Goal: Task Accomplishment & Management: Use online tool/utility

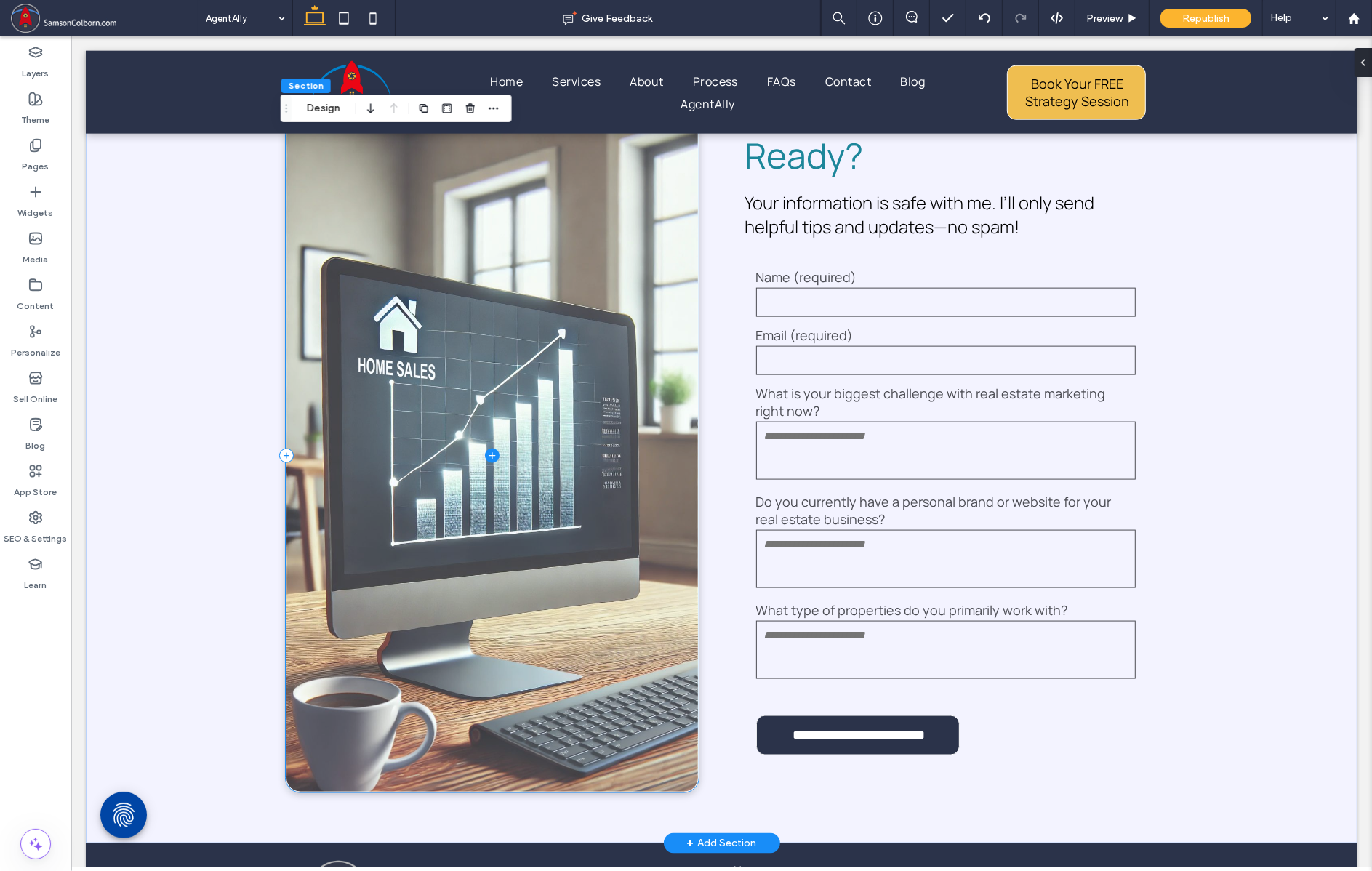
scroll to position [1630, 0]
click at [570, 349] on span at bounding box center [491, 456] width 411 height 671
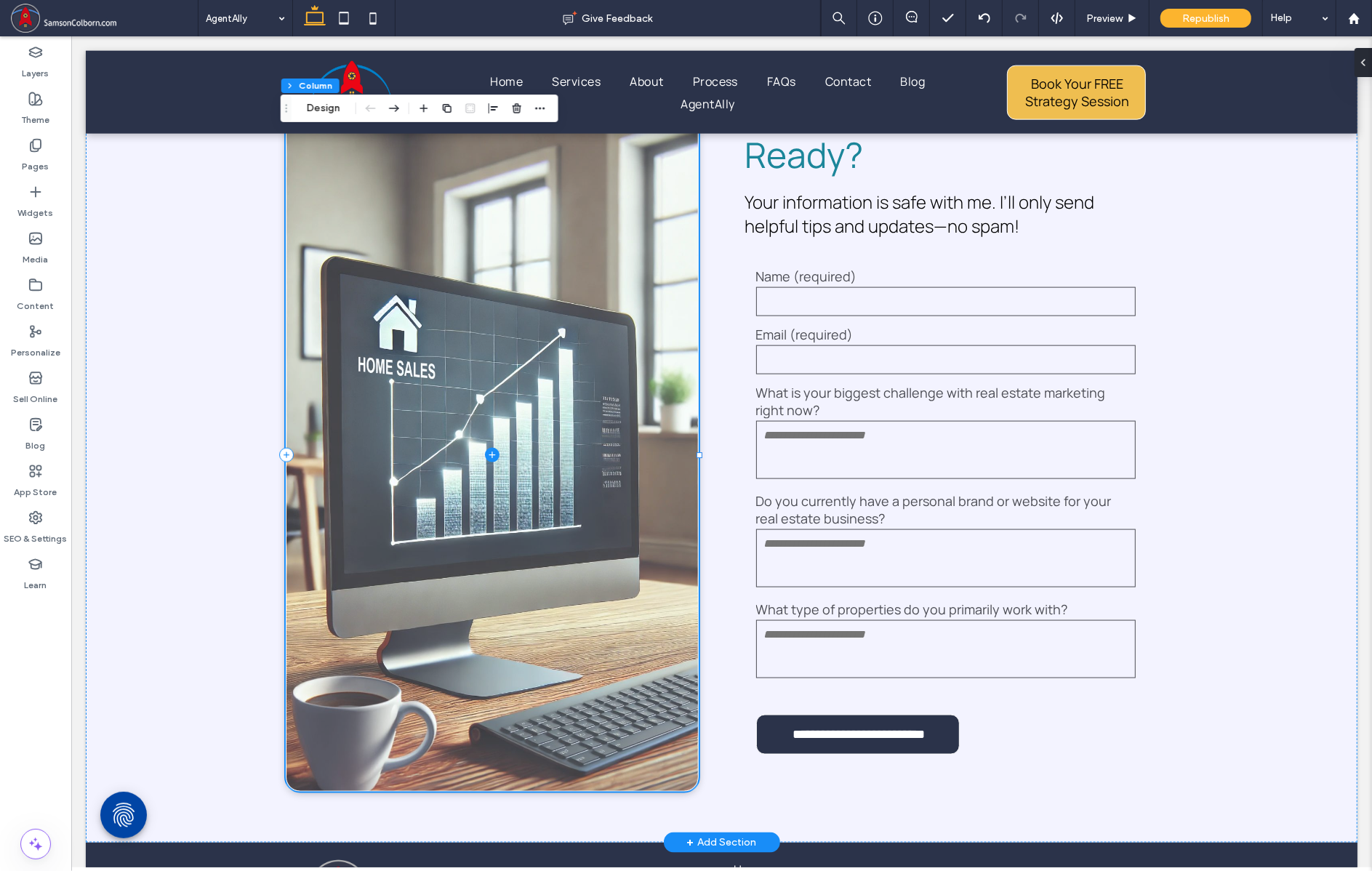
click at [401, 241] on span at bounding box center [491, 456] width 411 height 671
click at [395, 292] on span at bounding box center [491, 456] width 411 height 671
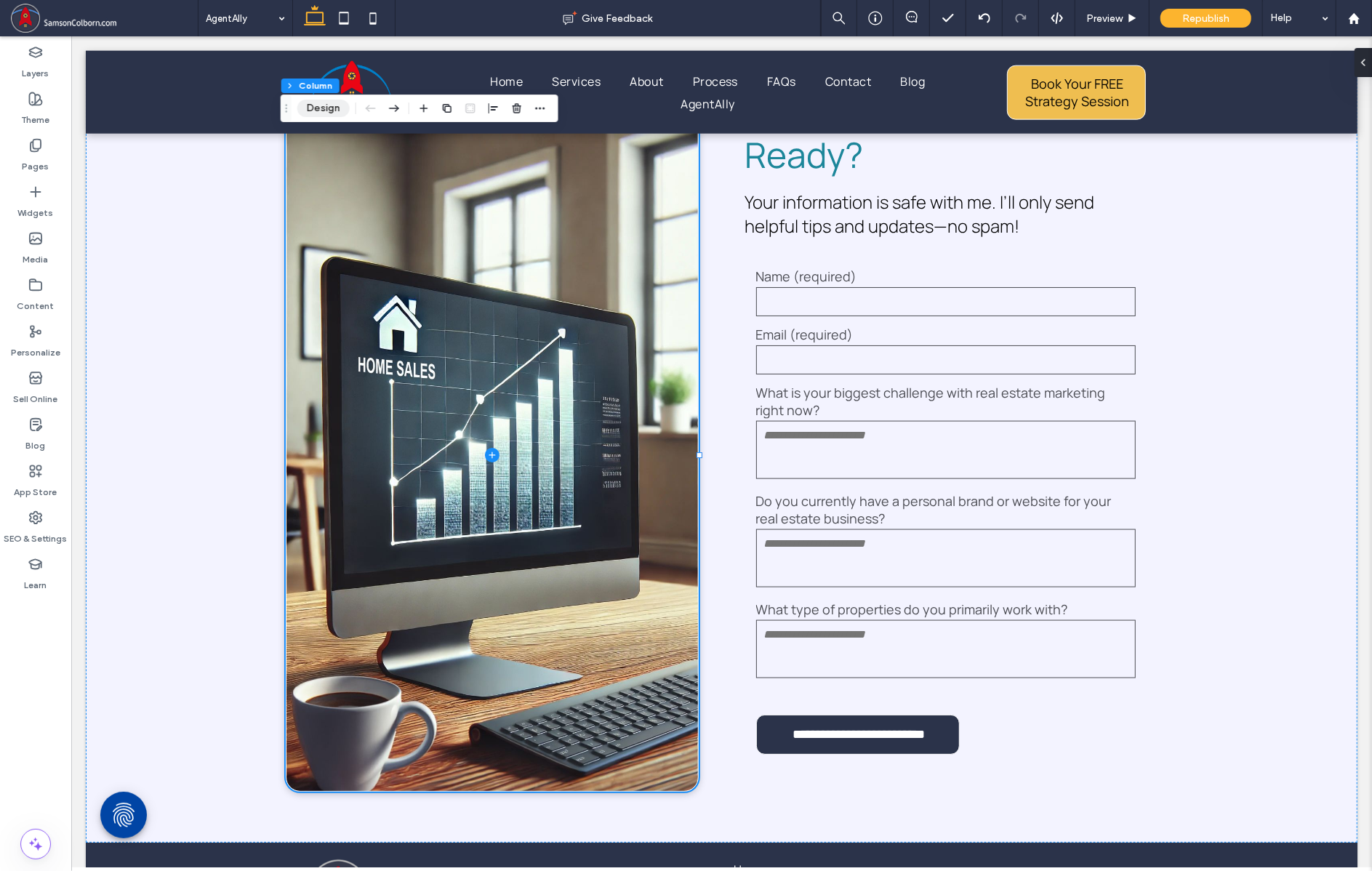
click at [321, 111] on button "Design" at bounding box center [323, 108] width 52 height 18
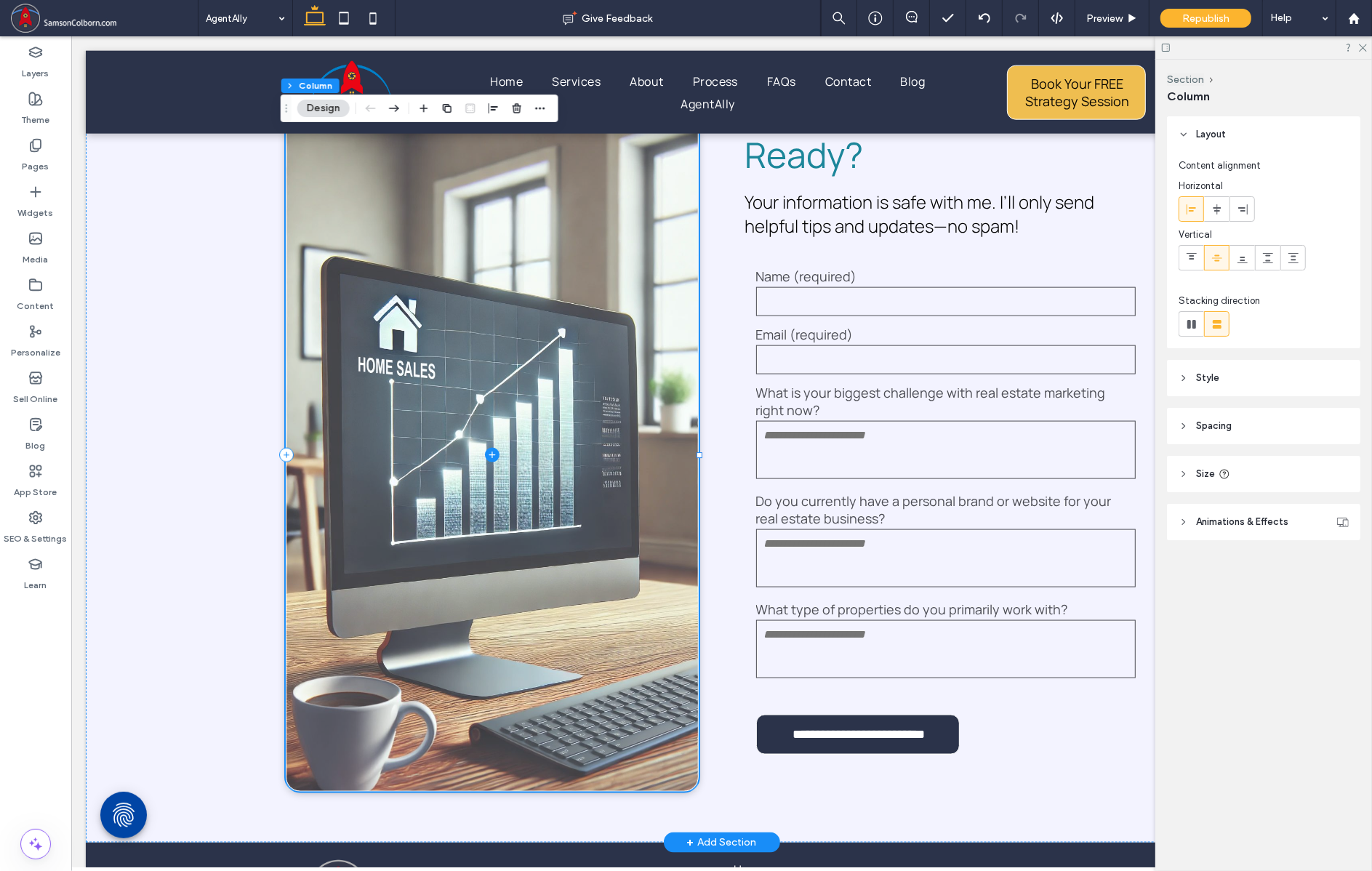
click at [610, 427] on span at bounding box center [491, 456] width 411 height 671
click at [610, 437] on span at bounding box center [491, 456] width 411 height 671
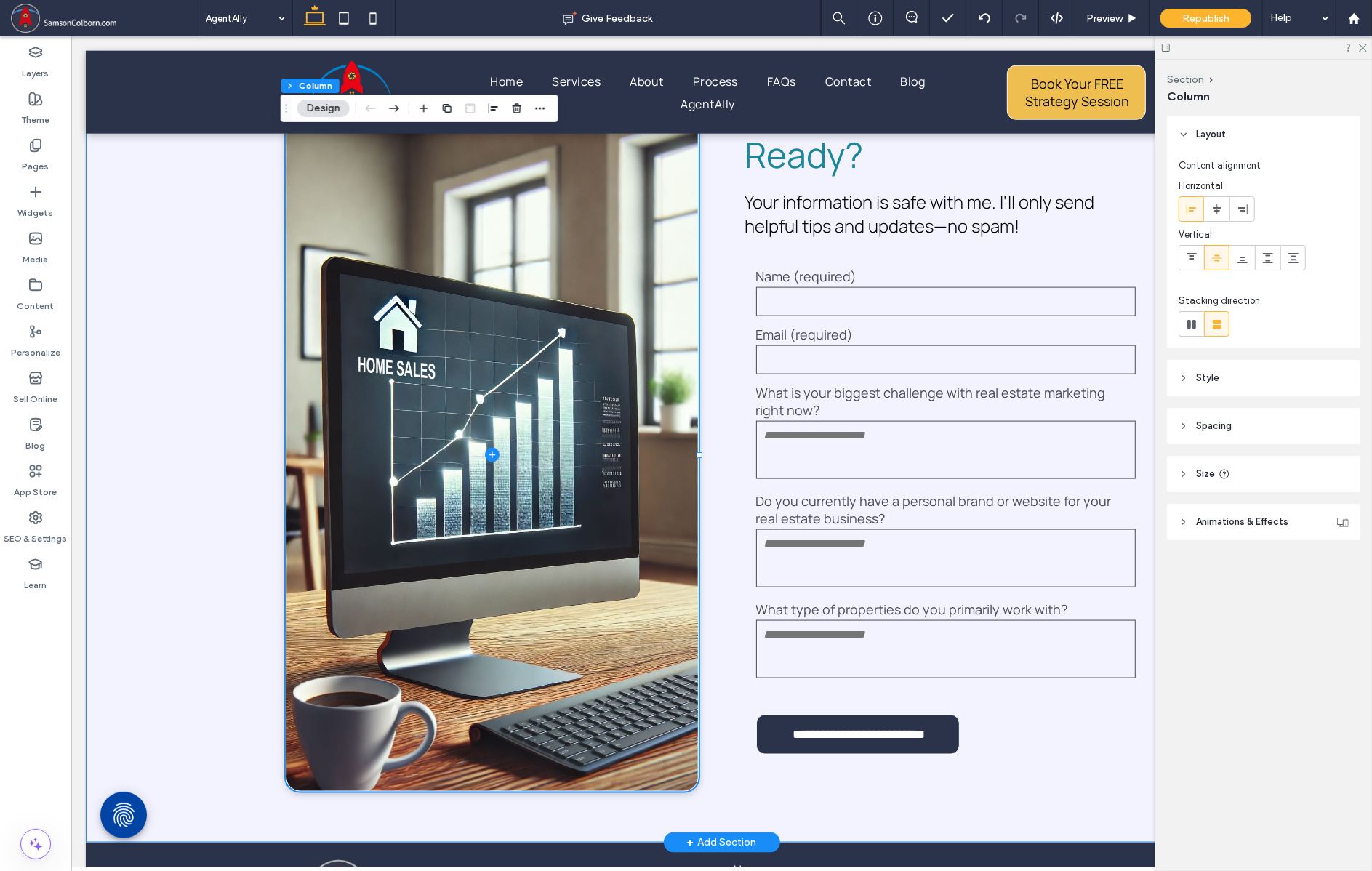
click at [151, 308] on div "**********" at bounding box center [721, 455] width 1272 height 774
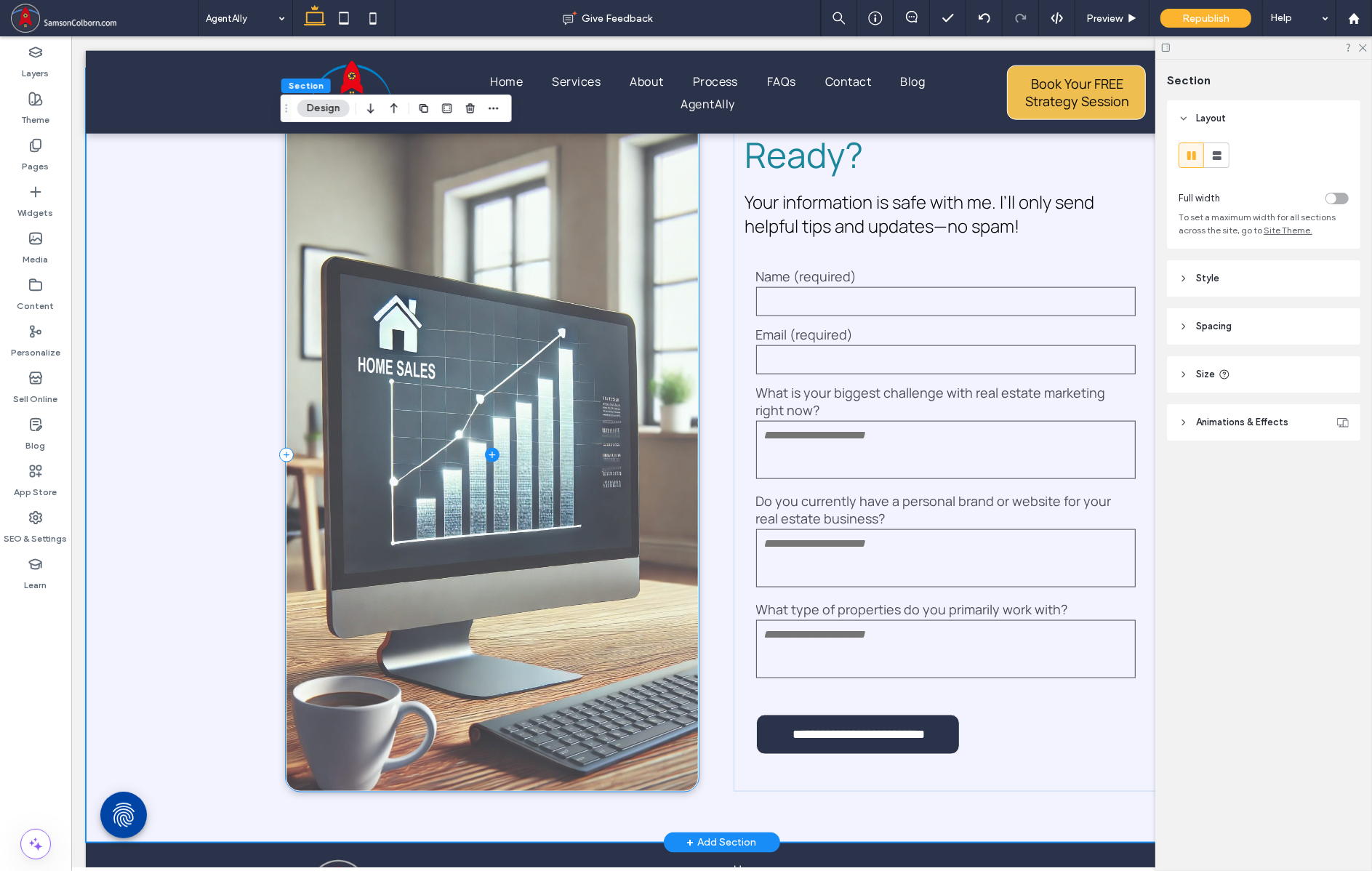
click at [481, 352] on span at bounding box center [491, 456] width 411 height 671
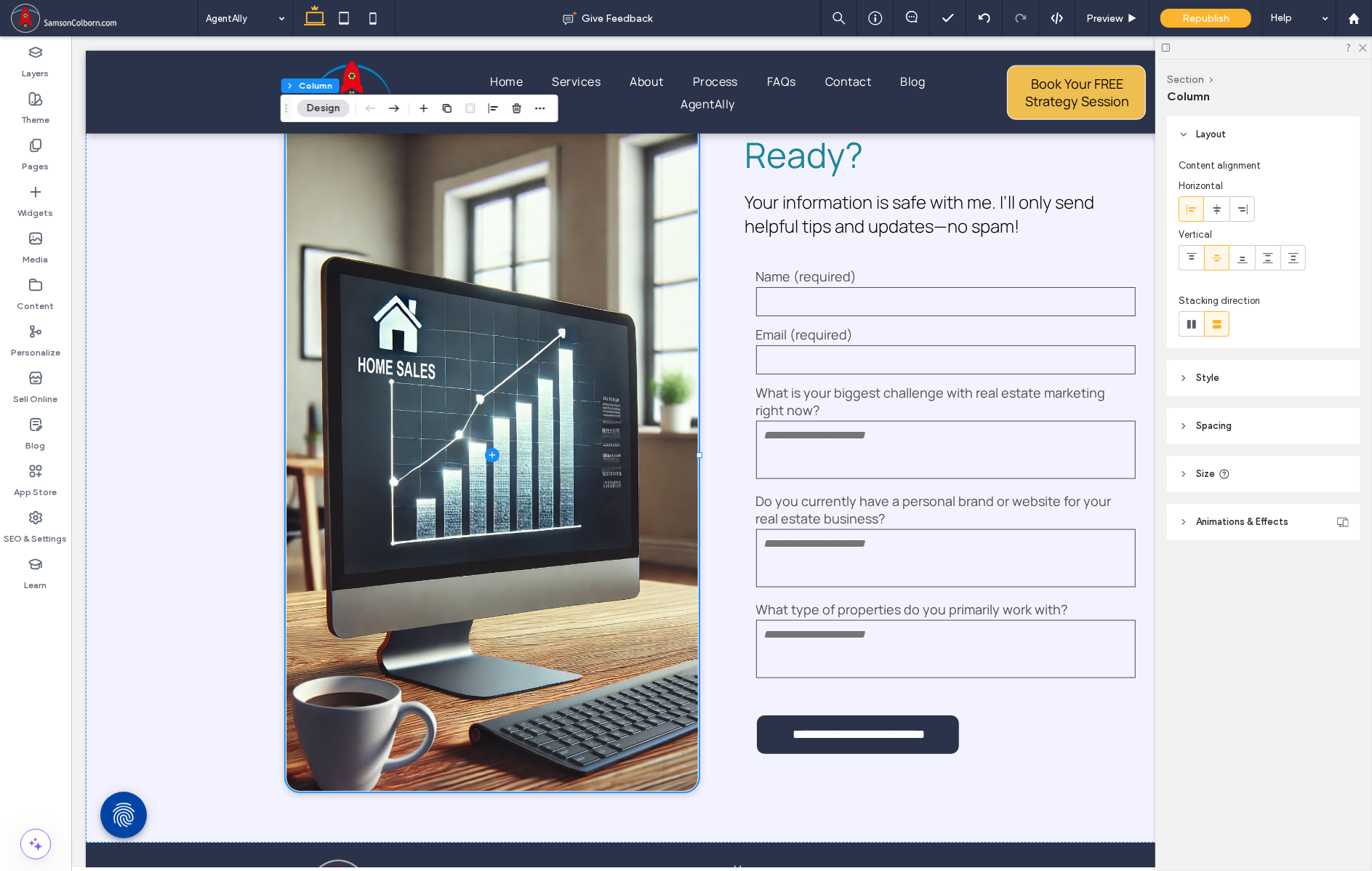
click at [1182, 377] on icon at bounding box center [1184, 378] width 10 height 10
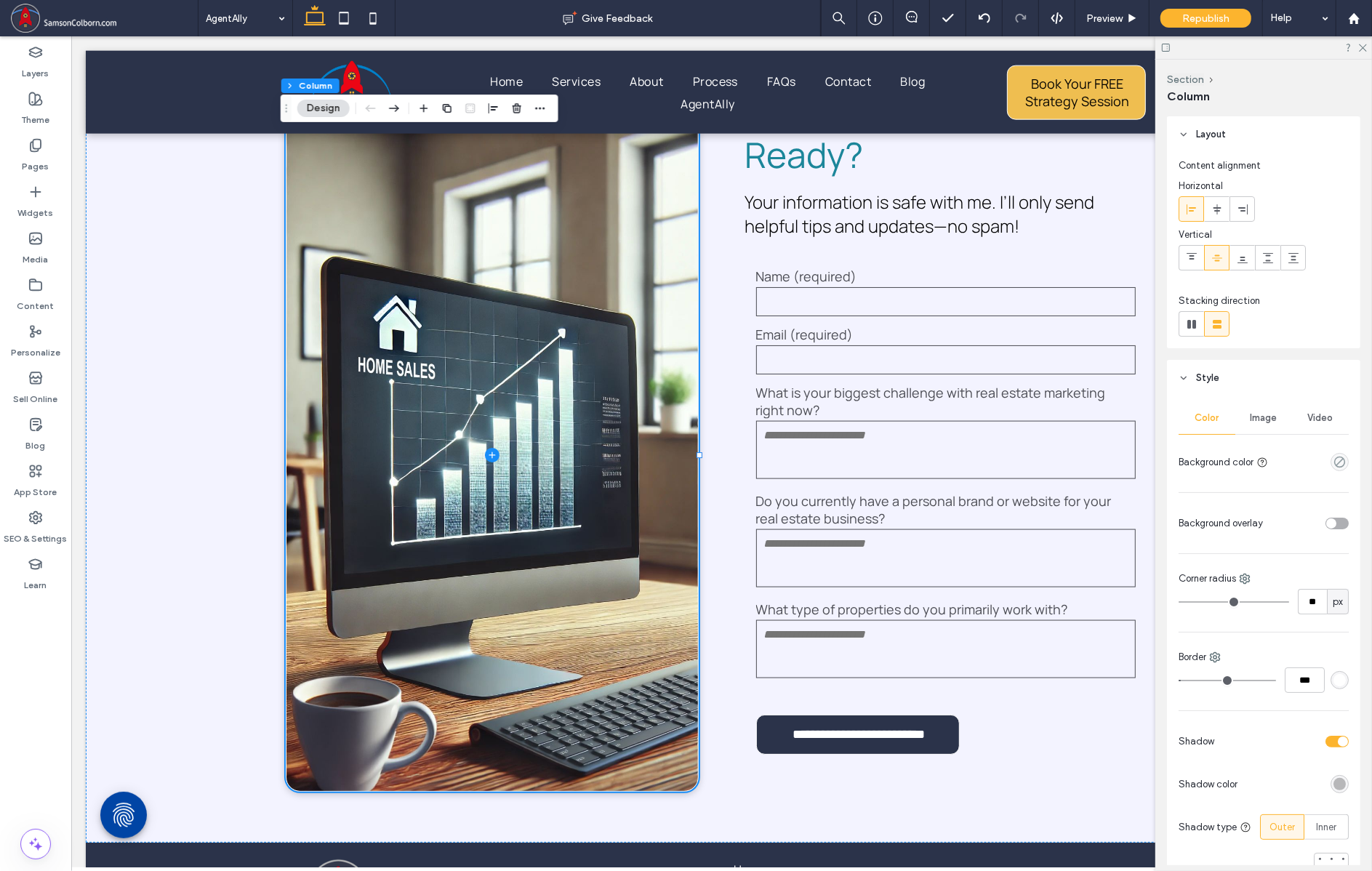
click at [1264, 412] on span "Image" at bounding box center [1264, 417] width 27 height 11
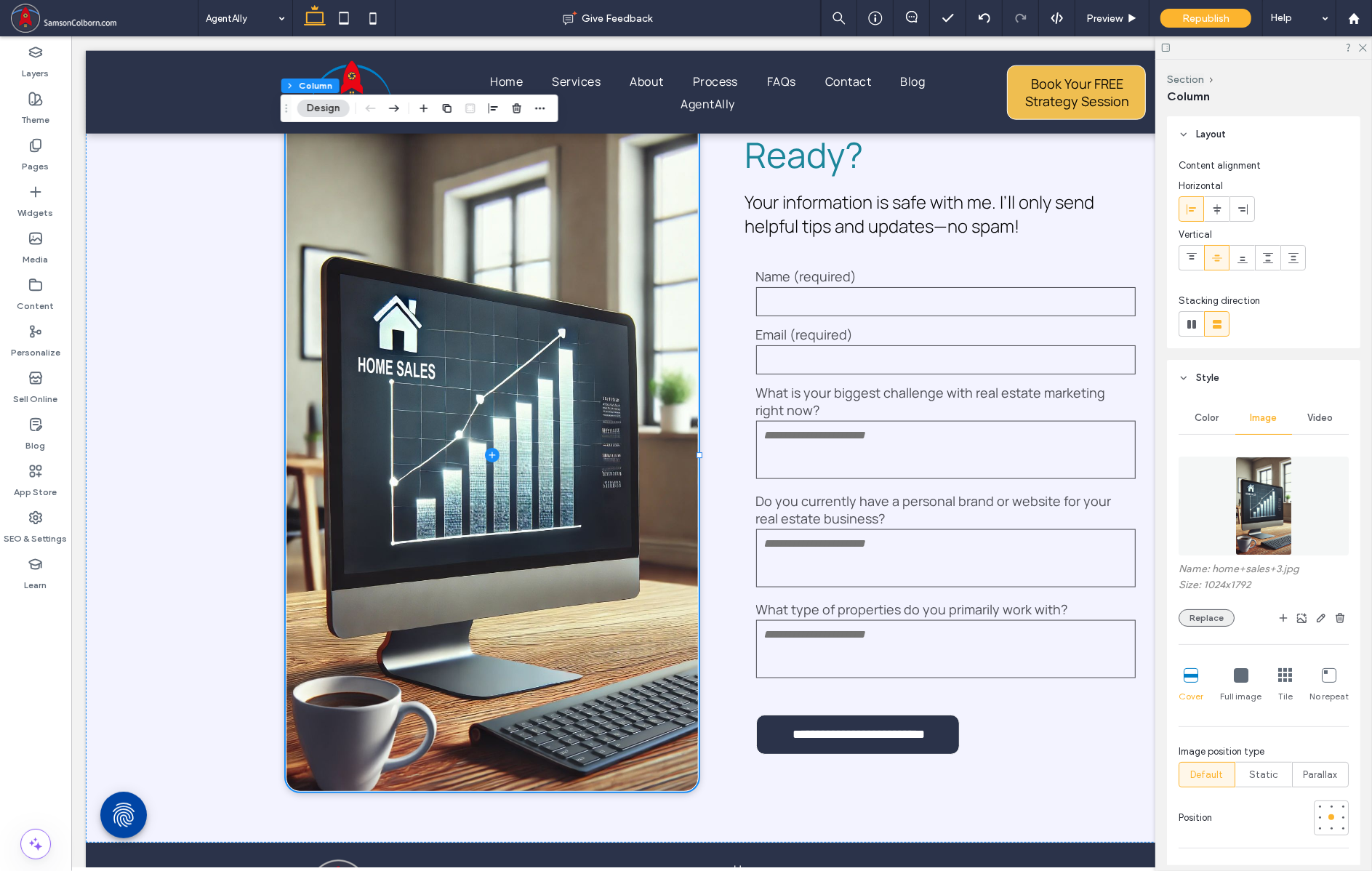
click at [1222, 622] on button "Replace" at bounding box center [1207, 618] width 56 height 18
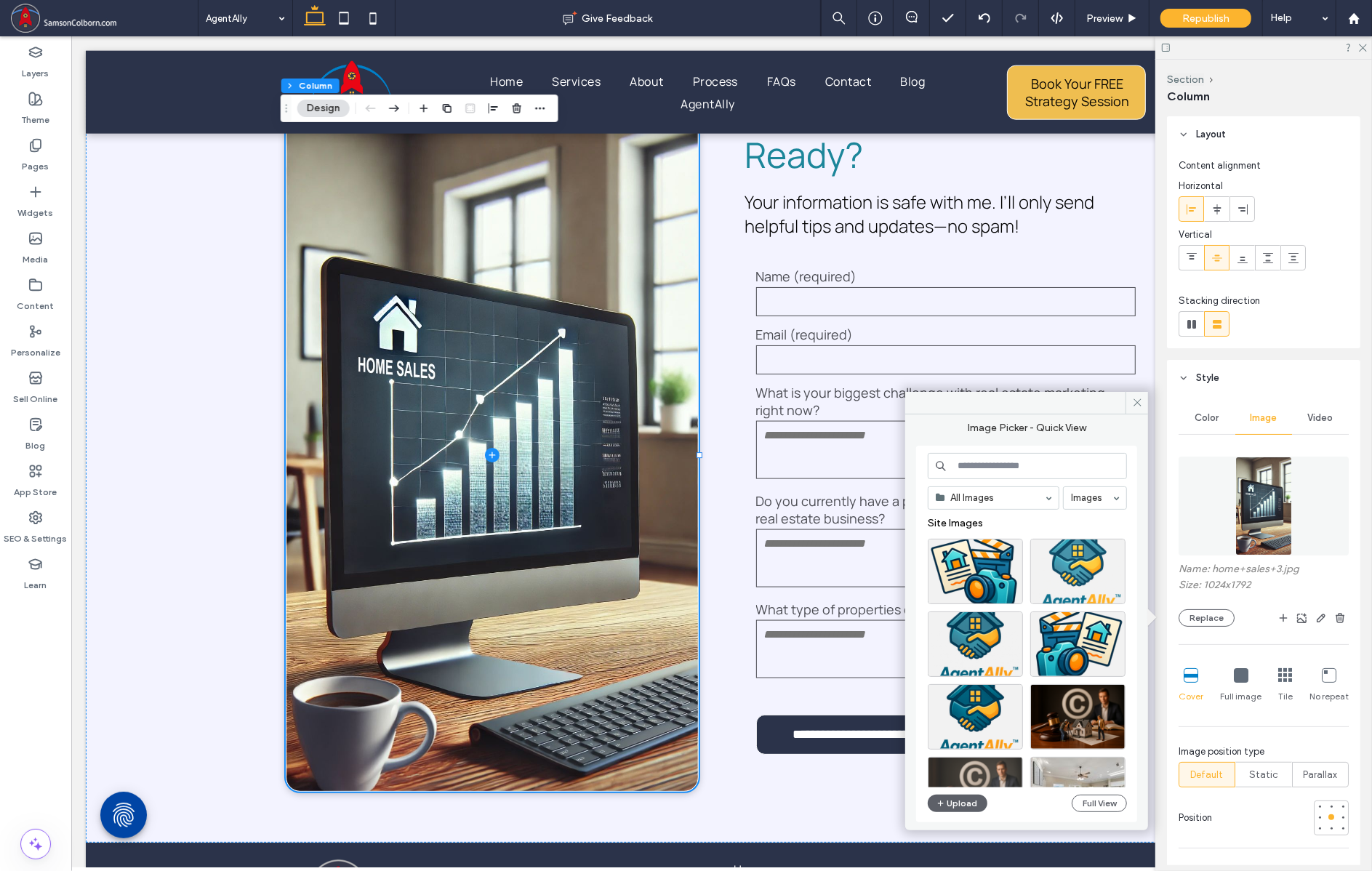
drag, startPoint x: 970, startPoint y: 796, endPoint x: 974, endPoint y: 786, distance: 10.8
click at [971, 794] on div "All Images Images Site Images Upload Full View" at bounding box center [1027, 634] width 199 height 363
click at [963, 799] on button "Upload" at bounding box center [958, 804] width 60 height 18
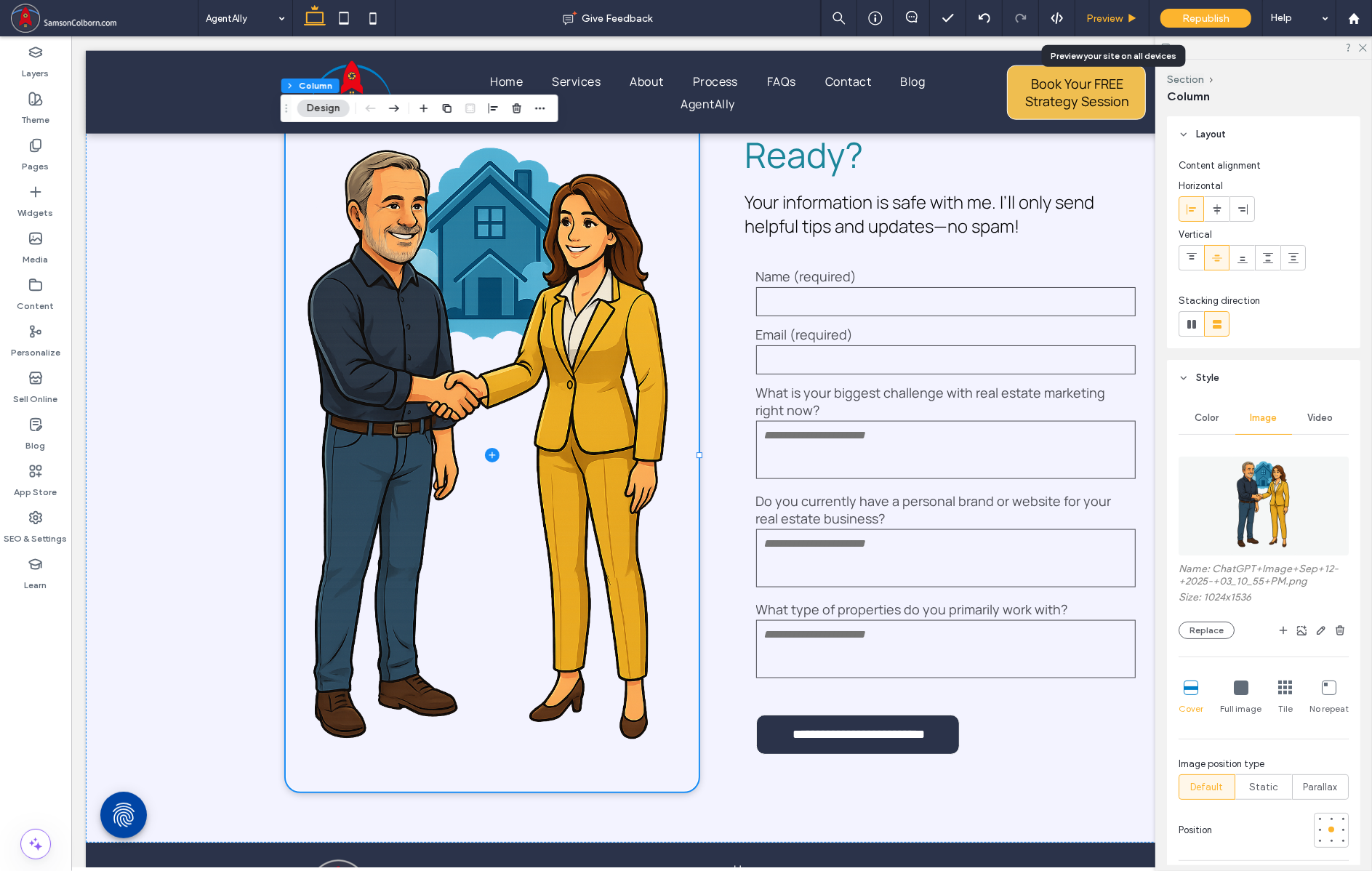
drag, startPoint x: 748, startPoint y: 168, endPoint x: 1118, endPoint y: 15, distance: 400.4
click at [1118, 15] on span "Preview" at bounding box center [1104, 18] width 36 height 12
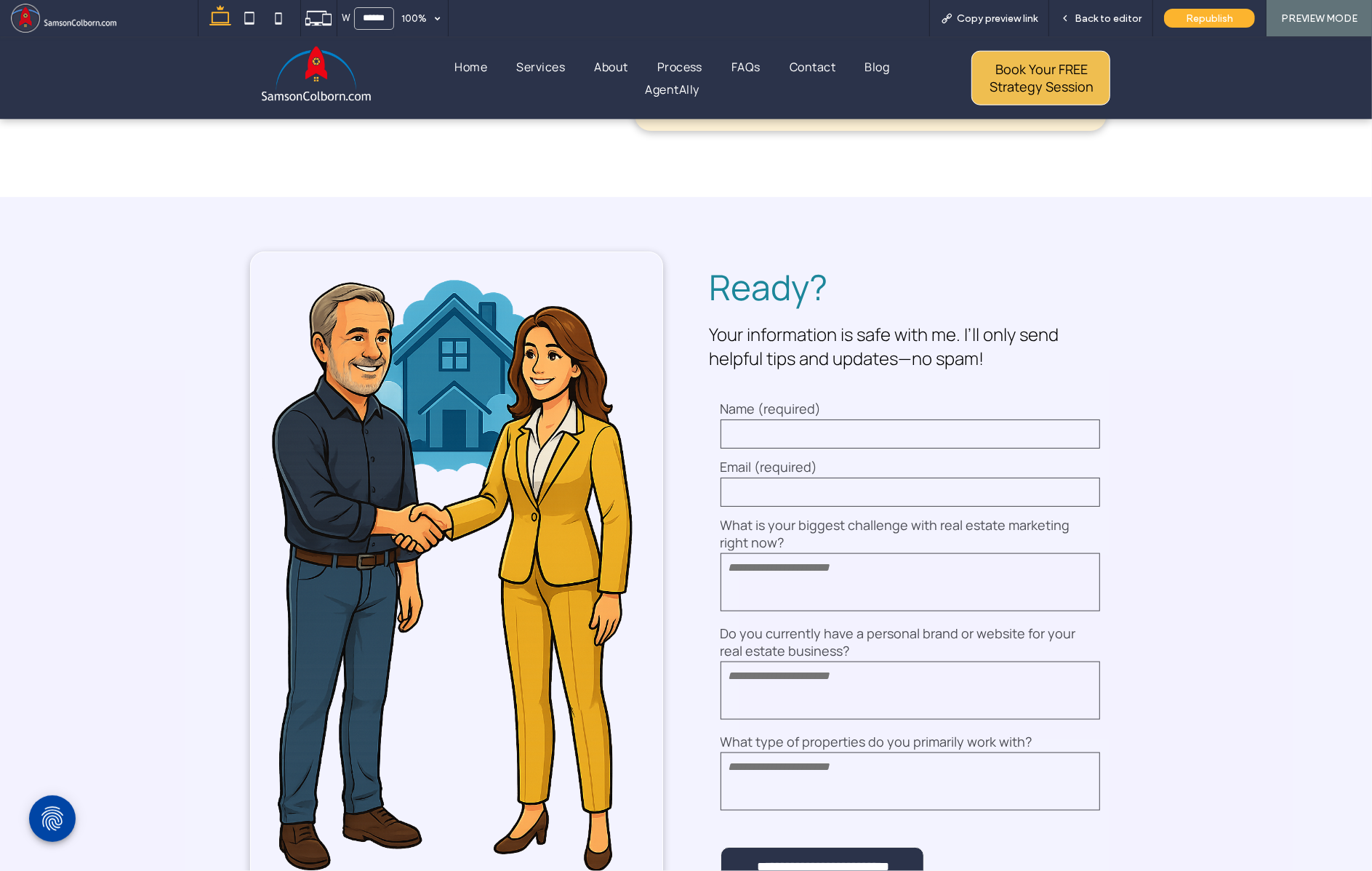
scroll to position [1514, 0]
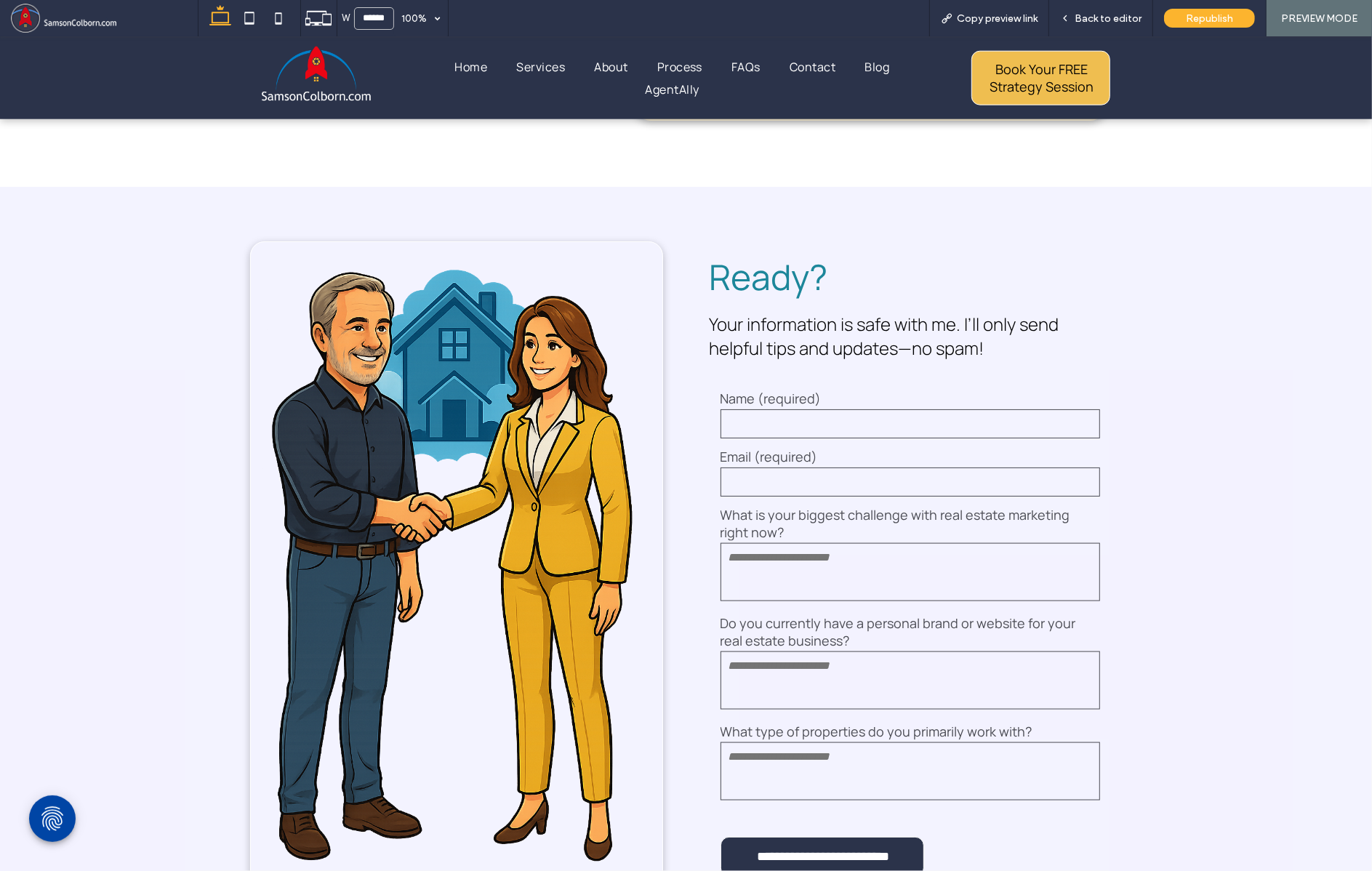
click at [360, 264] on div at bounding box center [457, 578] width 413 height 673
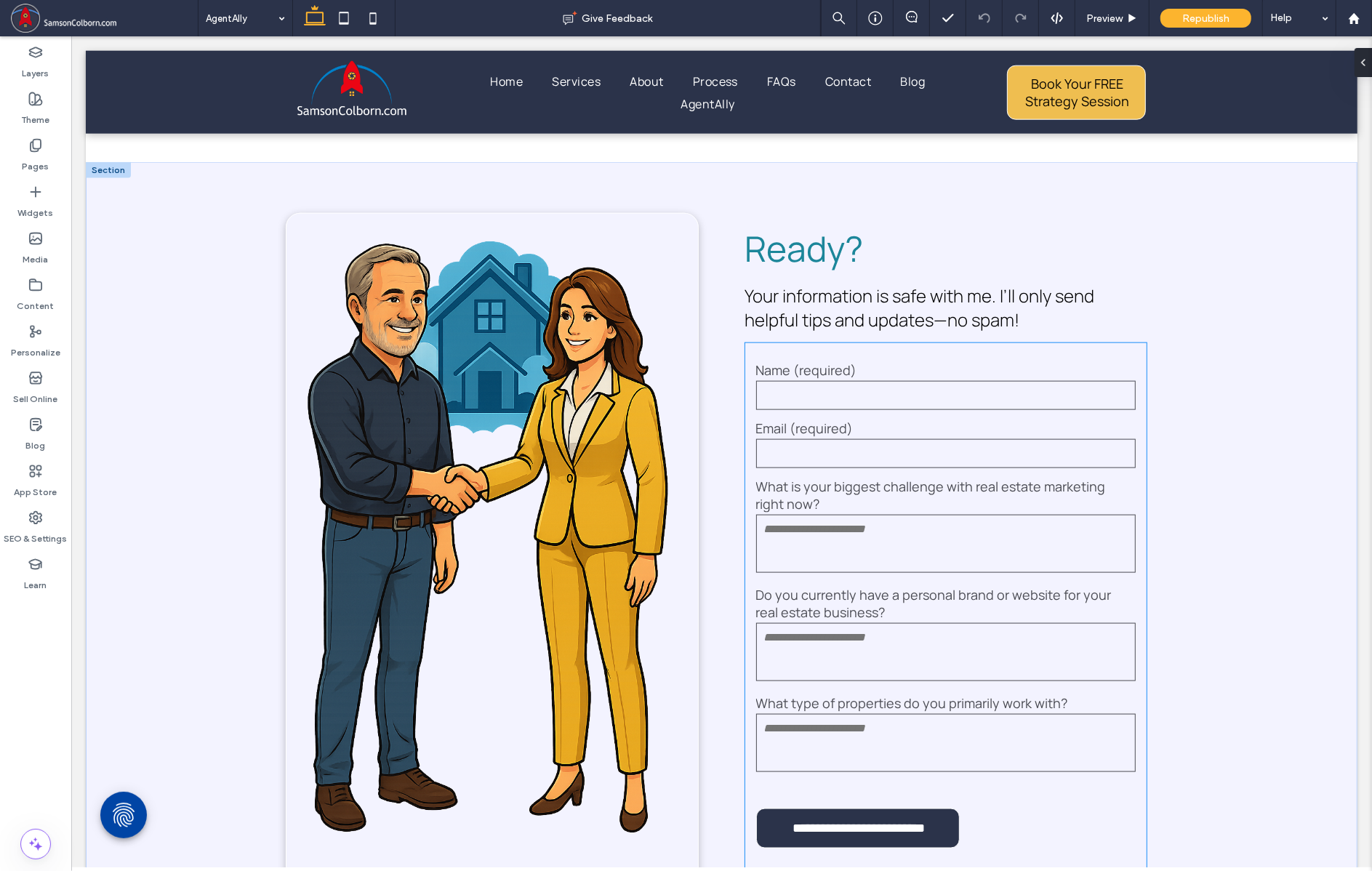
scroll to position [1542, 0]
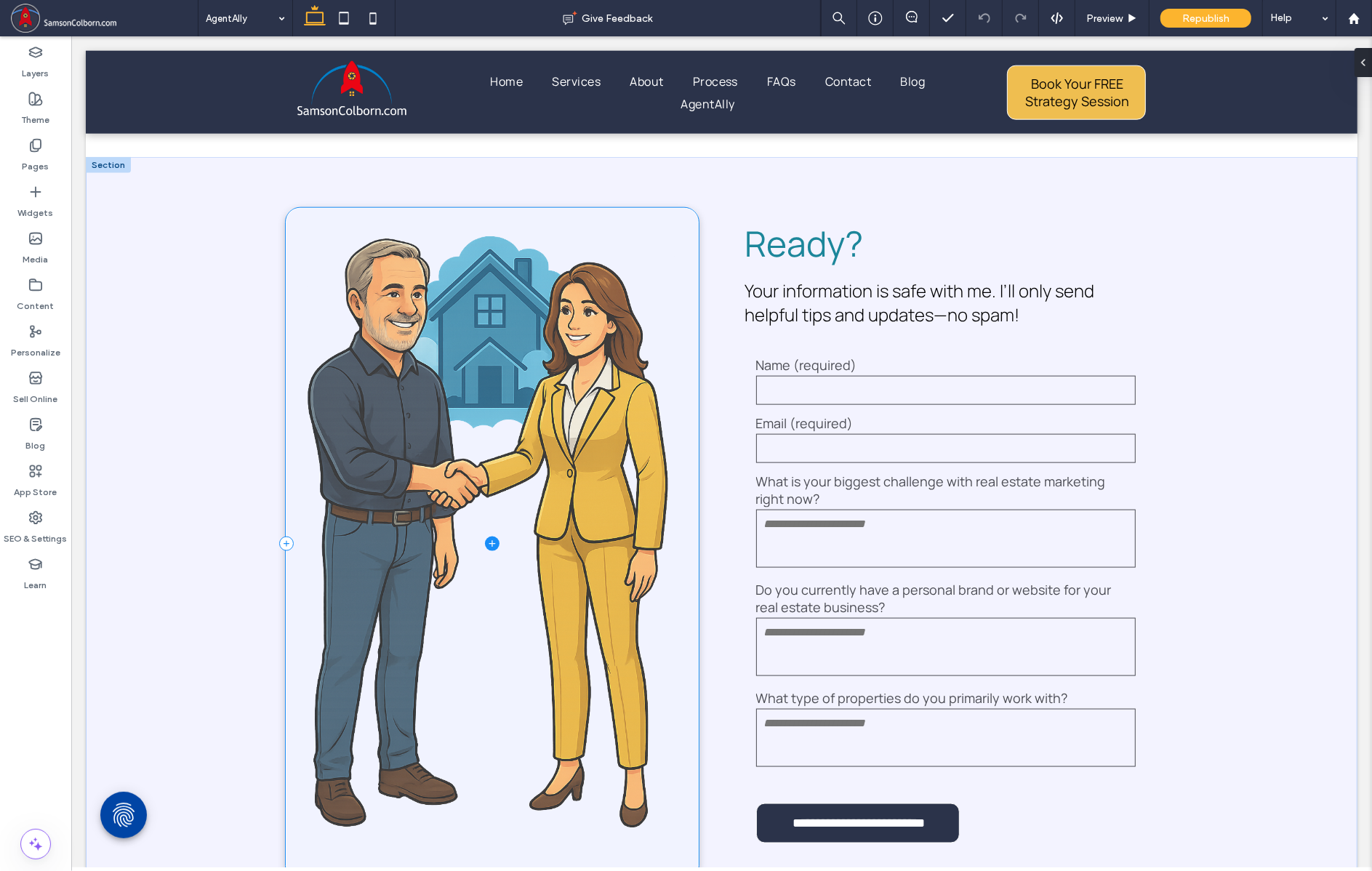
click at [589, 540] on span at bounding box center [491, 544] width 411 height 671
click at [393, 476] on span at bounding box center [491, 544] width 411 height 671
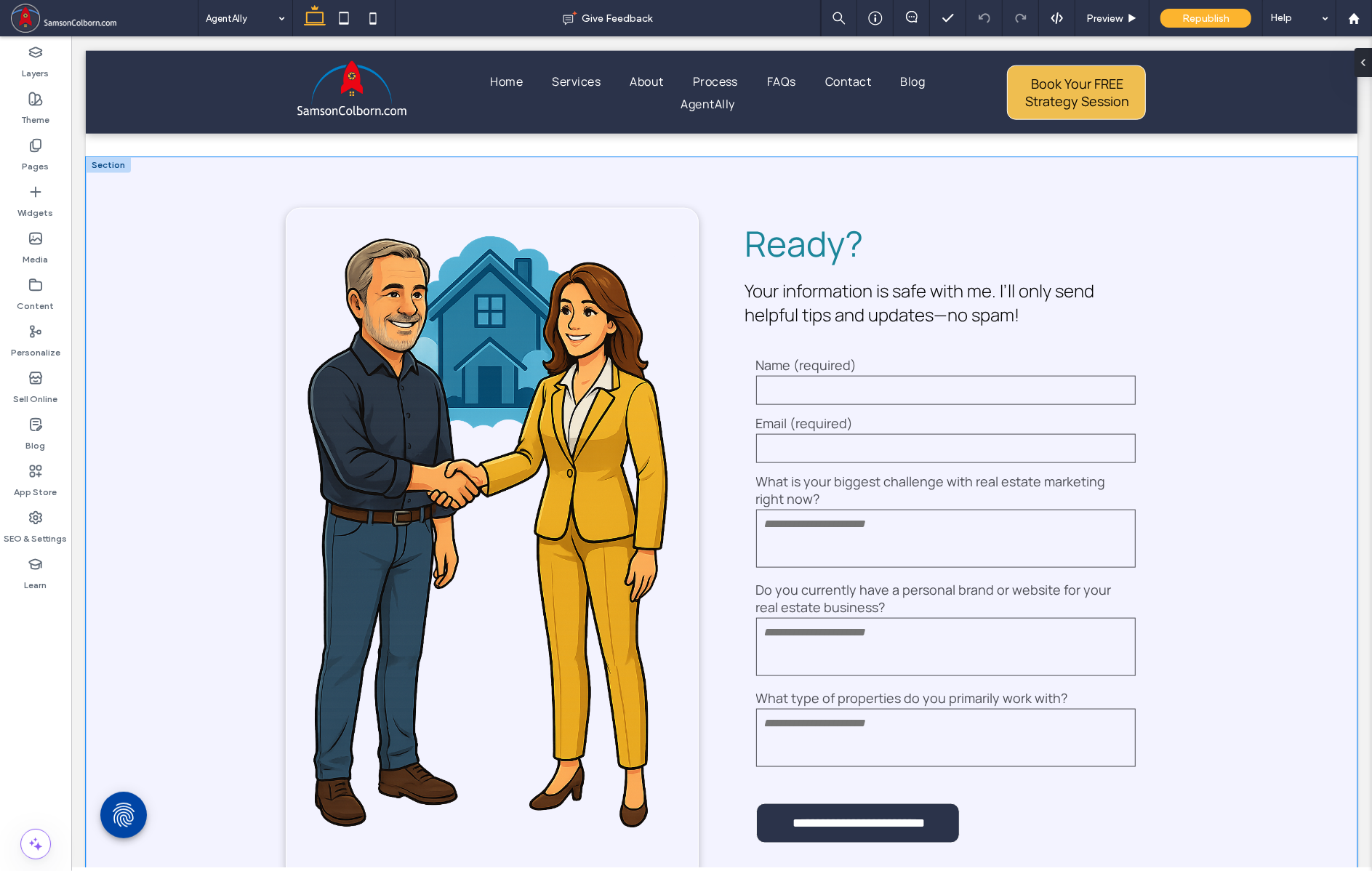
click at [1240, 460] on div "**********" at bounding box center [721, 544] width 1272 height 774
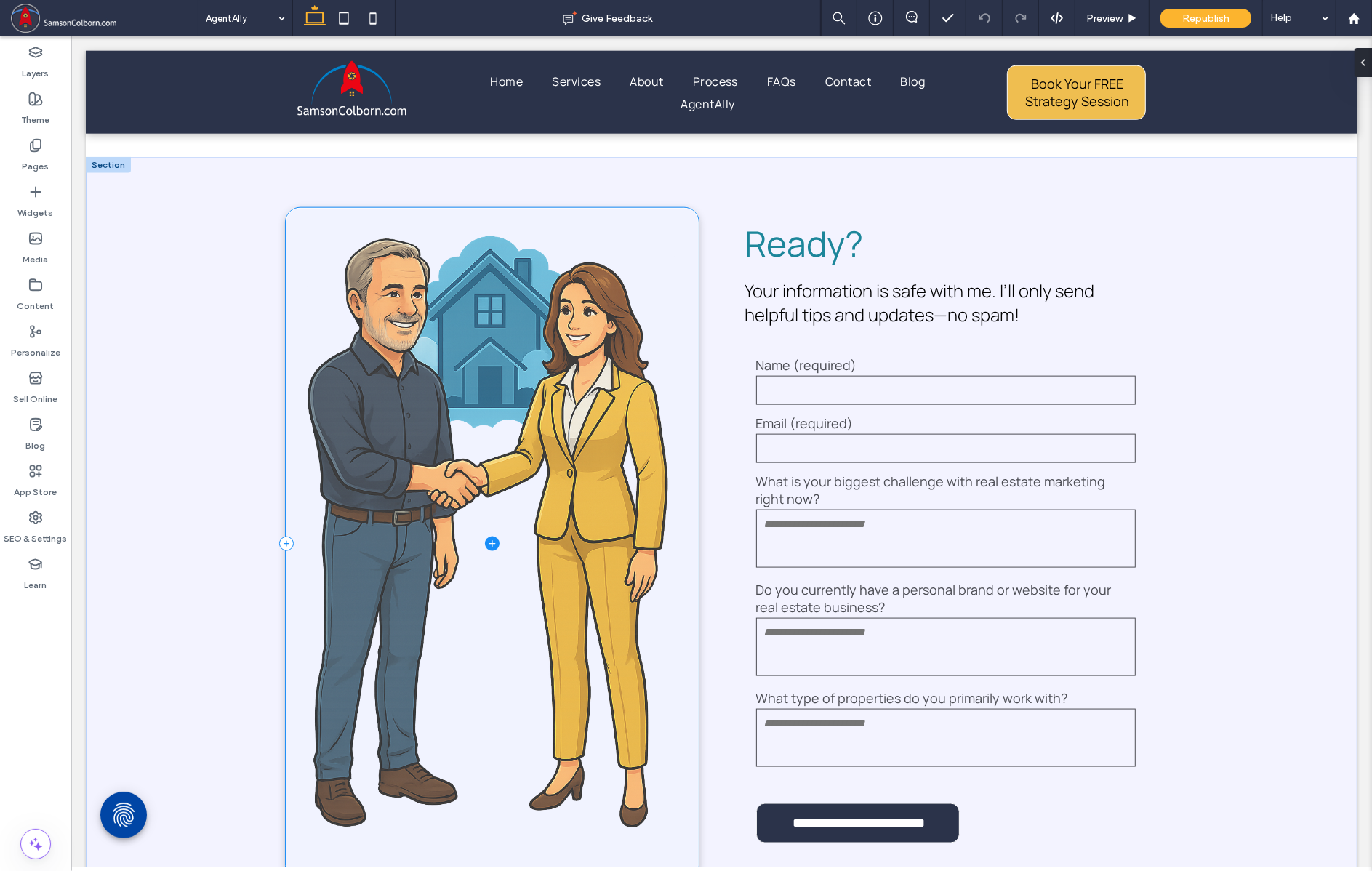
click at [591, 382] on span at bounding box center [491, 544] width 411 height 671
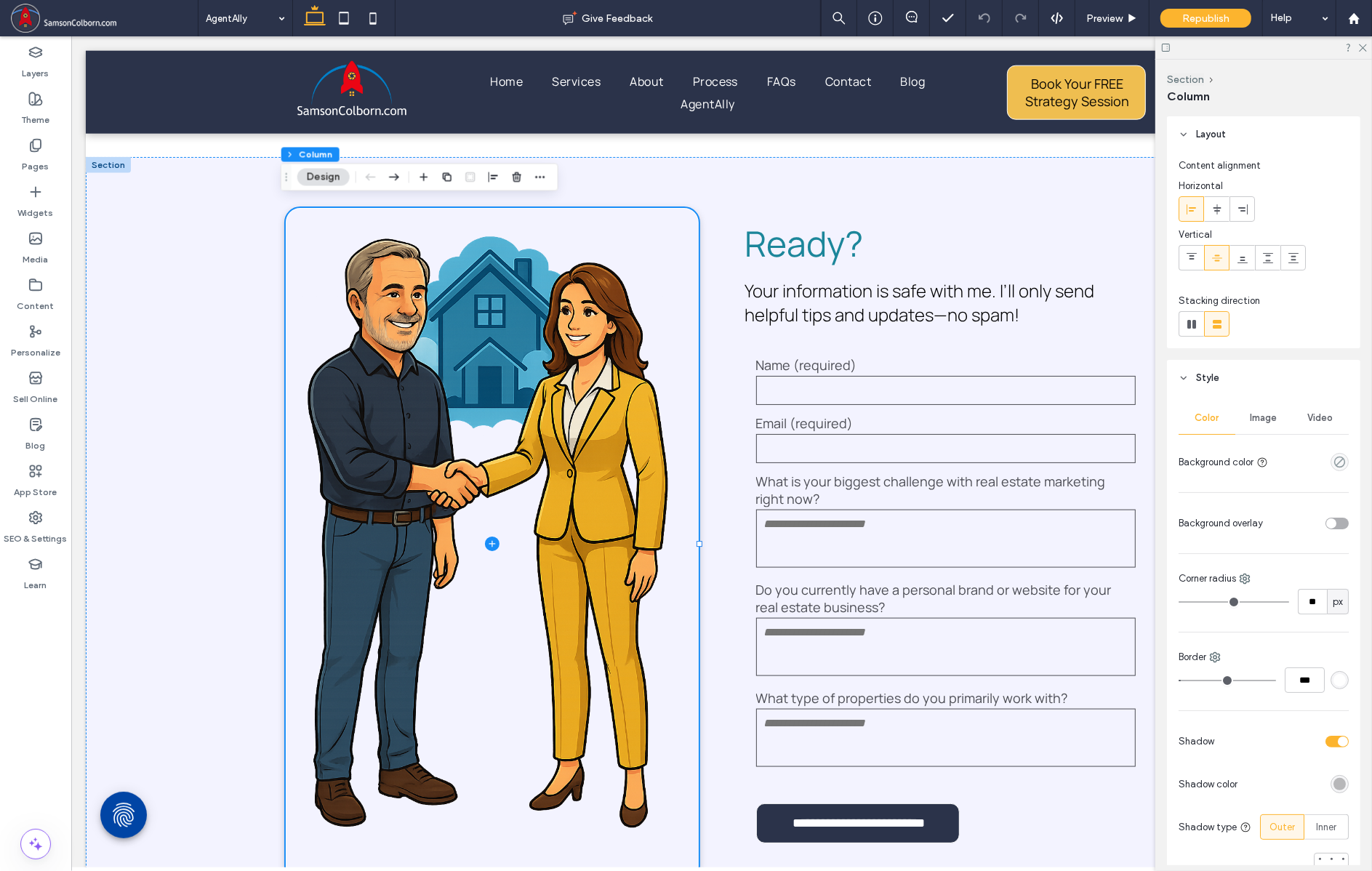
click at [1275, 419] on div "Image" at bounding box center [1264, 418] width 57 height 32
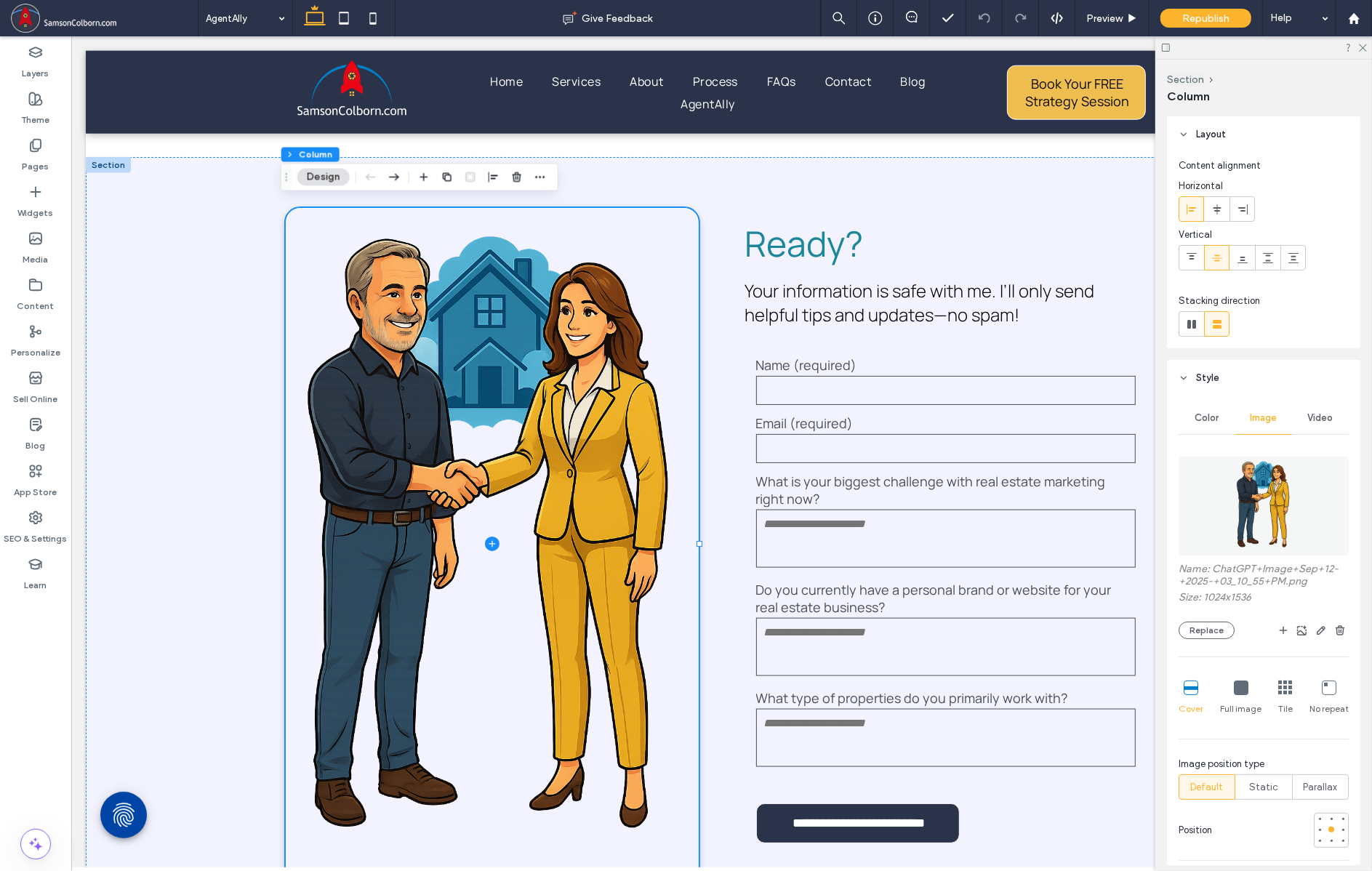
click at [1237, 690] on icon at bounding box center [1241, 688] width 15 height 15
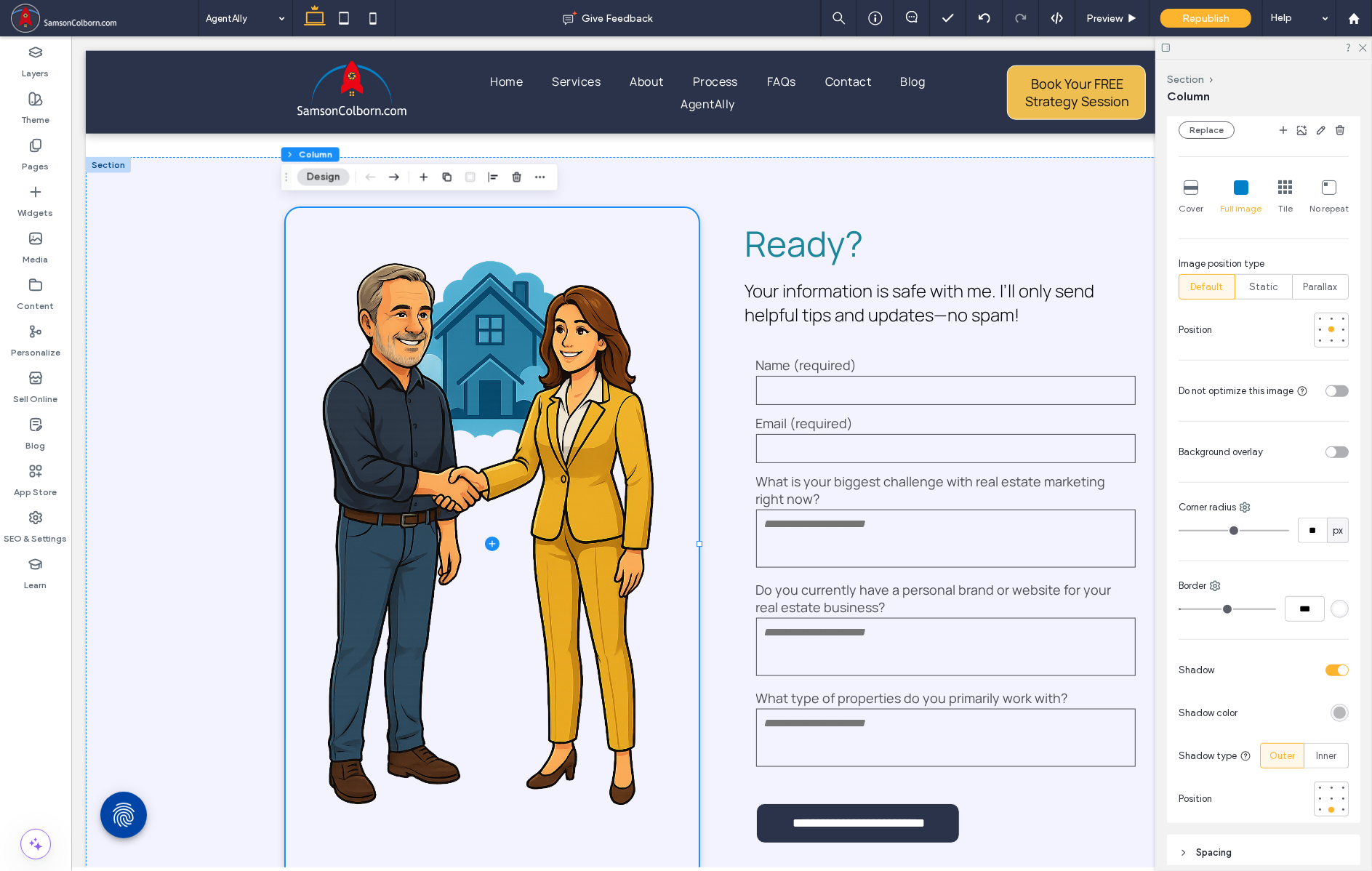
scroll to position [507, 0]
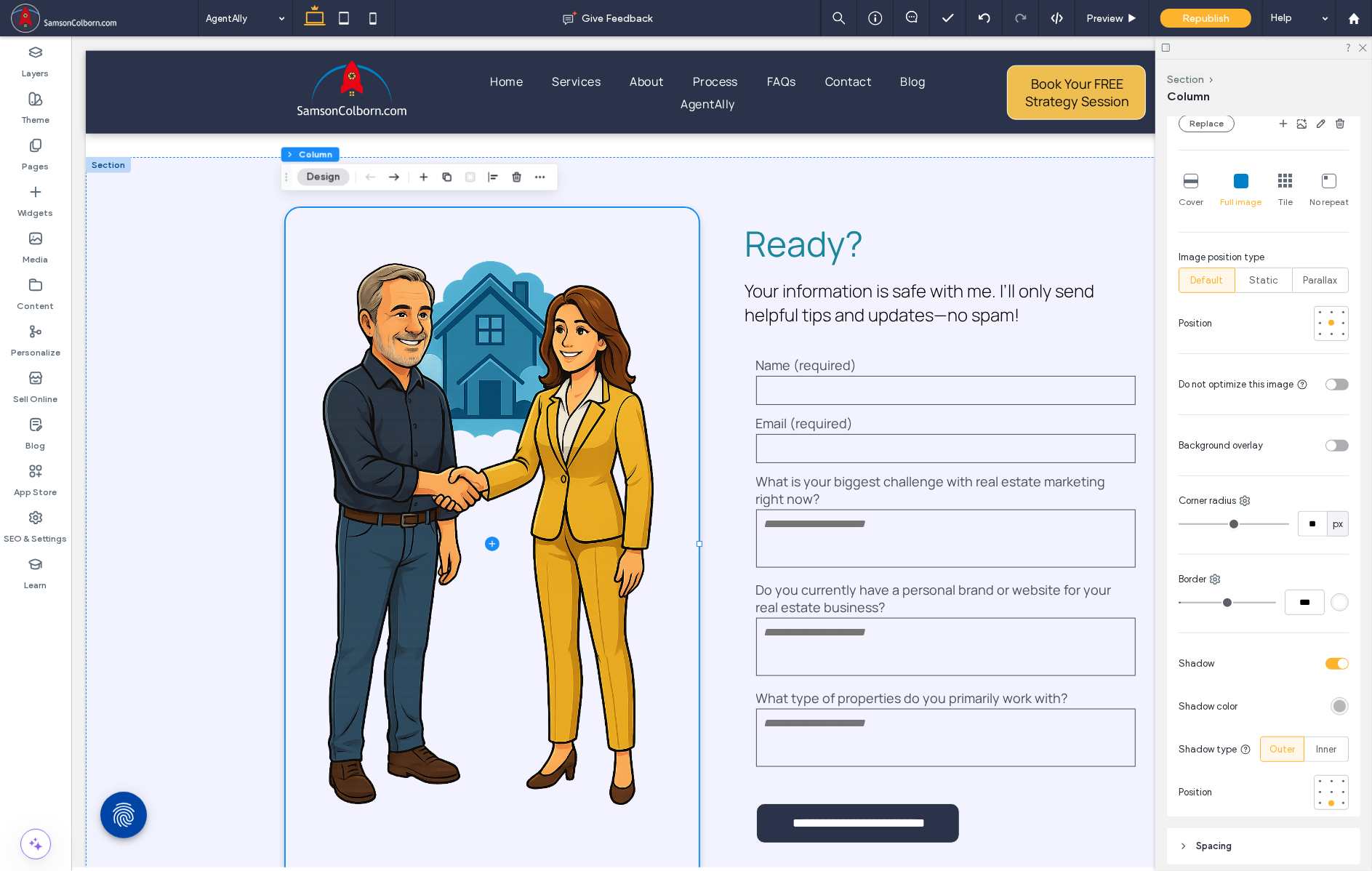
click at [1338, 663] on div "toggle" at bounding box center [1343, 663] width 10 height 10
click at [225, 342] on div "**********" at bounding box center [721, 544] width 1272 height 774
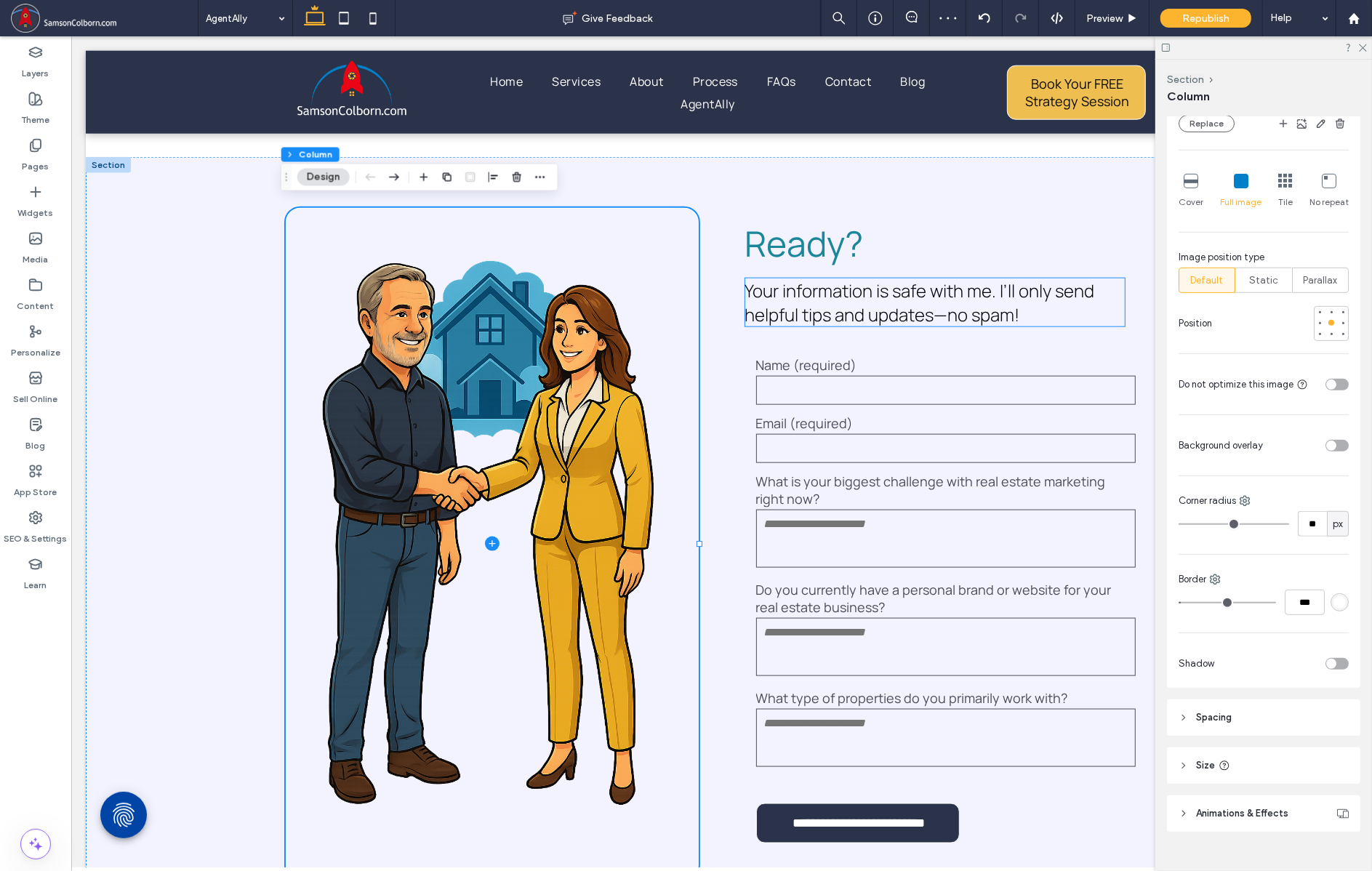
click at [822, 287] on span "Your information is safe with me. I’ll only send helpful tips and updates—no sp…" at bounding box center [919, 303] width 350 height 48
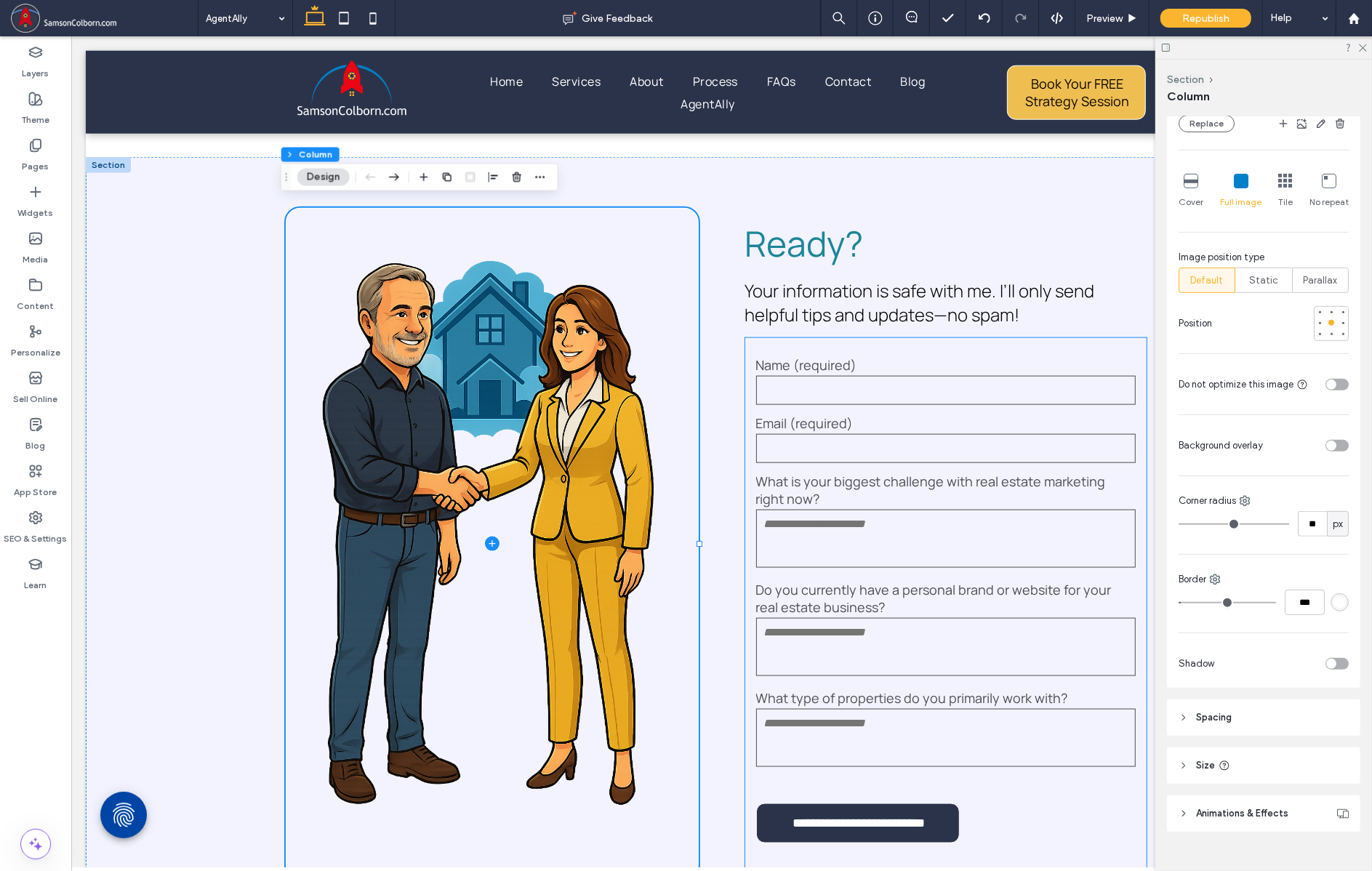
click at [829, 651] on textarea at bounding box center [945, 647] width 380 height 58
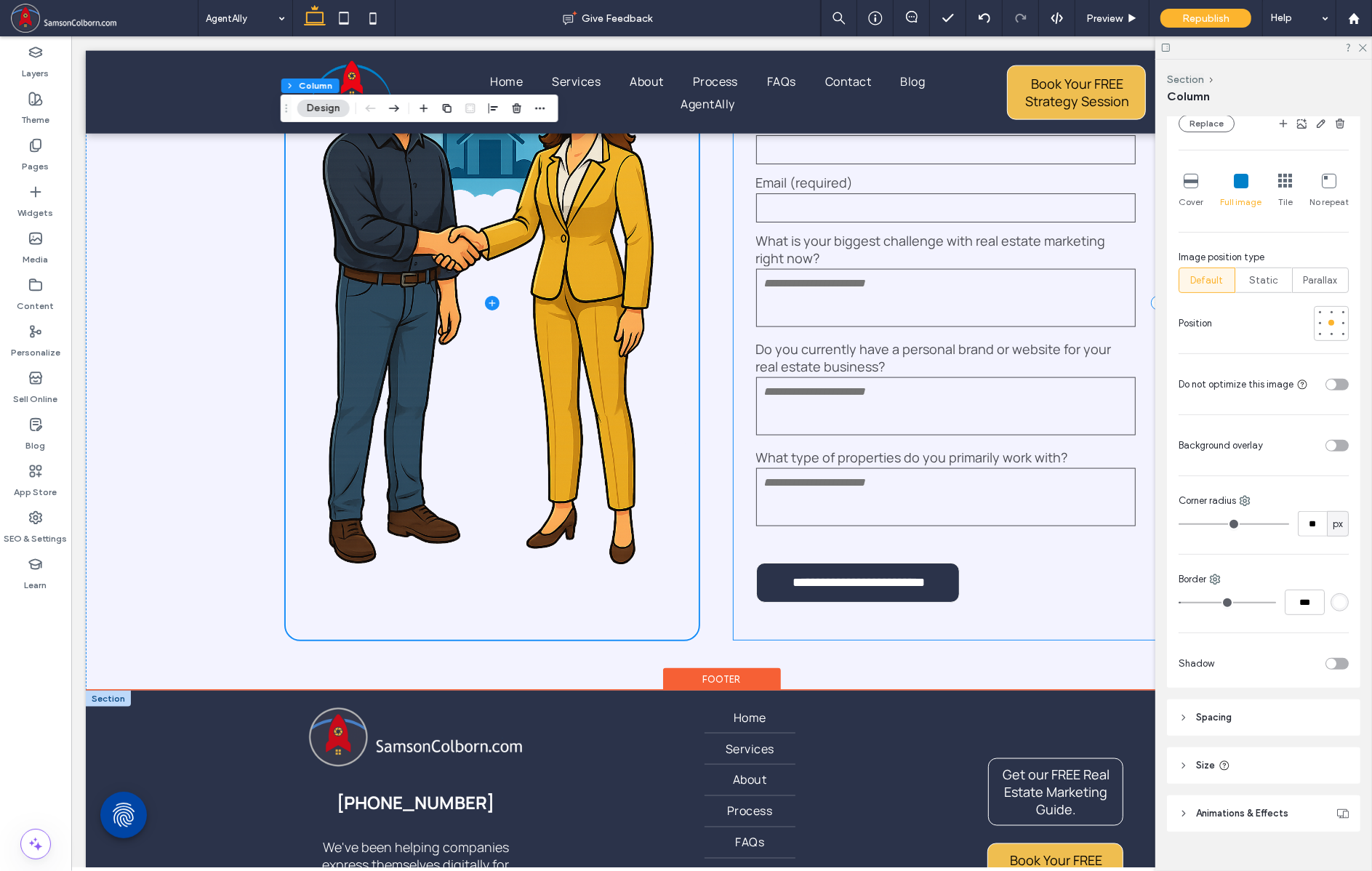
scroll to position [1806, 0]
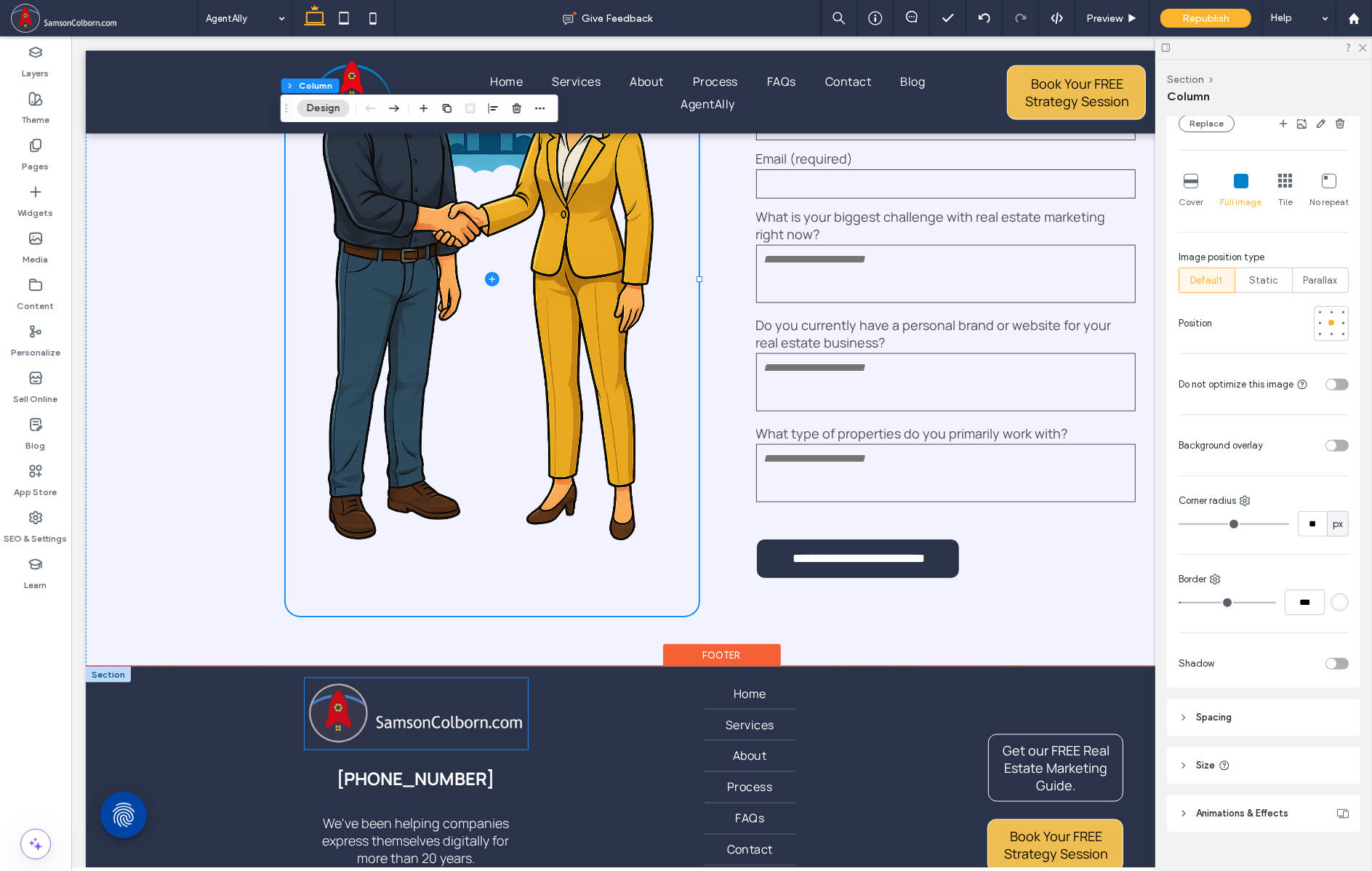
click at [510, 711] on img at bounding box center [415, 714] width 223 height 71
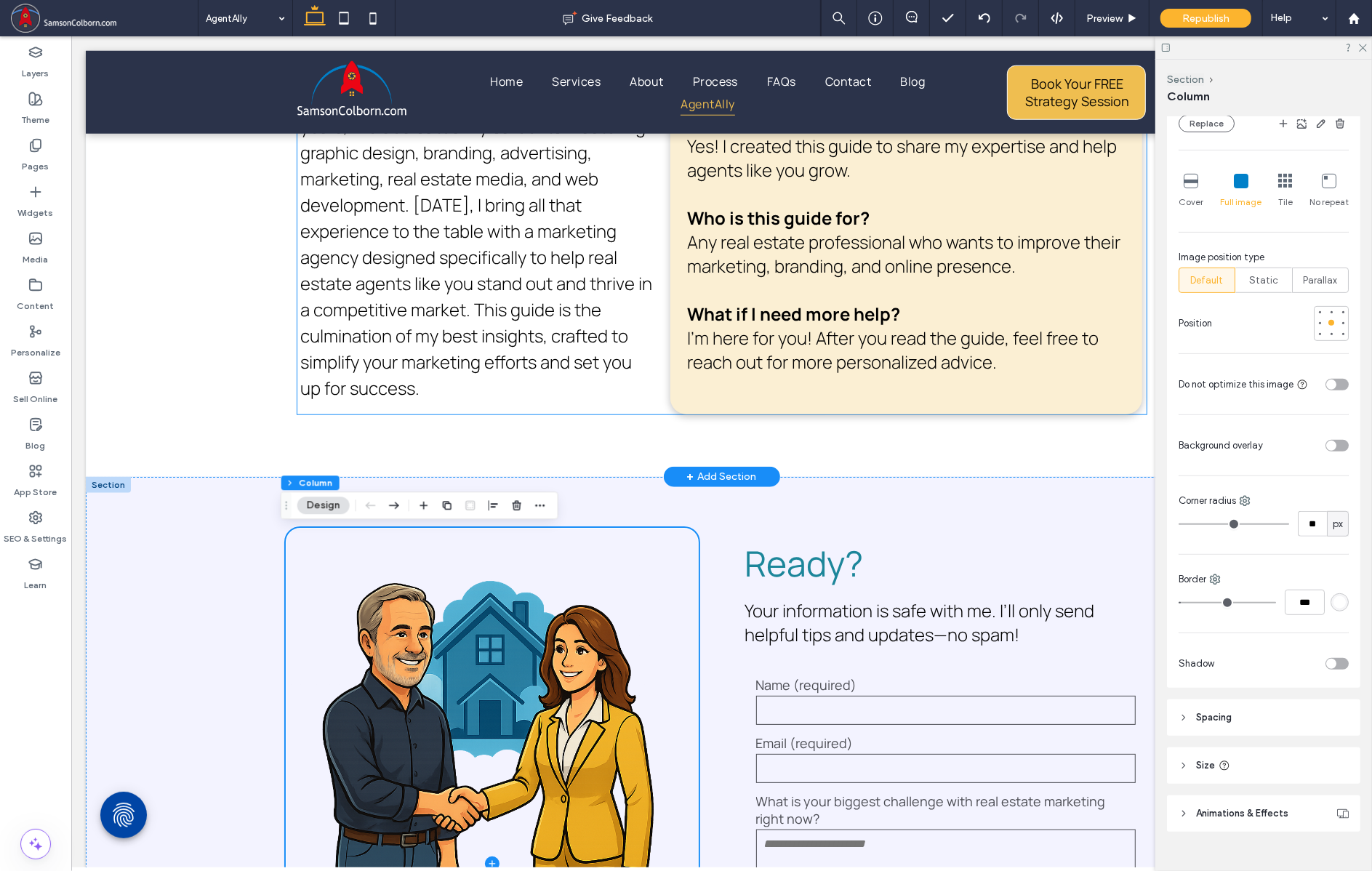
scroll to position [1212, 0]
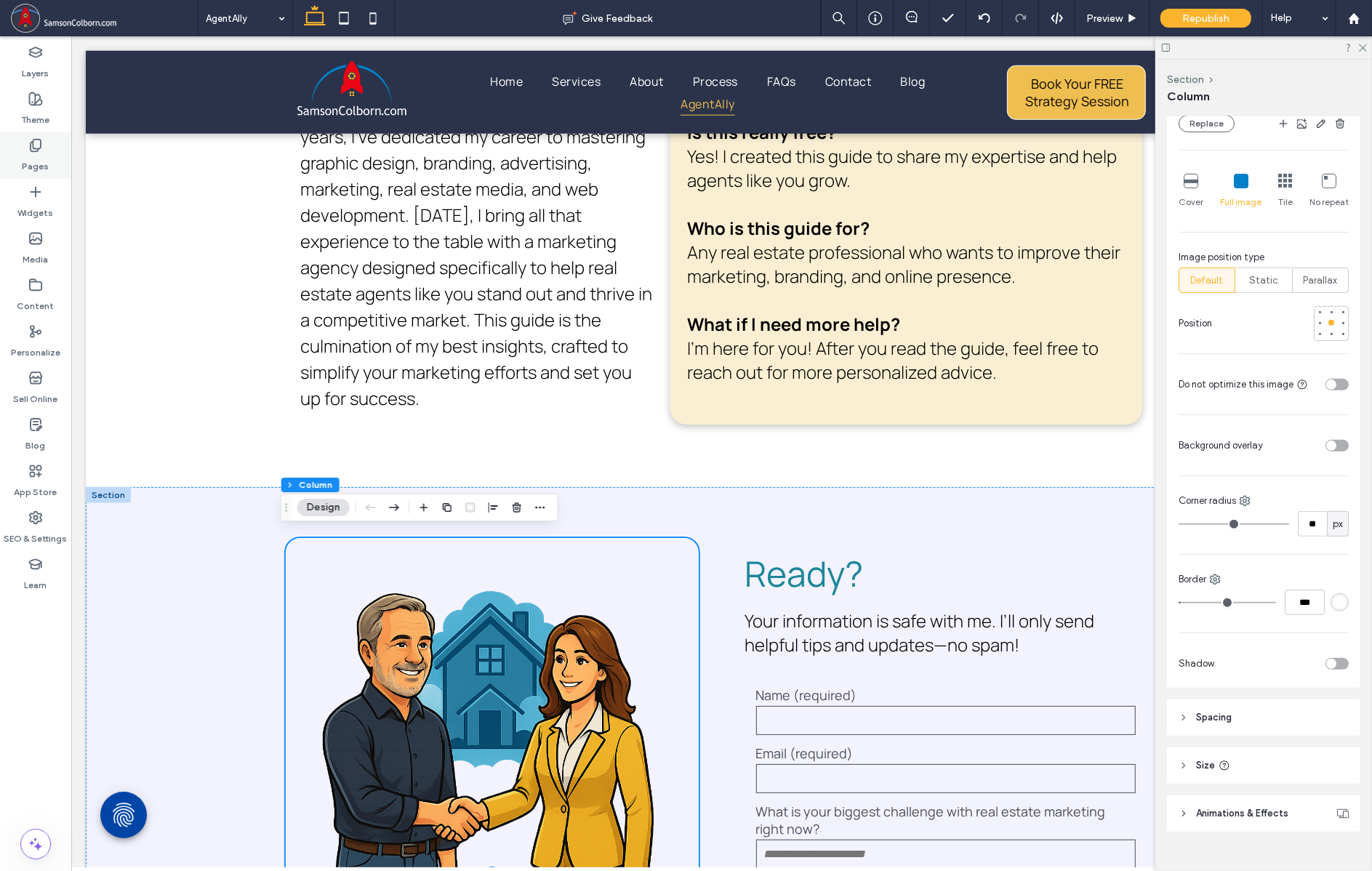
click at [41, 152] on div "Pages" at bounding box center [35, 156] width 71 height 47
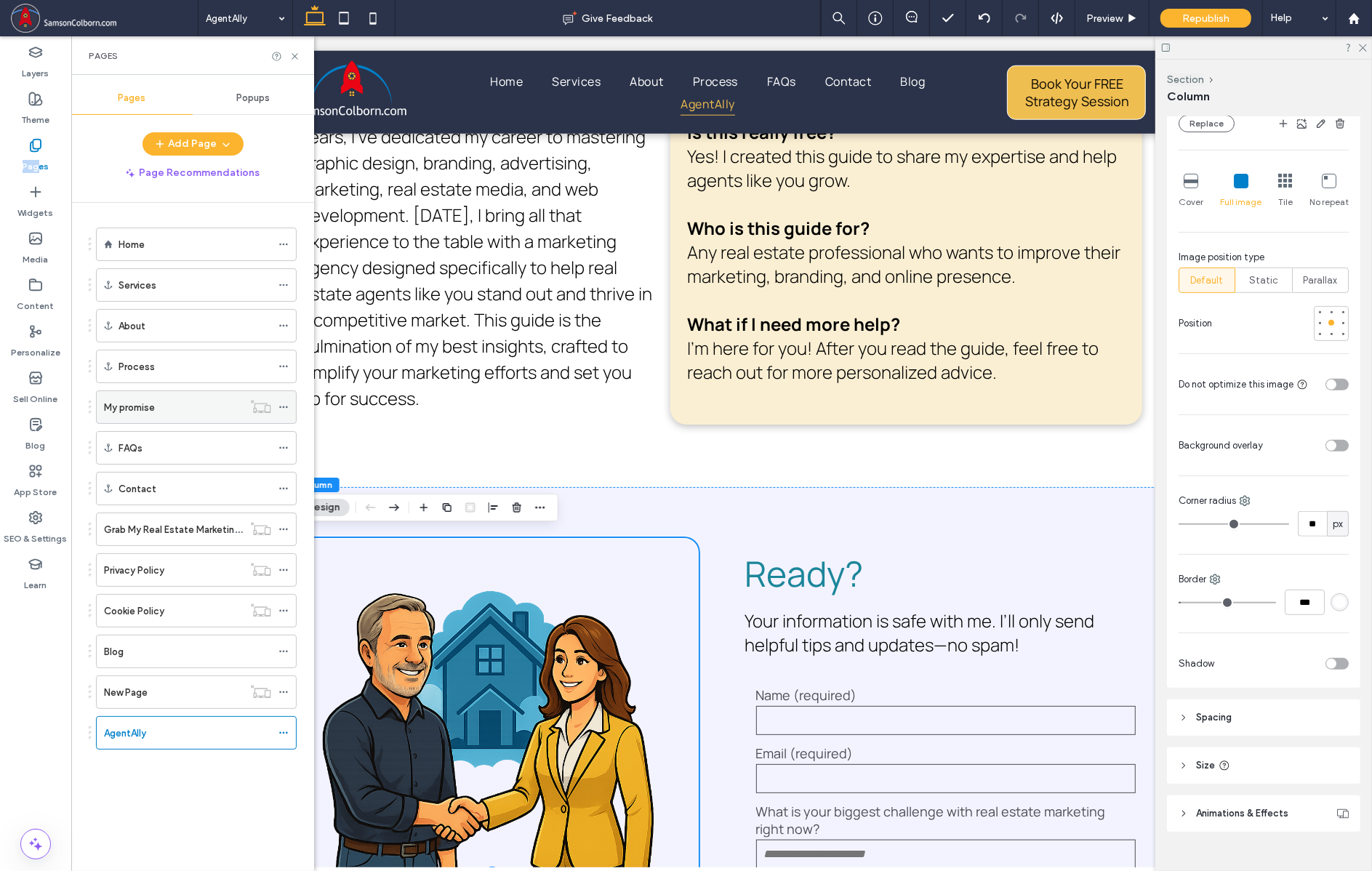
click at [124, 404] on label "My promise" at bounding box center [129, 408] width 51 height 25
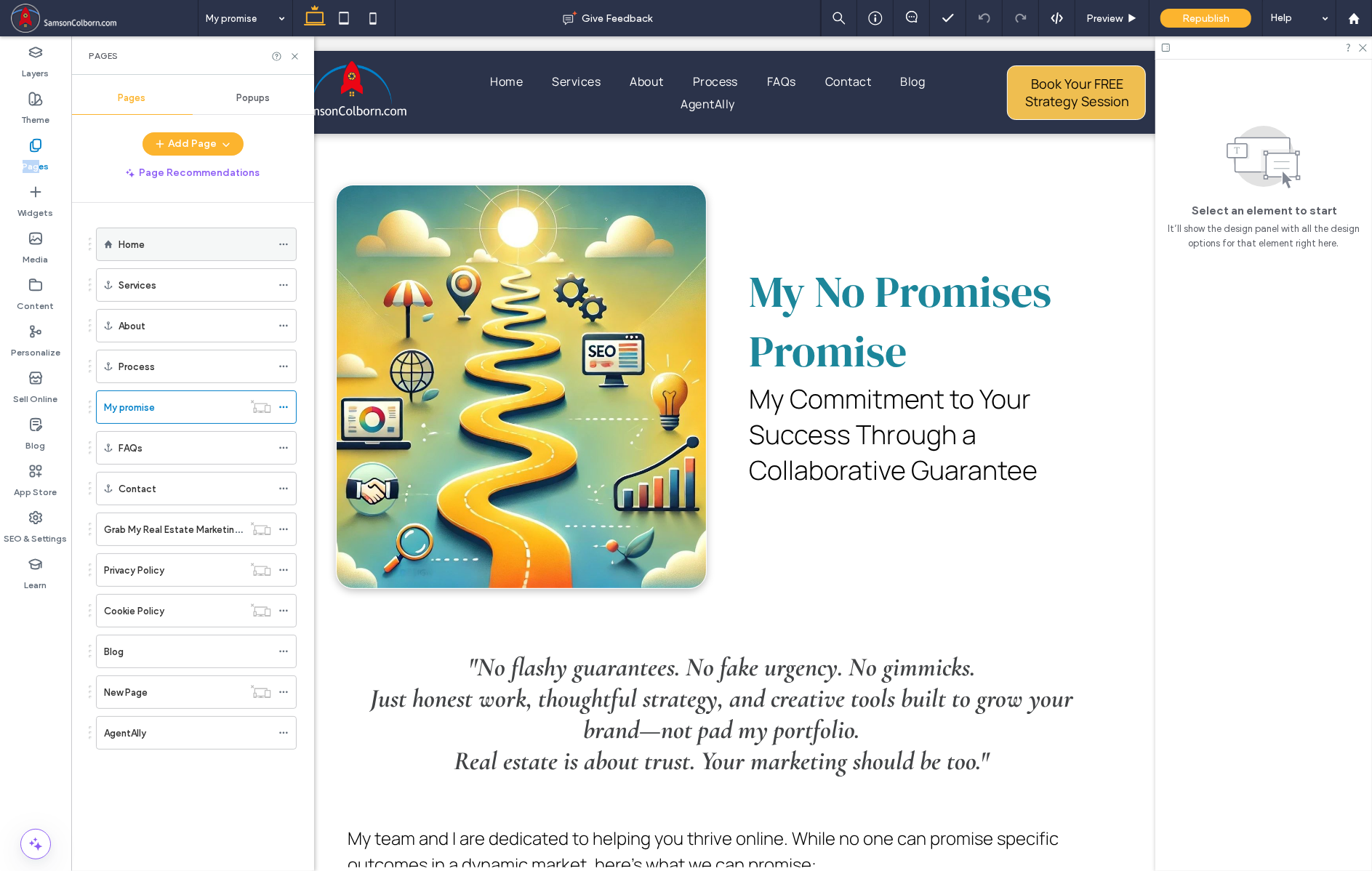
click at [165, 247] on div "Home" at bounding box center [195, 244] width 152 height 15
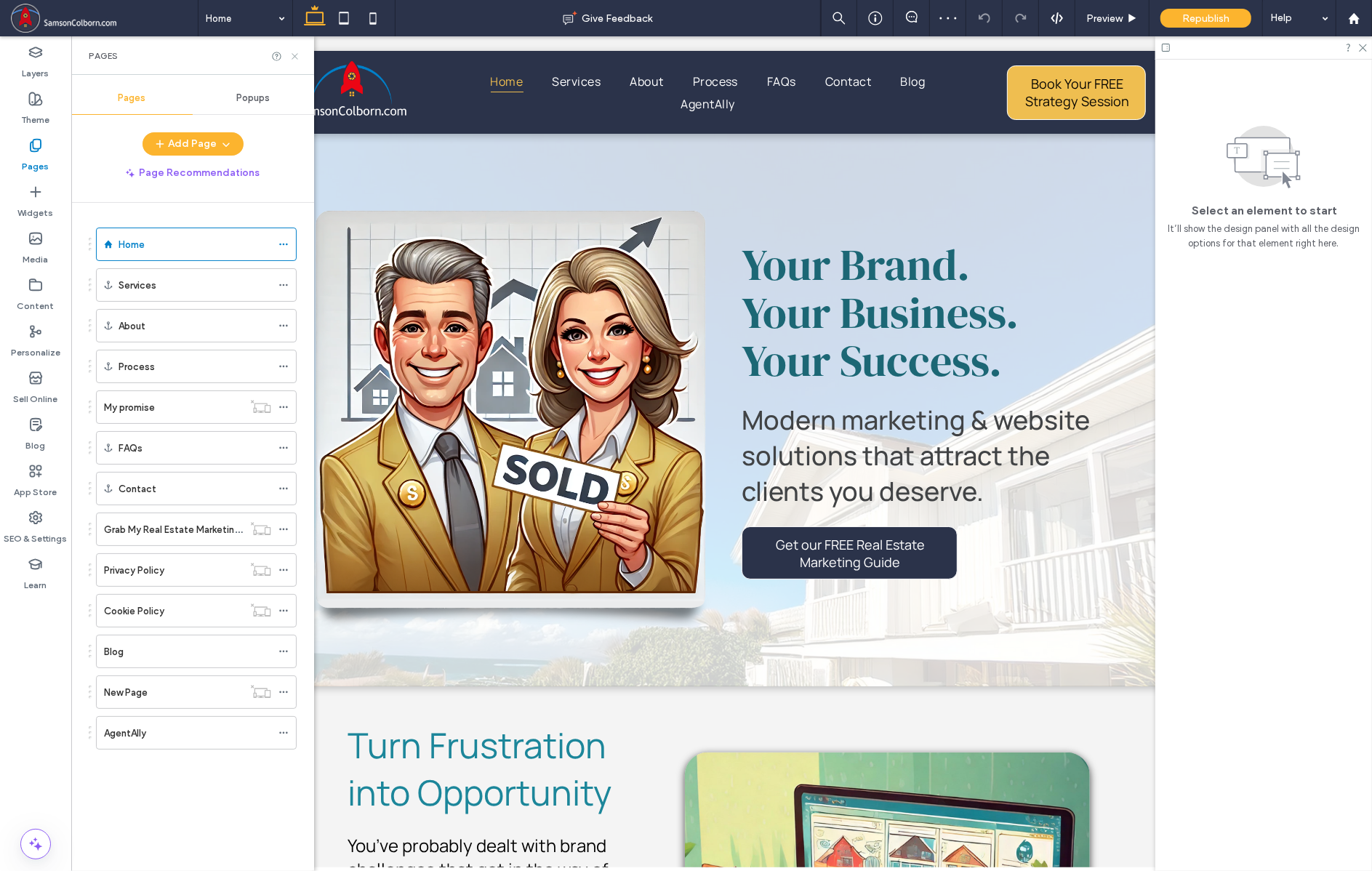
click at [296, 56] on icon at bounding box center [295, 56] width 11 height 11
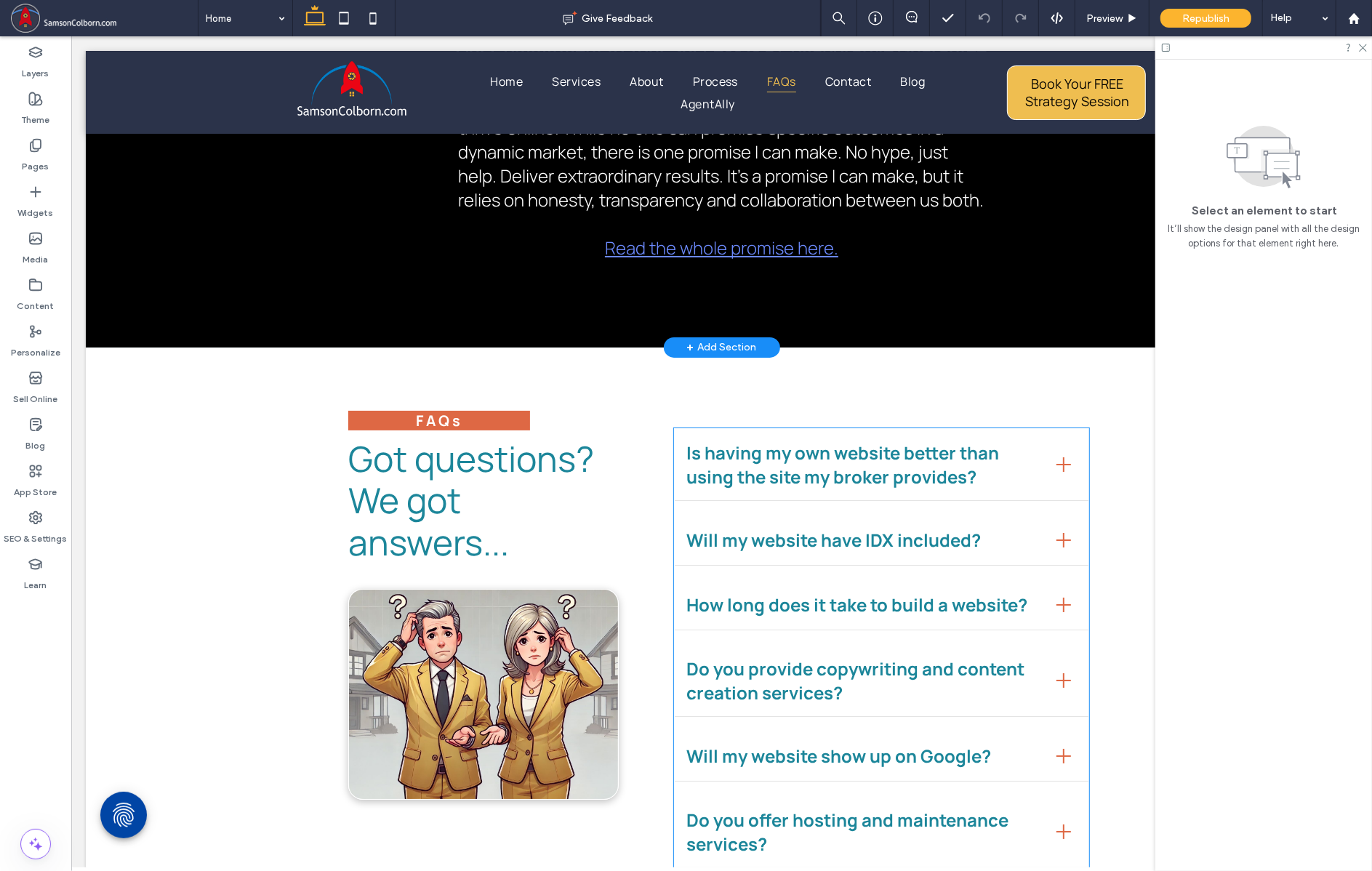
scroll to position [4639, 0]
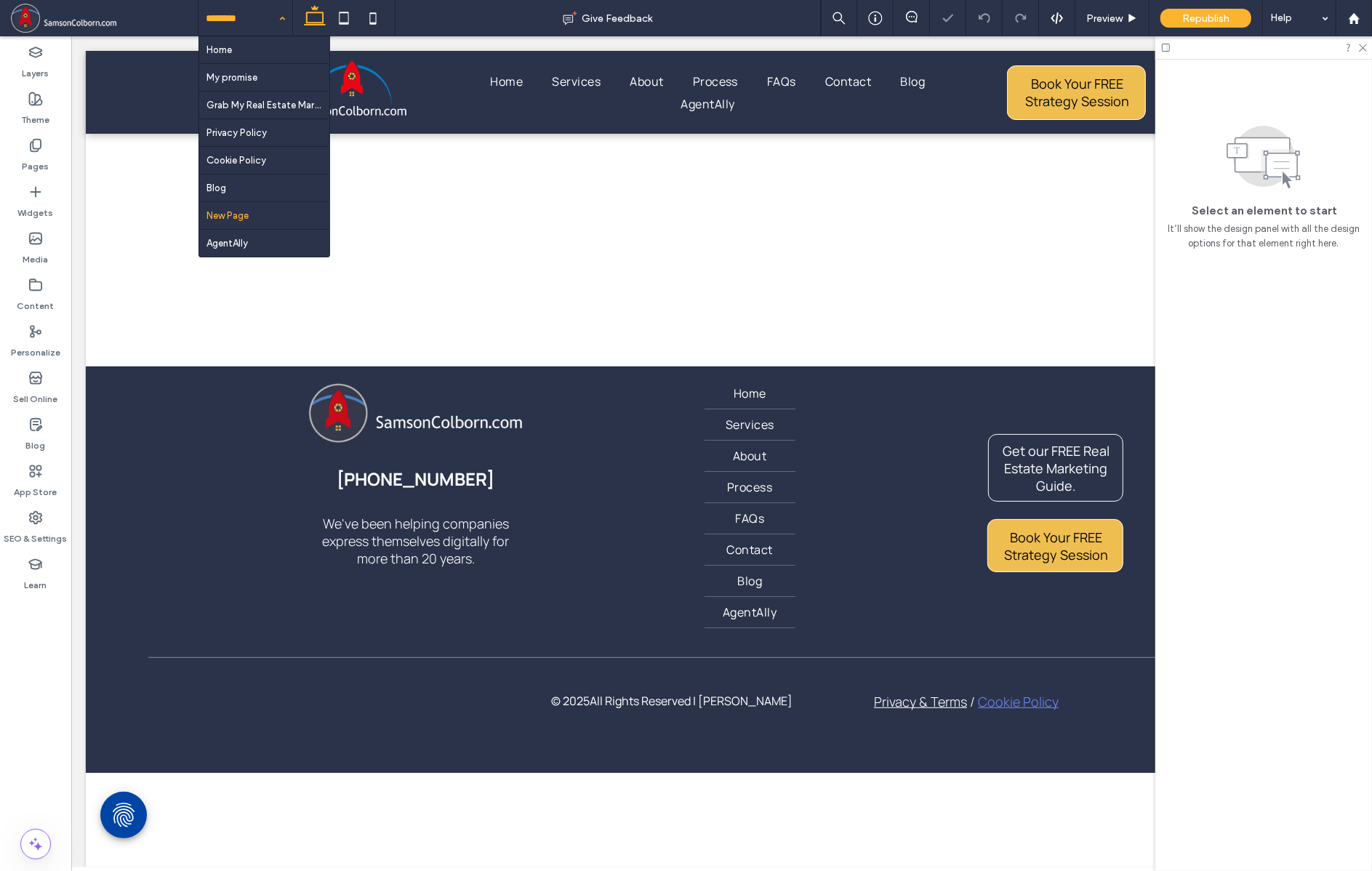
click at [253, 25] on input at bounding box center [242, 18] width 72 height 36
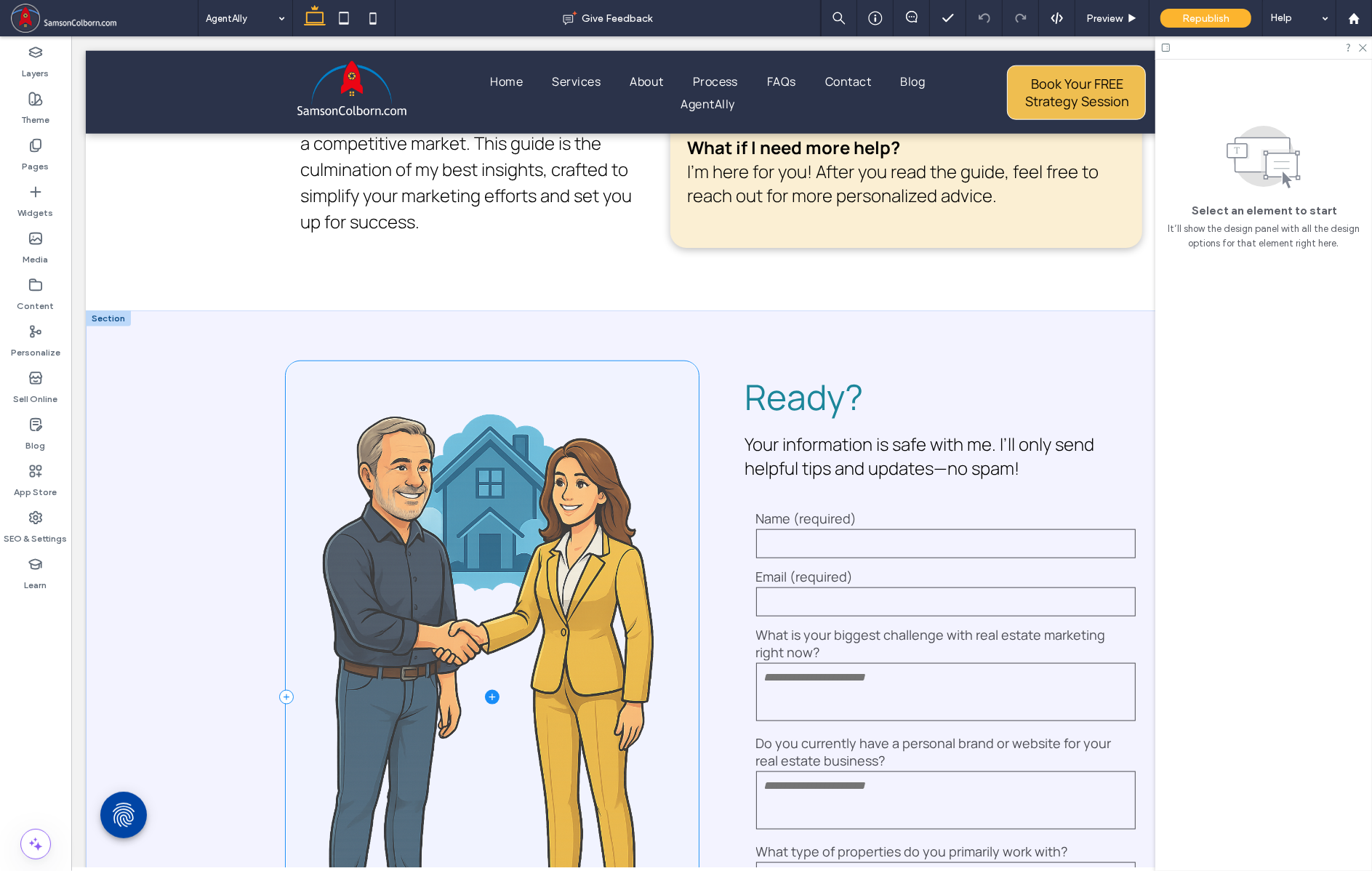
scroll to position [1498, 0]
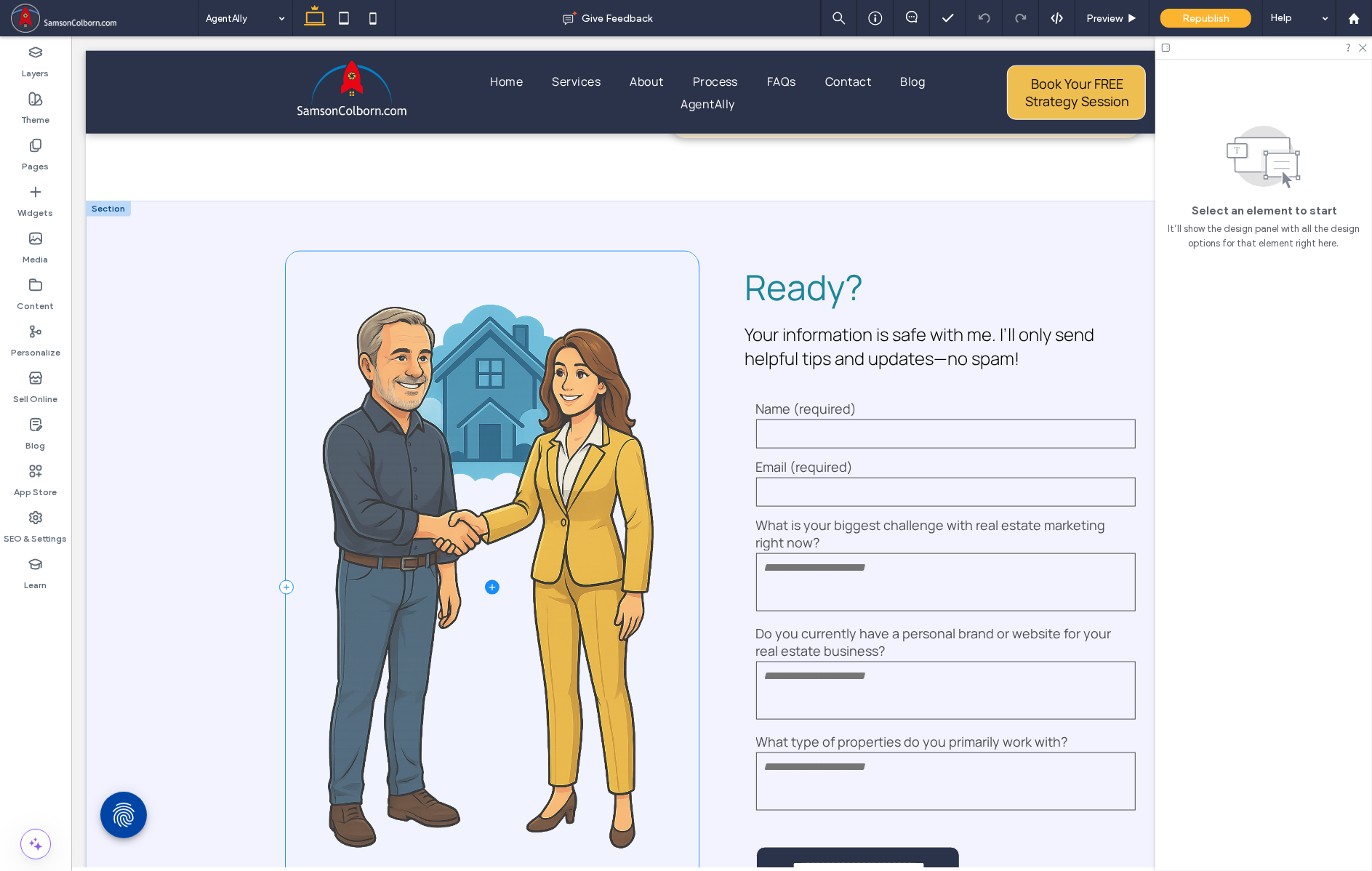
drag, startPoint x: 633, startPoint y: 292, endPoint x: 620, endPoint y: 291, distance: 13.0
click at [633, 292] on span at bounding box center [491, 588] width 411 height 671
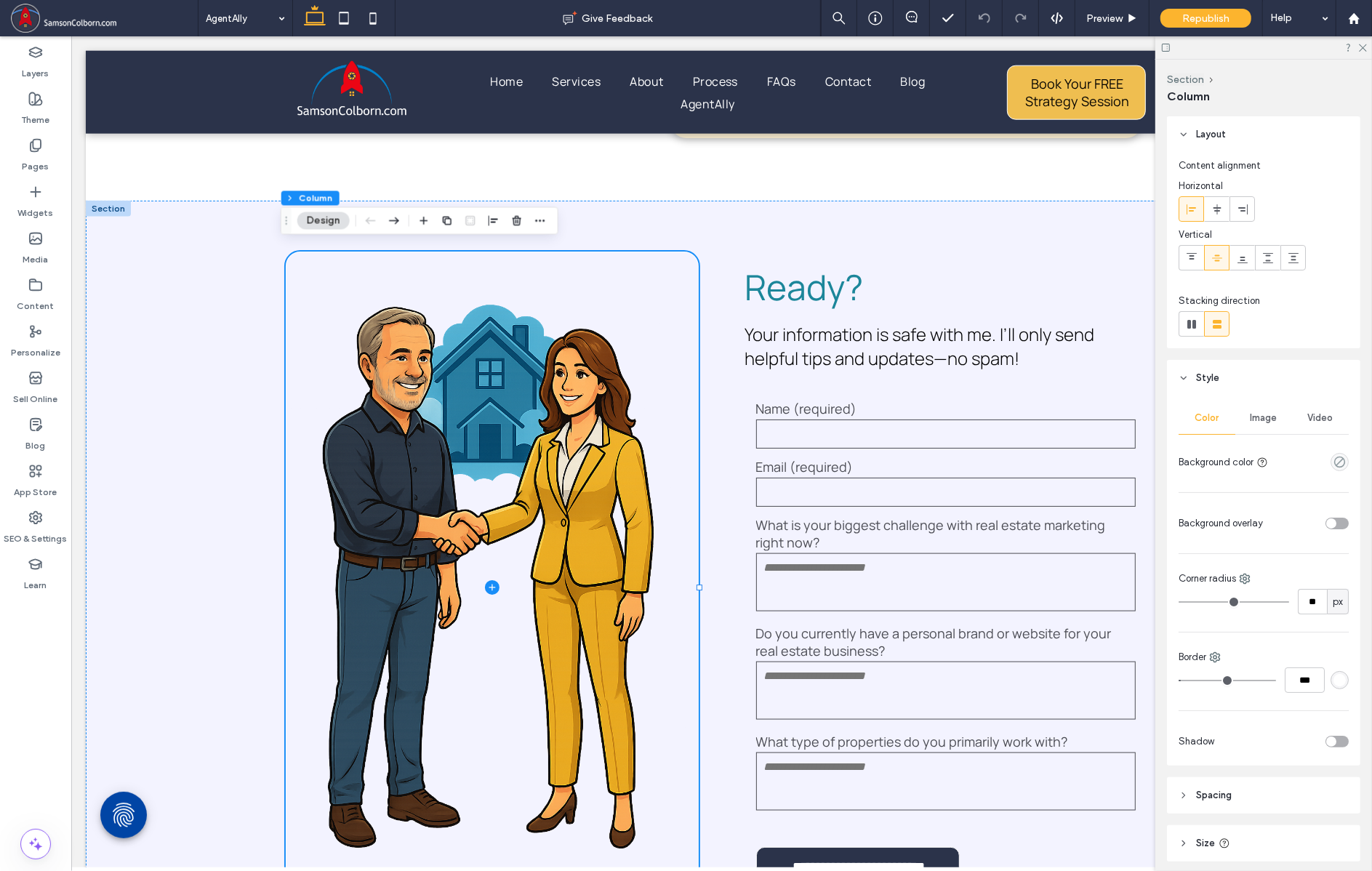
type input "*"
type input "***"
drag, startPoint x: 1182, startPoint y: 677, endPoint x: 1157, endPoint y: 677, distance: 25.0
type input "*"
click at [1179, 680] on input "range" at bounding box center [1227, 681] width 97 height 2
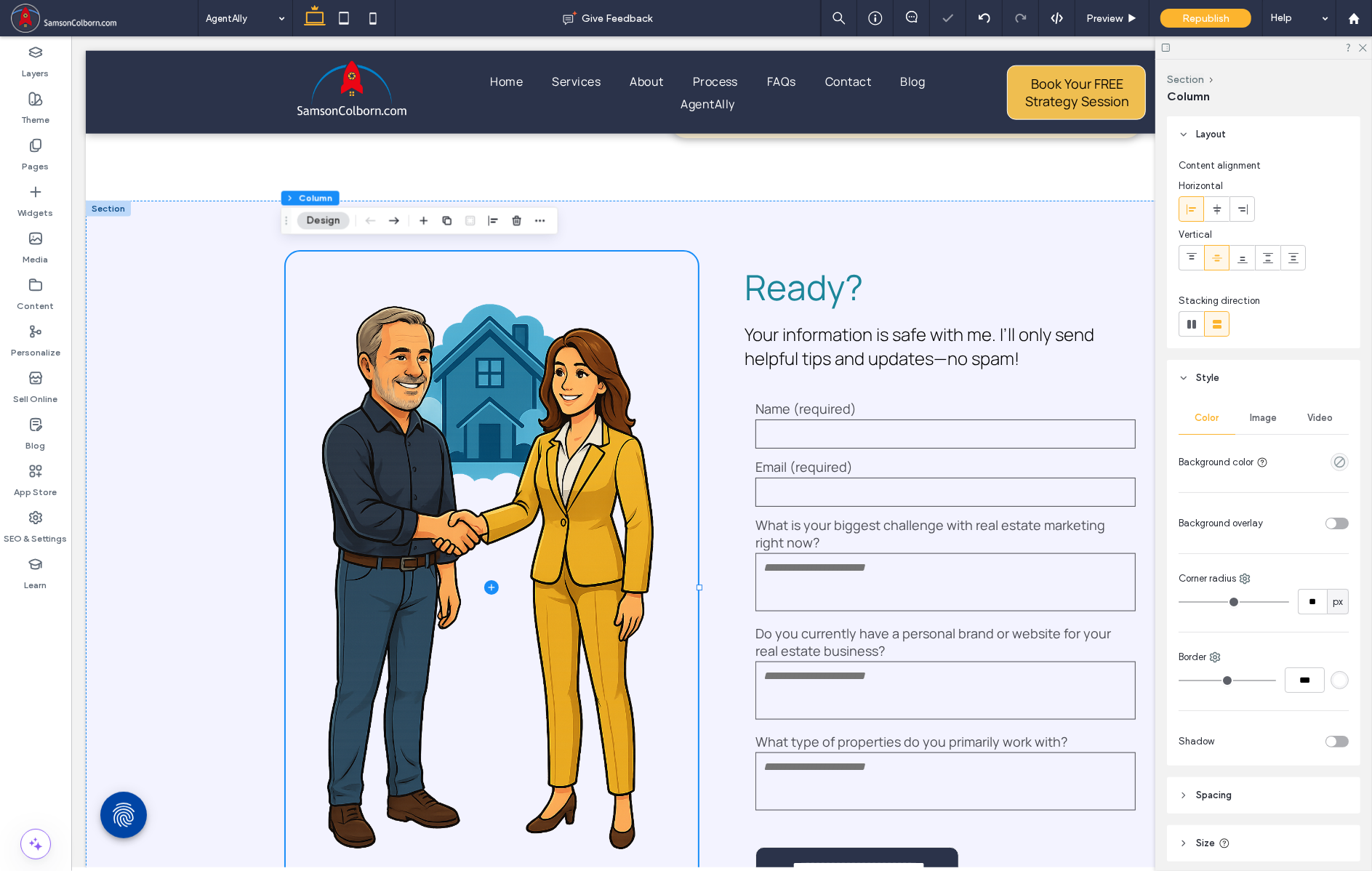
type input "**"
type input "*"
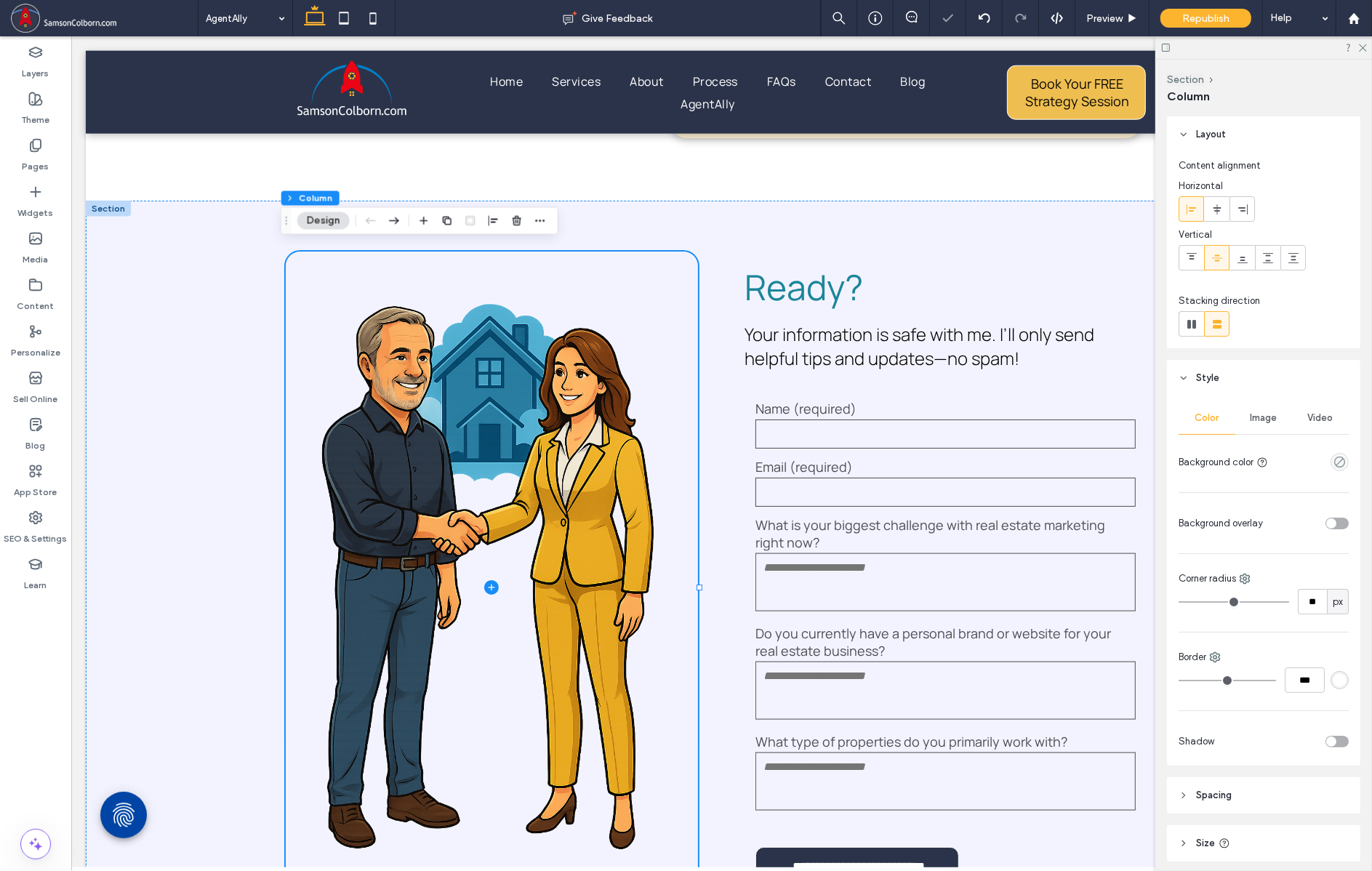
type input "*"
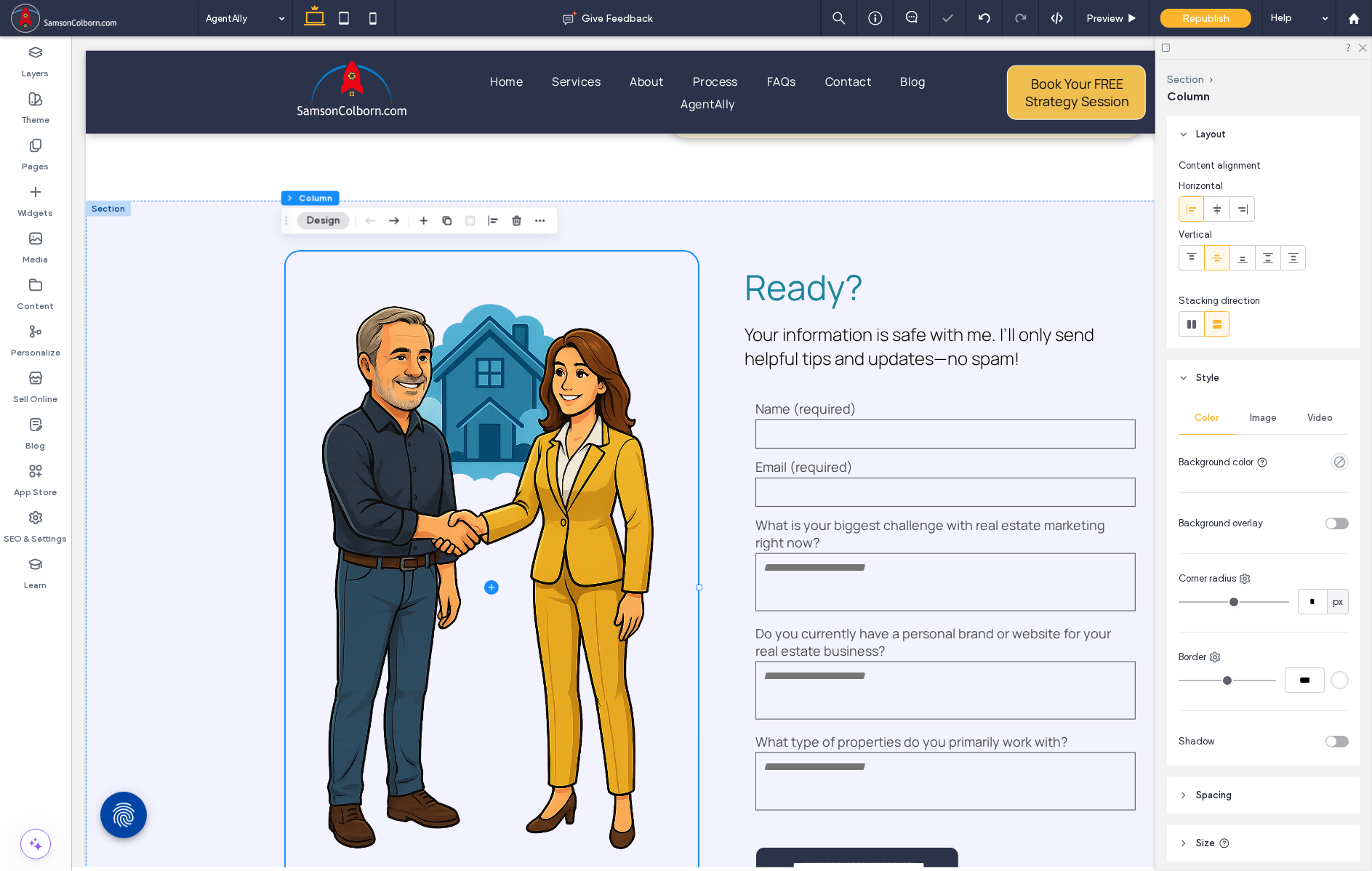
drag, startPoint x: 1199, startPoint y: 601, endPoint x: 1151, endPoint y: 603, distance: 48.0
type input "*"
click at [1179, 603] on input "range" at bounding box center [1234, 602] width 110 height 2
click at [935, 342] on span "Your information is safe with me. I’ll only send helpful tips and updates—no sp…" at bounding box center [918, 346] width 350 height 48
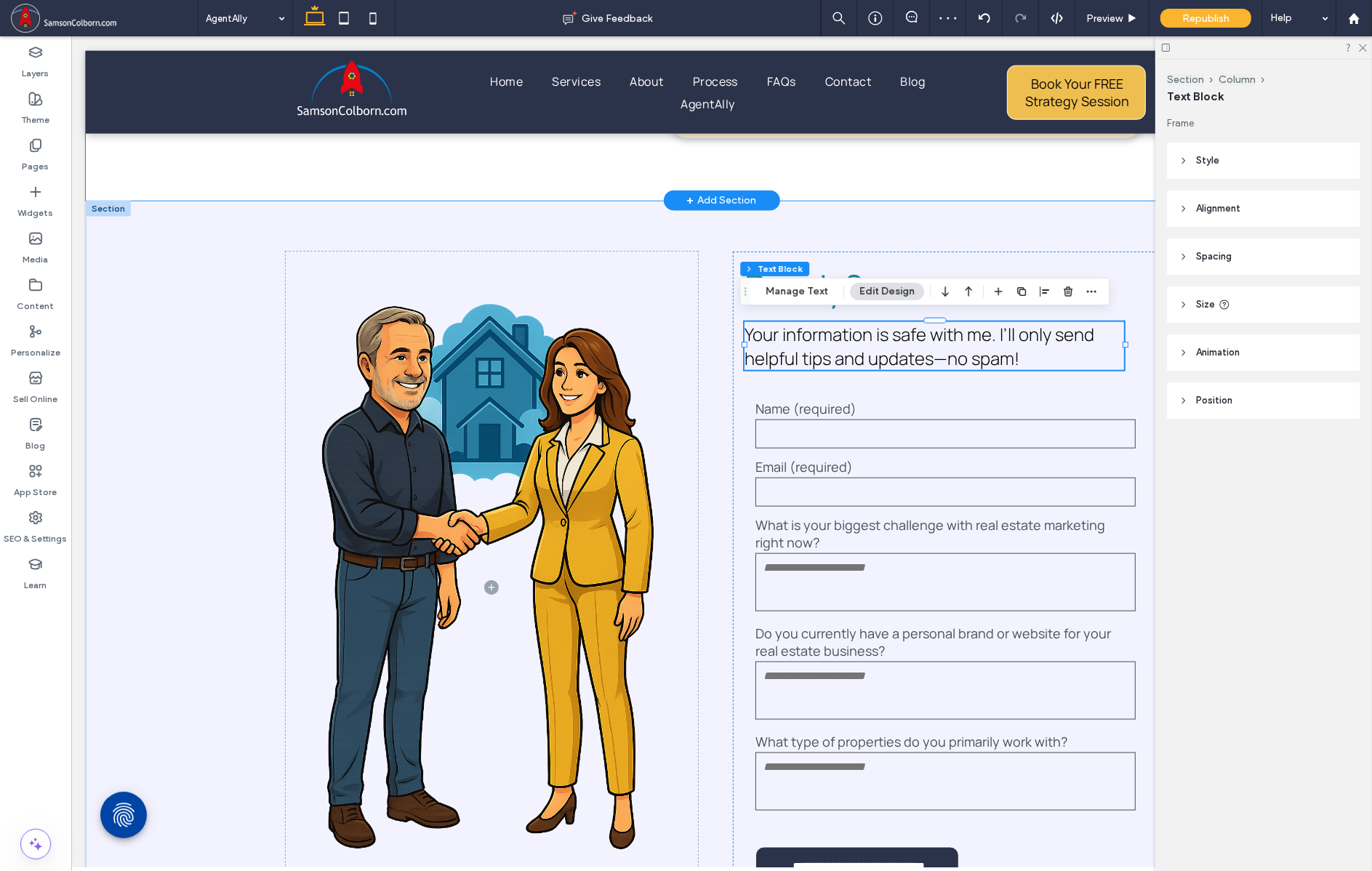
drag, startPoint x: 181, startPoint y: 163, endPoint x: 173, endPoint y: 165, distance: 8.2
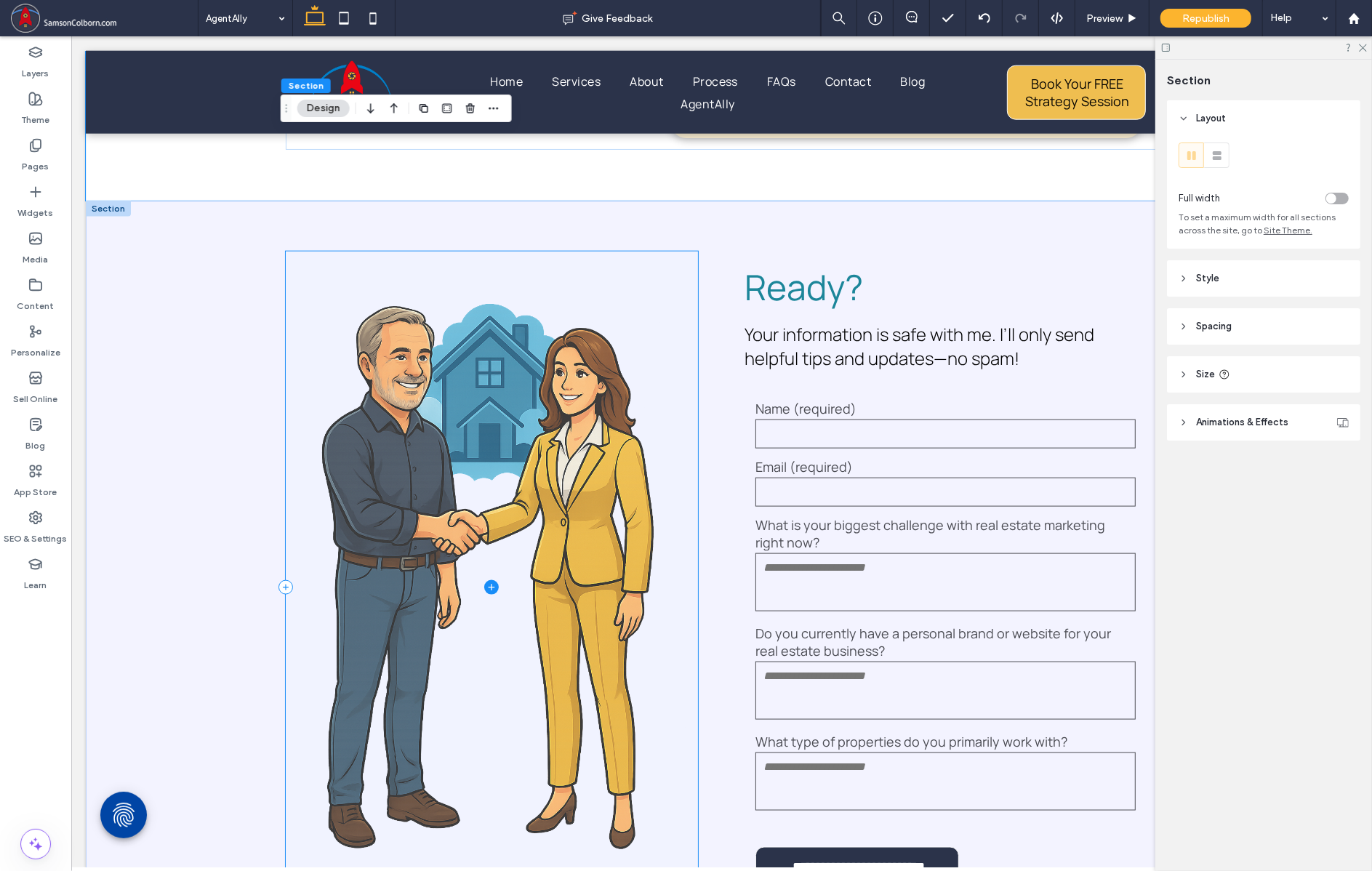
click at [421, 503] on span at bounding box center [491, 588] width 413 height 673
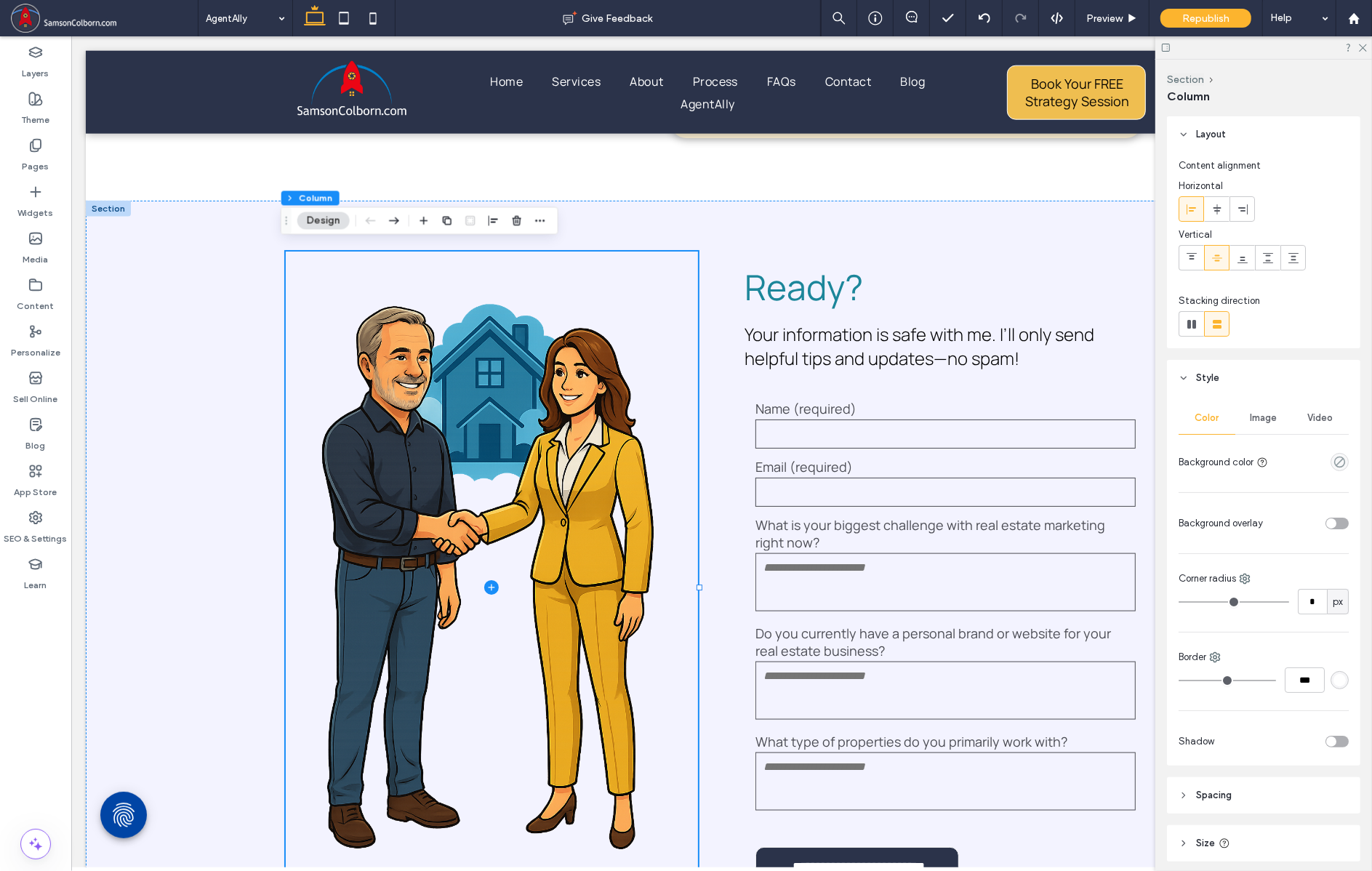
click at [1266, 412] on span "Image" at bounding box center [1264, 417] width 27 height 11
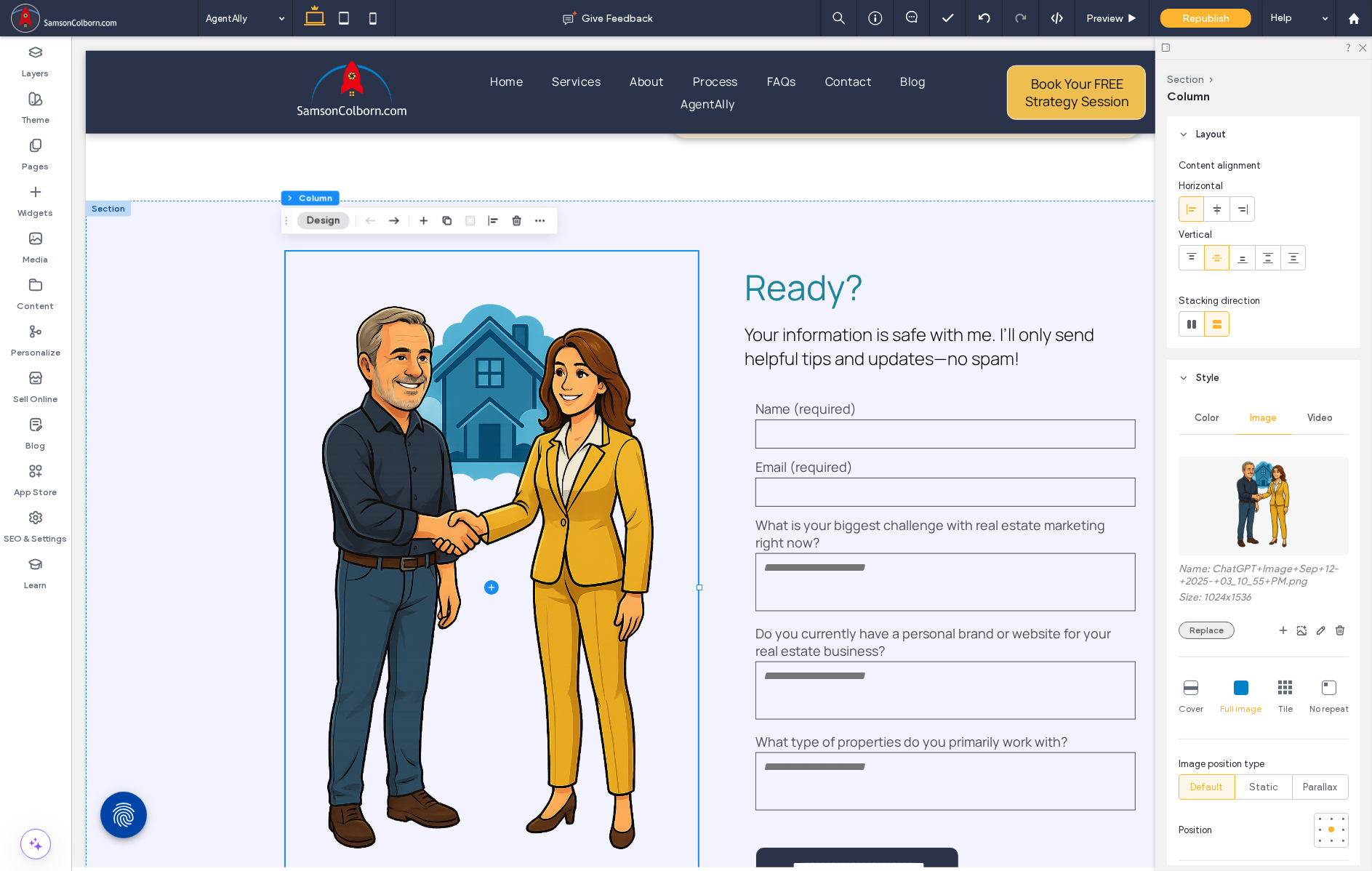
click at [1194, 634] on button "Replace" at bounding box center [1207, 630] width 56 height 18
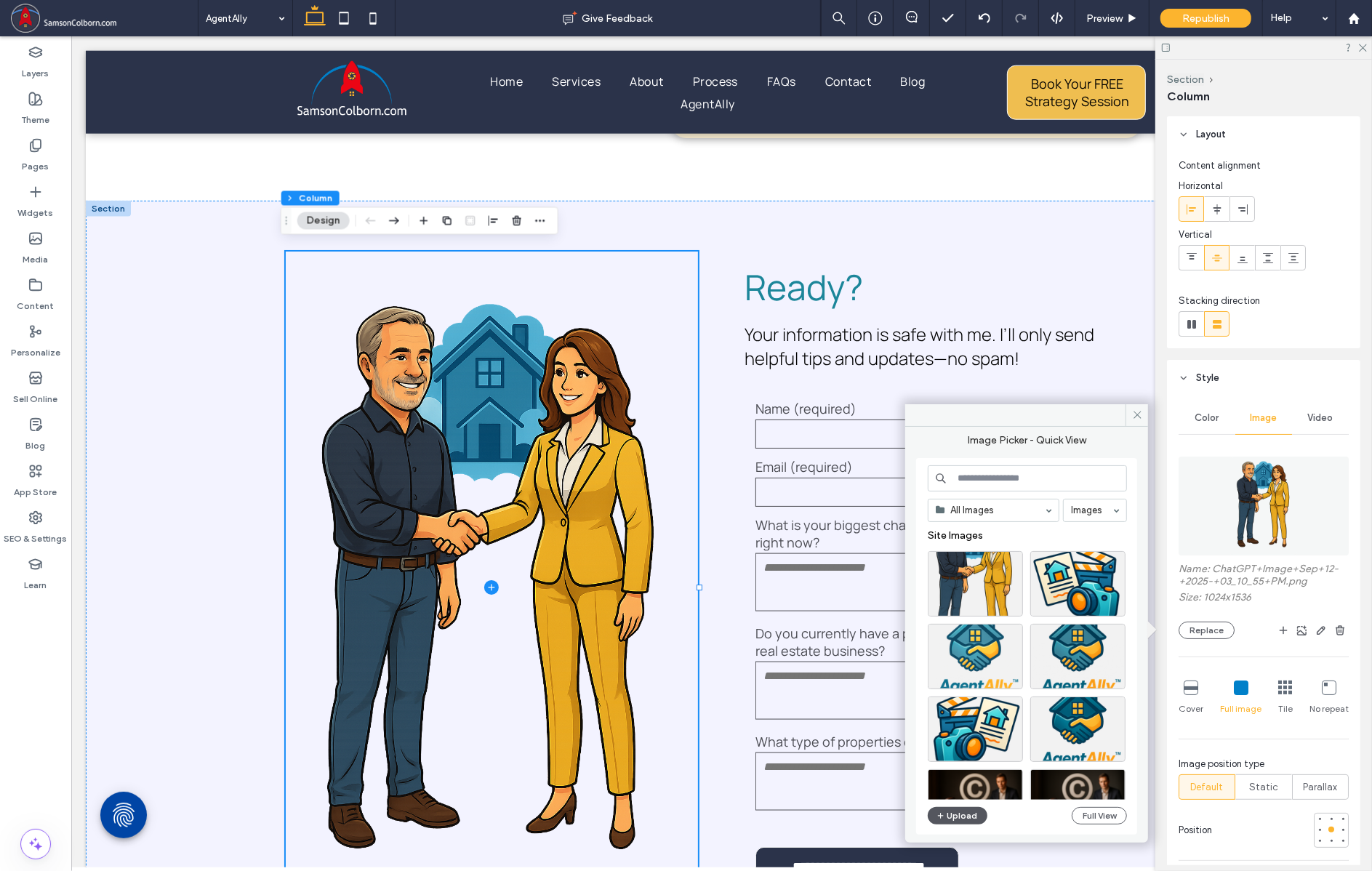
click at [960, 811] on button "Upload" at bounding box center [958, 816] width 60 height 18
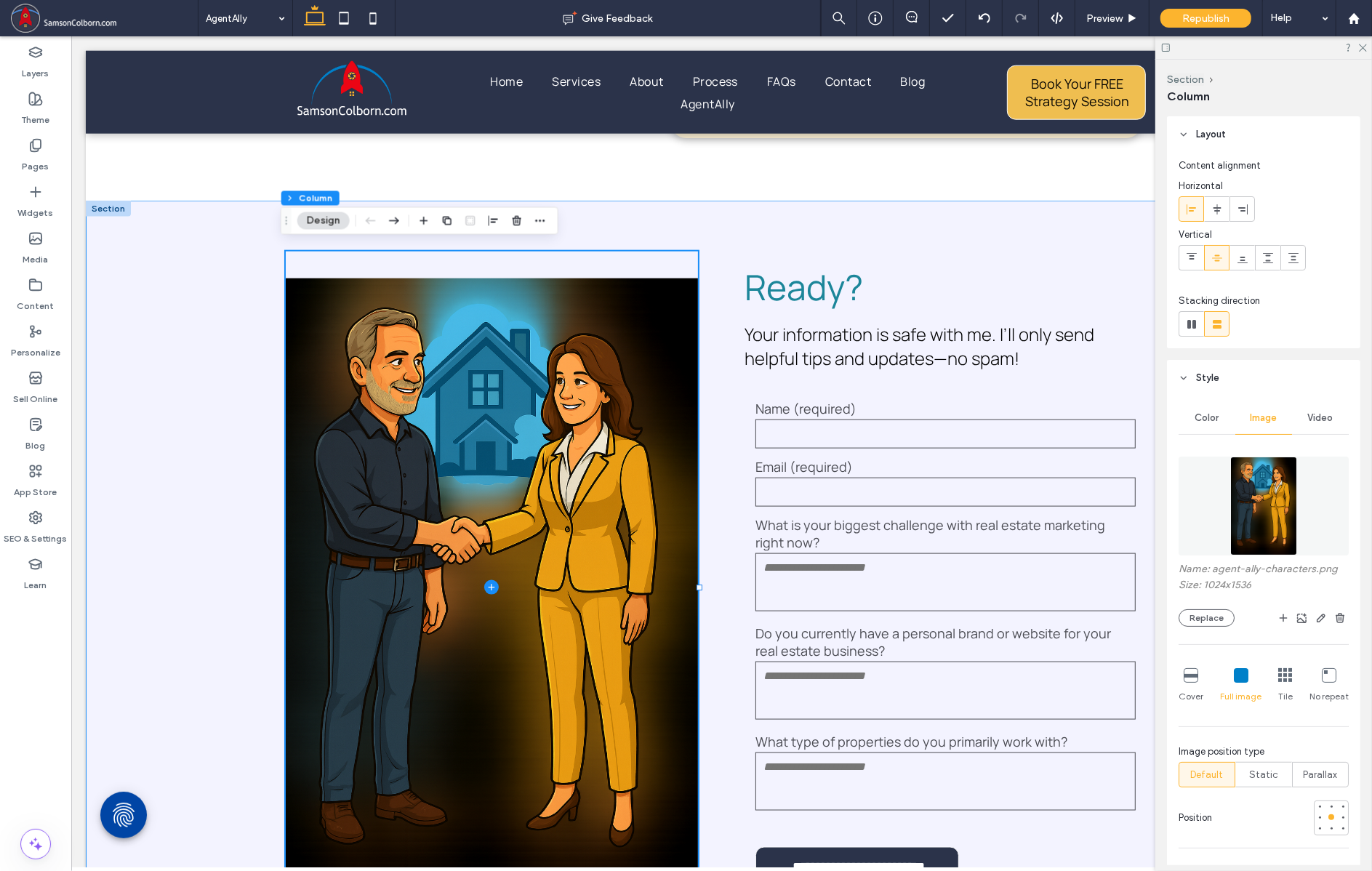
click at [122, 438] on div "**********" at bounding box center [721, 588] width 1272 height 774
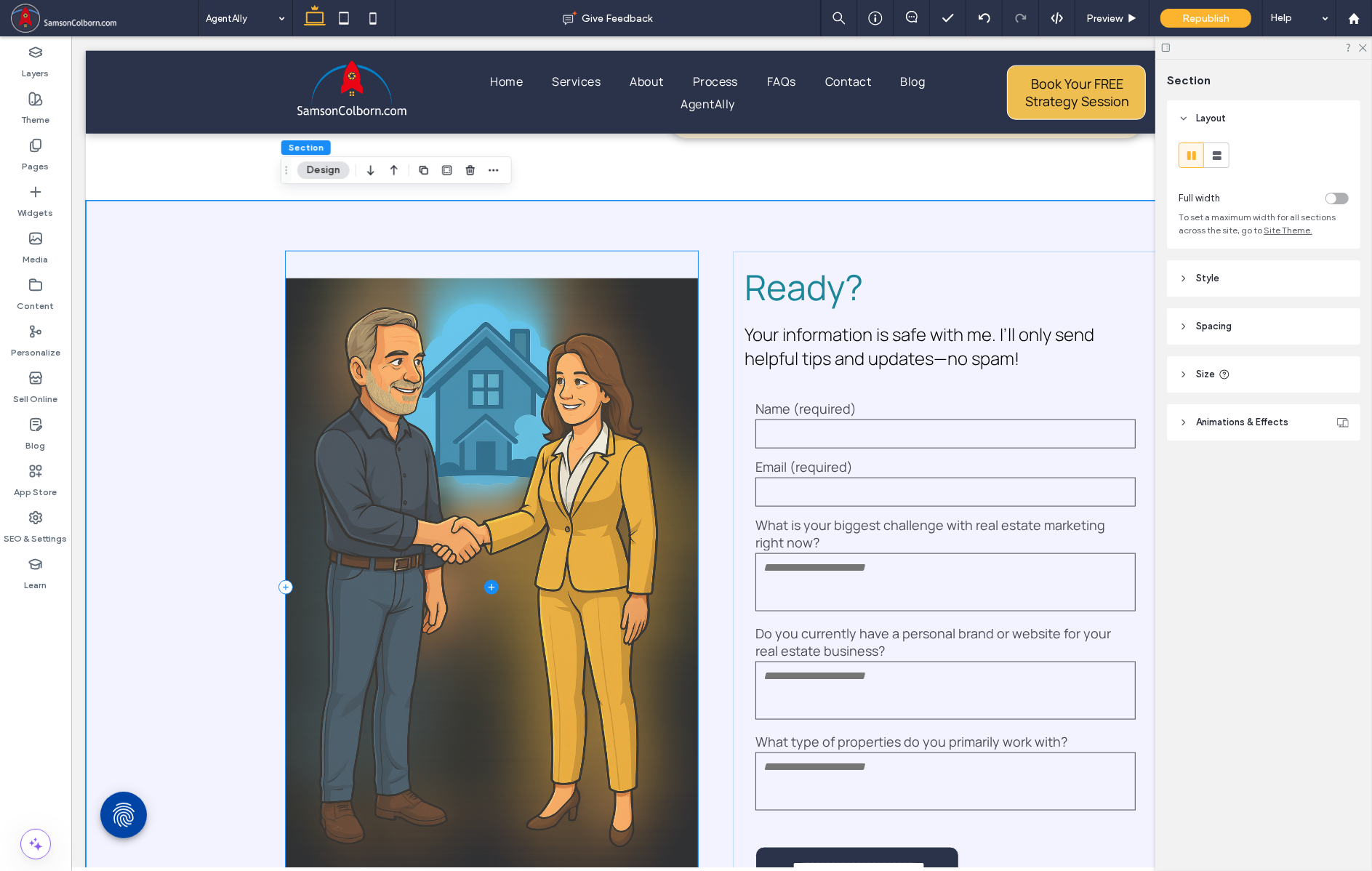
click at [434, 400] on span at bounding box center [491, 588] width 413 height 673
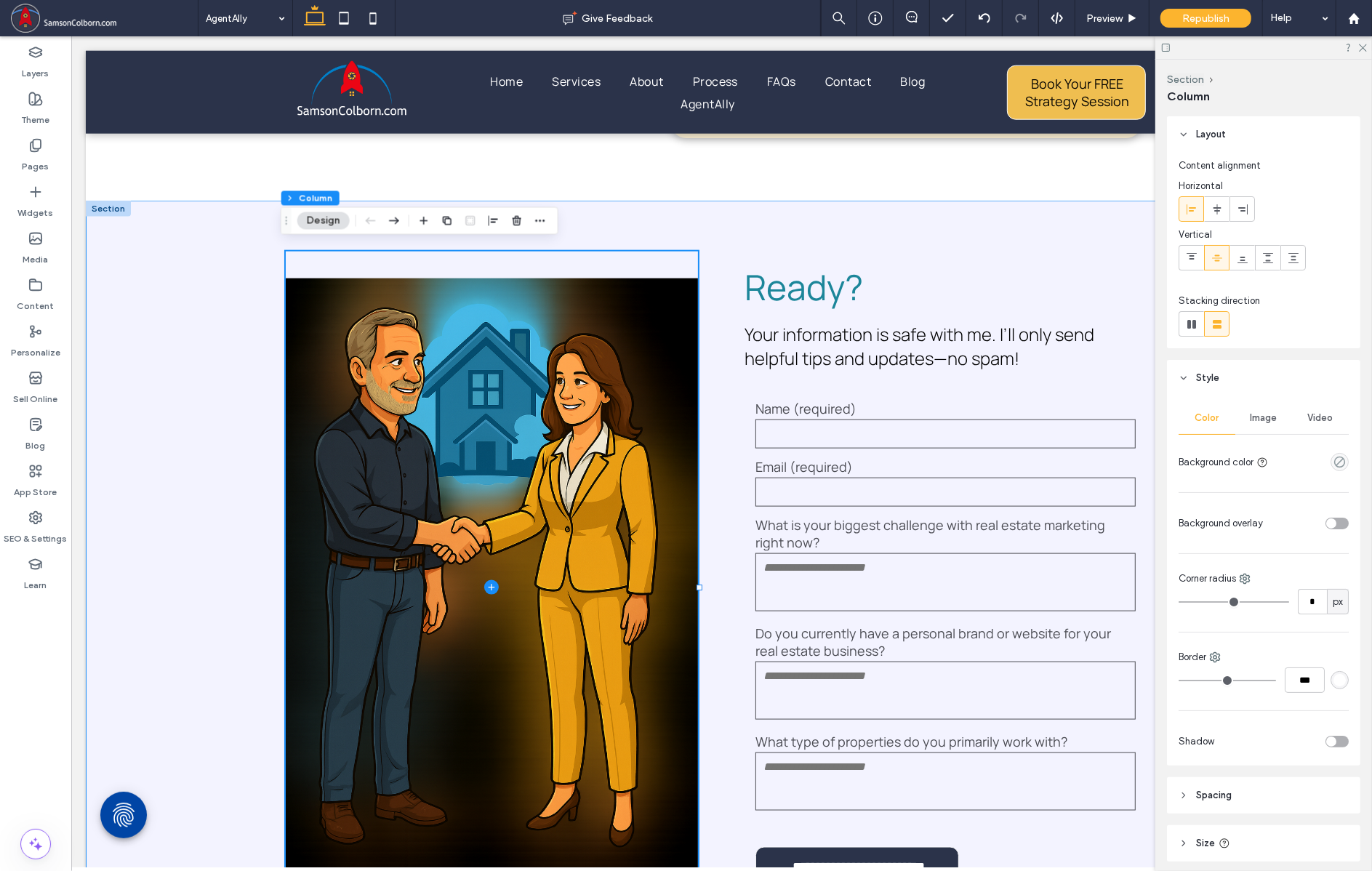
click at [242, 287] on div "**********" at bounding box center [721, 588] width 1272 height 774
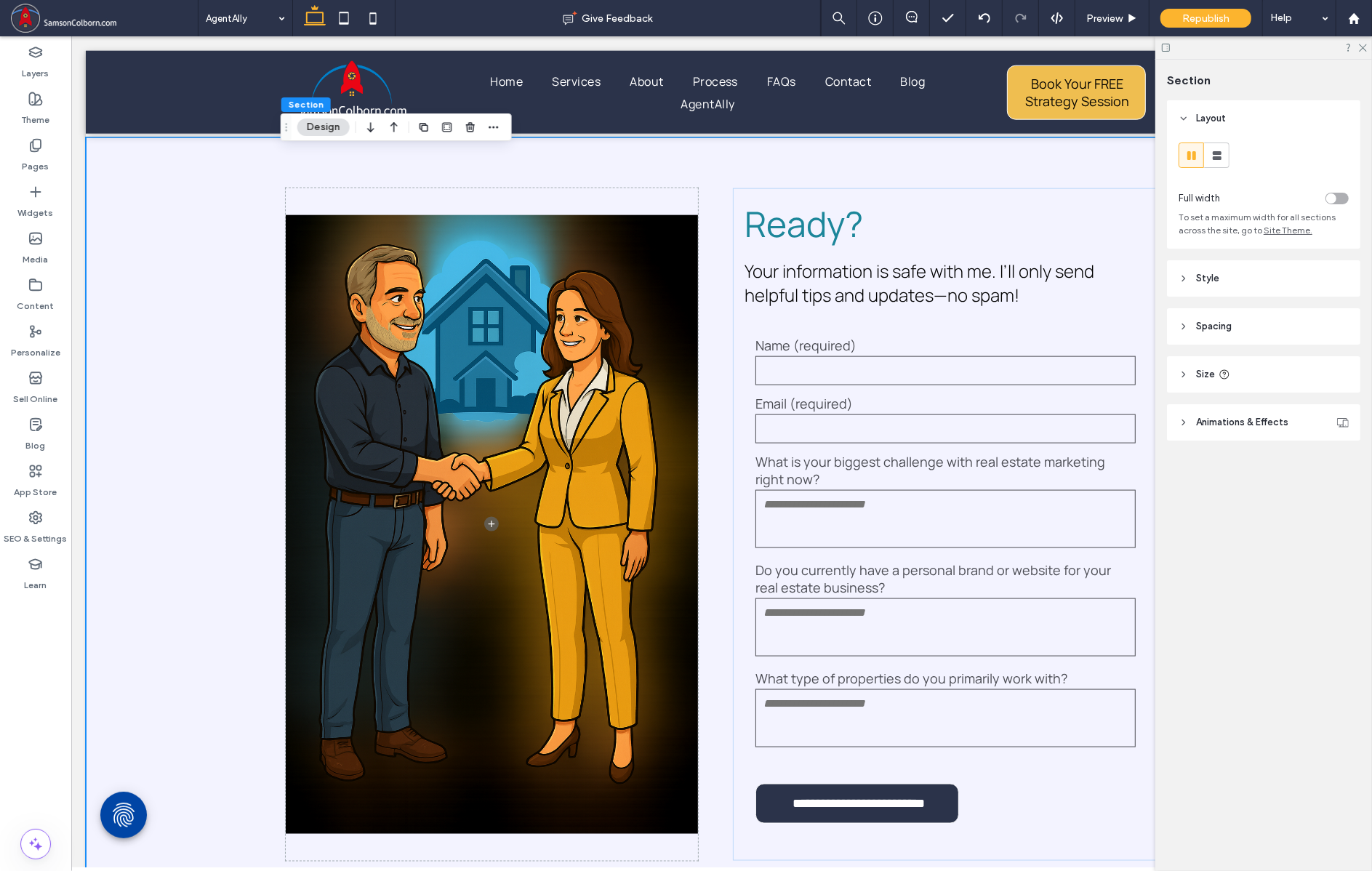
scroll to position [1564, 0]
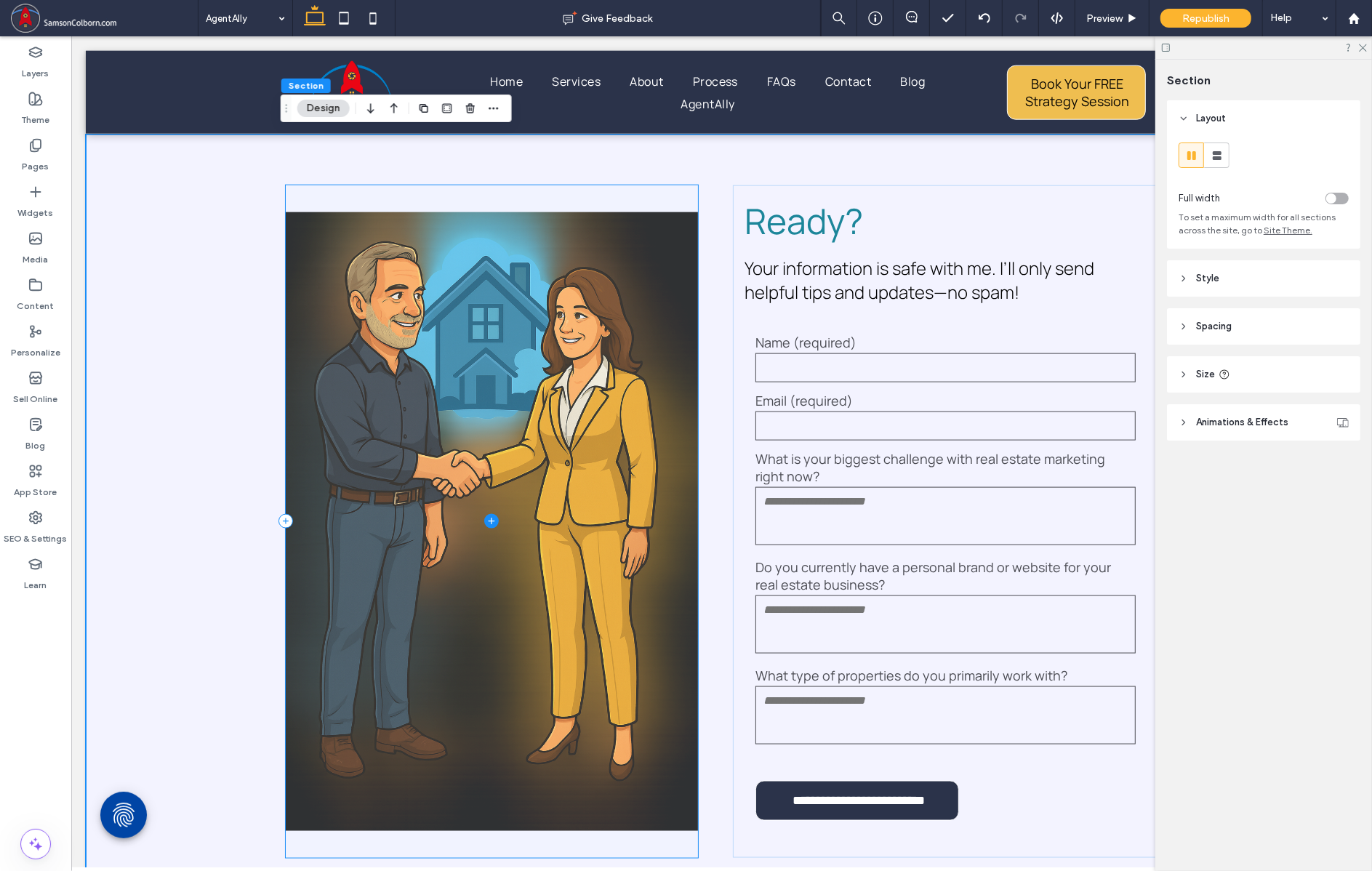
click at [600, 395] on span at bounding box center [491, 522] width 413 height 673
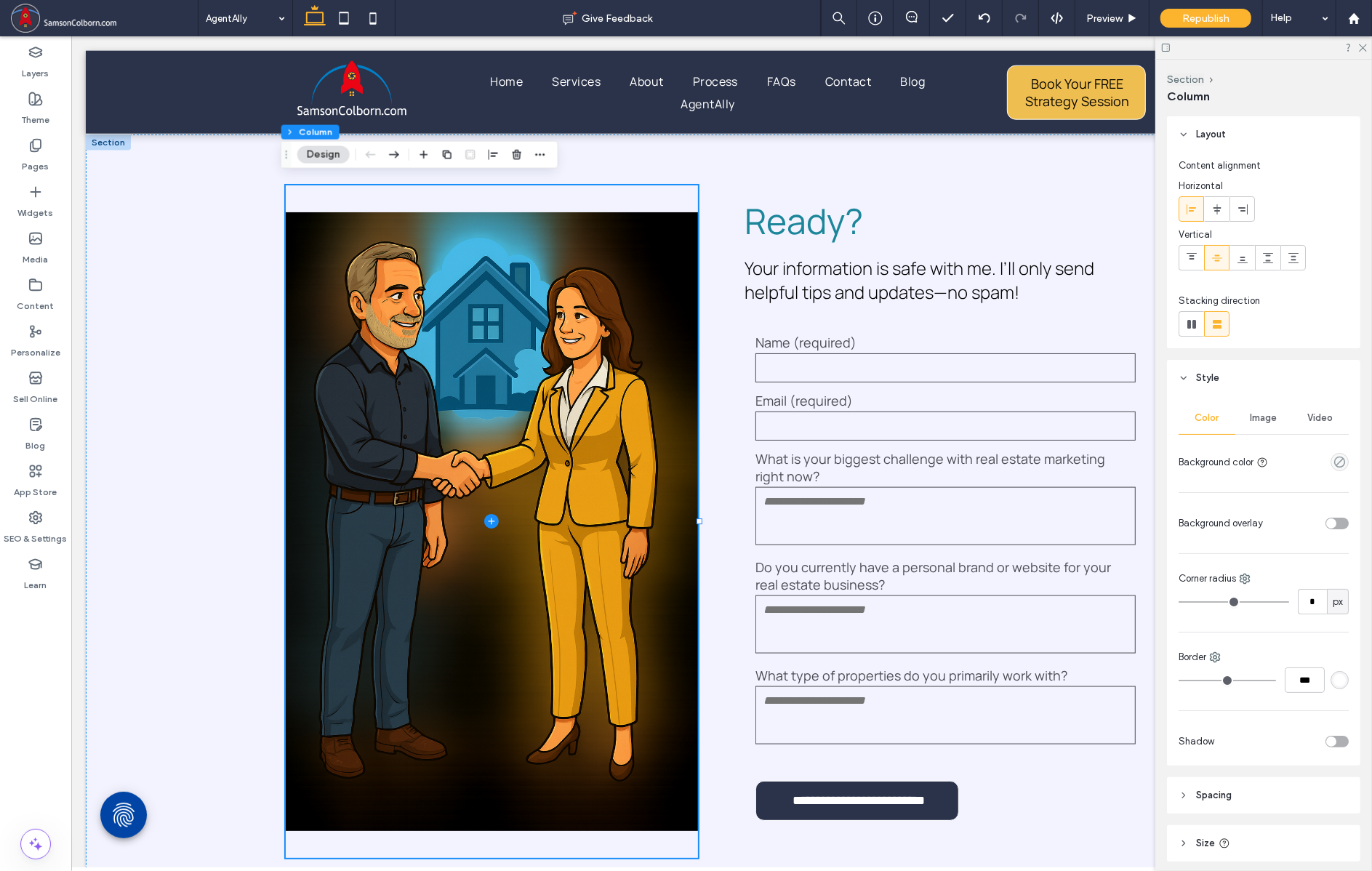
click at [315, 156] on button "Design" at bounding box center [323, 155] width 52 height 18
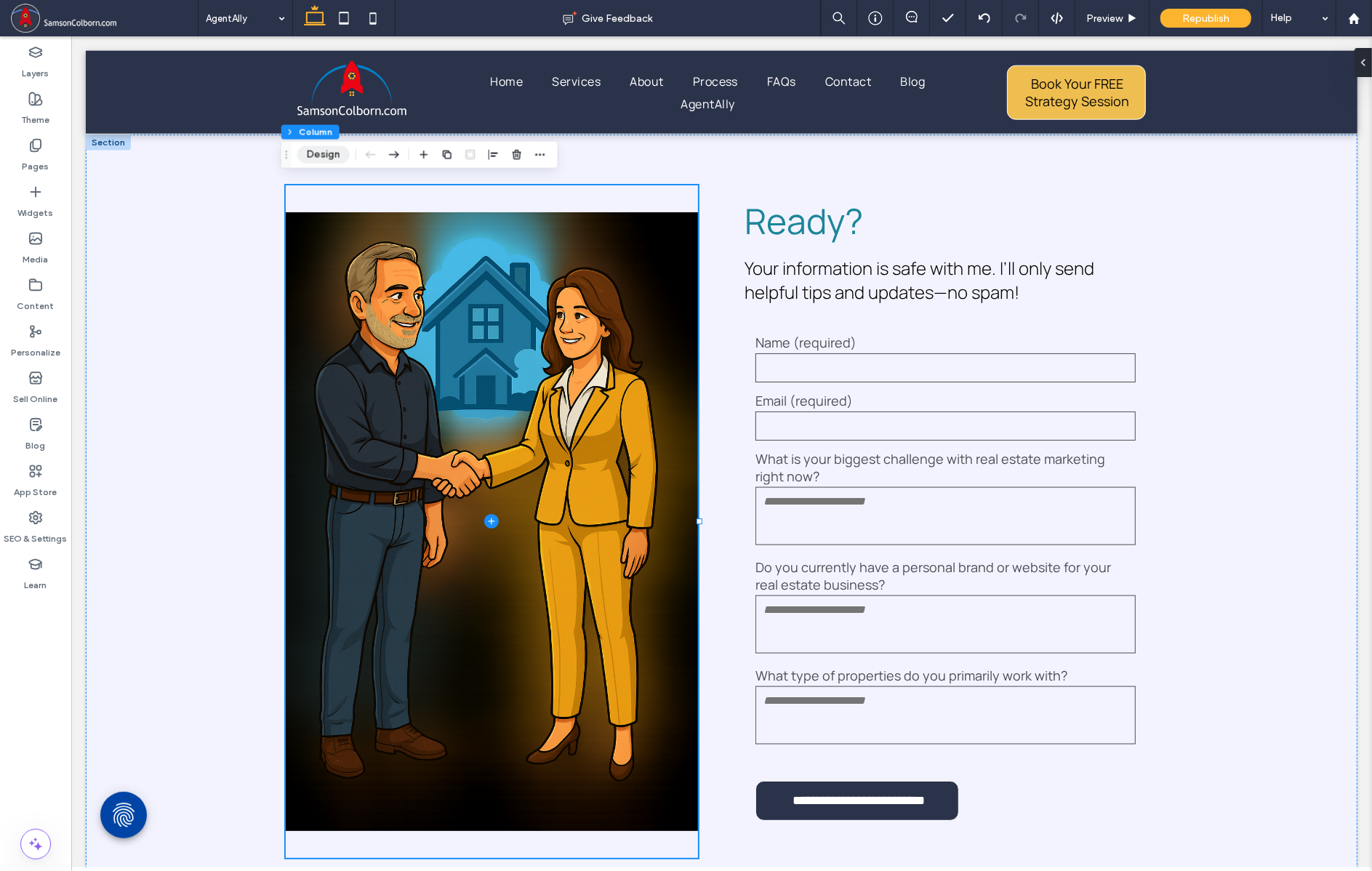
click at [326, 158] on button "Design" at bounding box center [323, 155] width 52 height 18
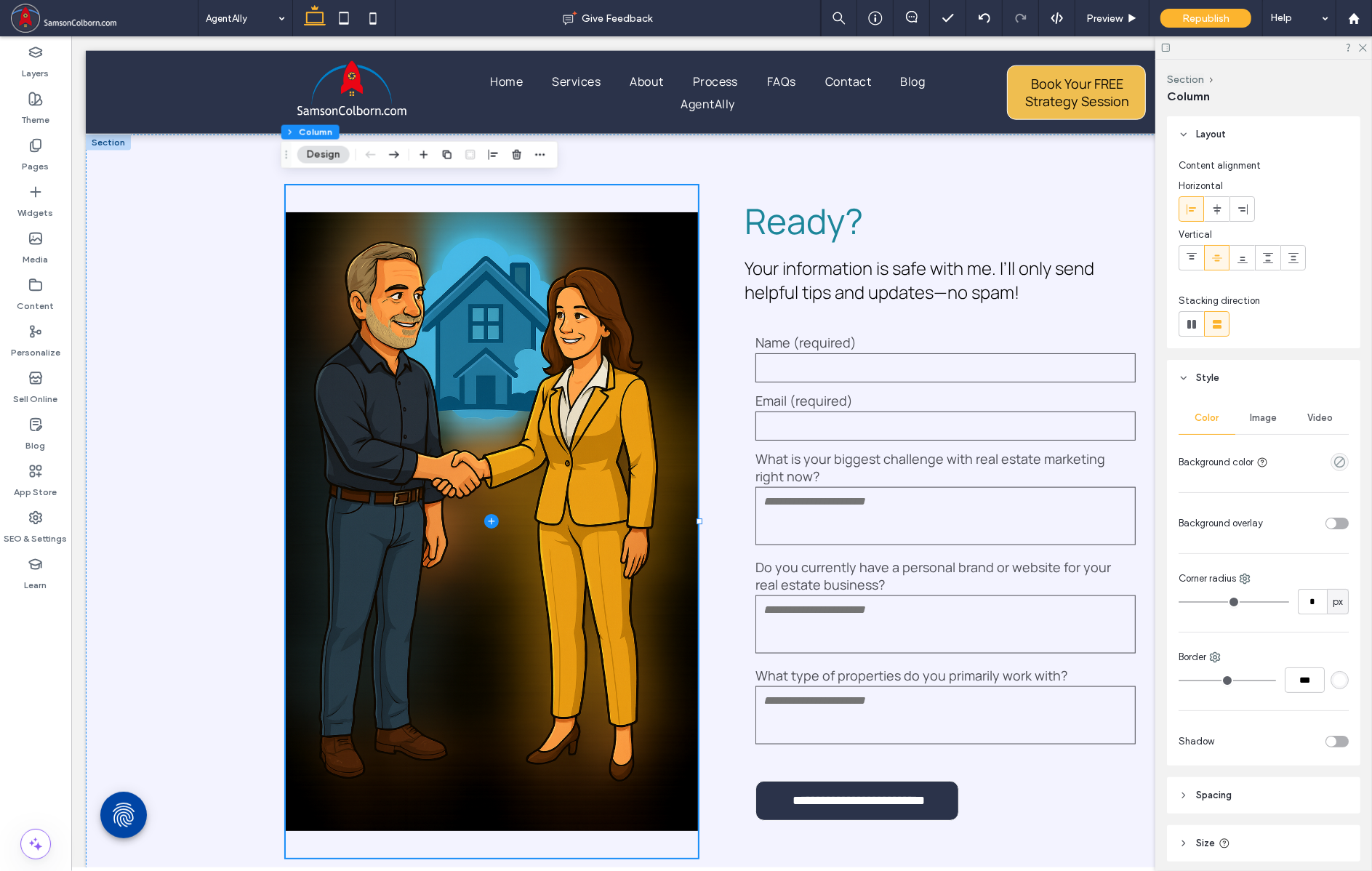
click at [1257, 421] on span "Image" at bounding box center [1264, 417] width 27 height 11
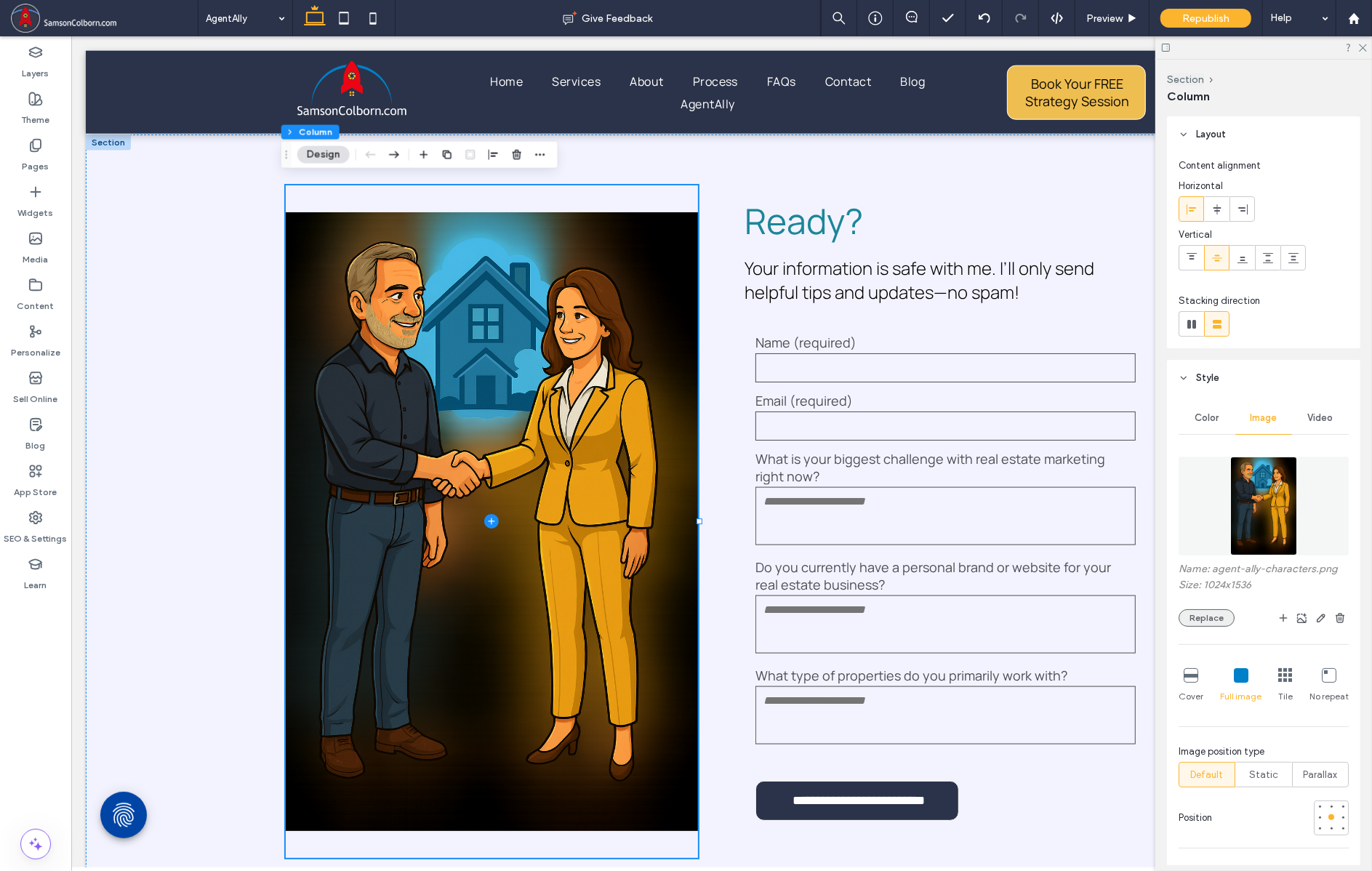
click at [1210, 614] on button "Replace" at bounding box center [1207, 618] width 56 height 18
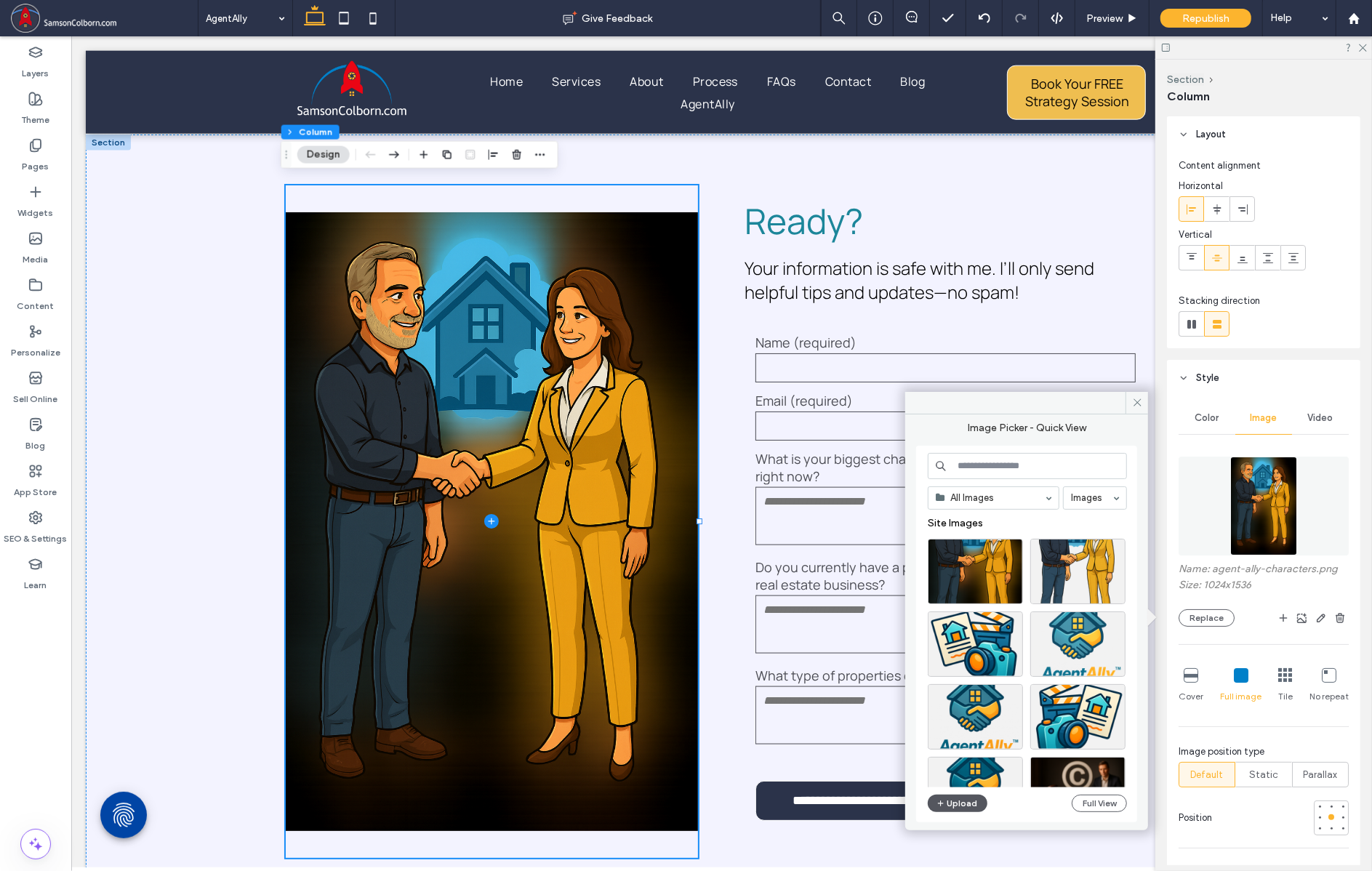
click at [945, 803] on span "button" at bounding box center [941, 804] width 10 height 16
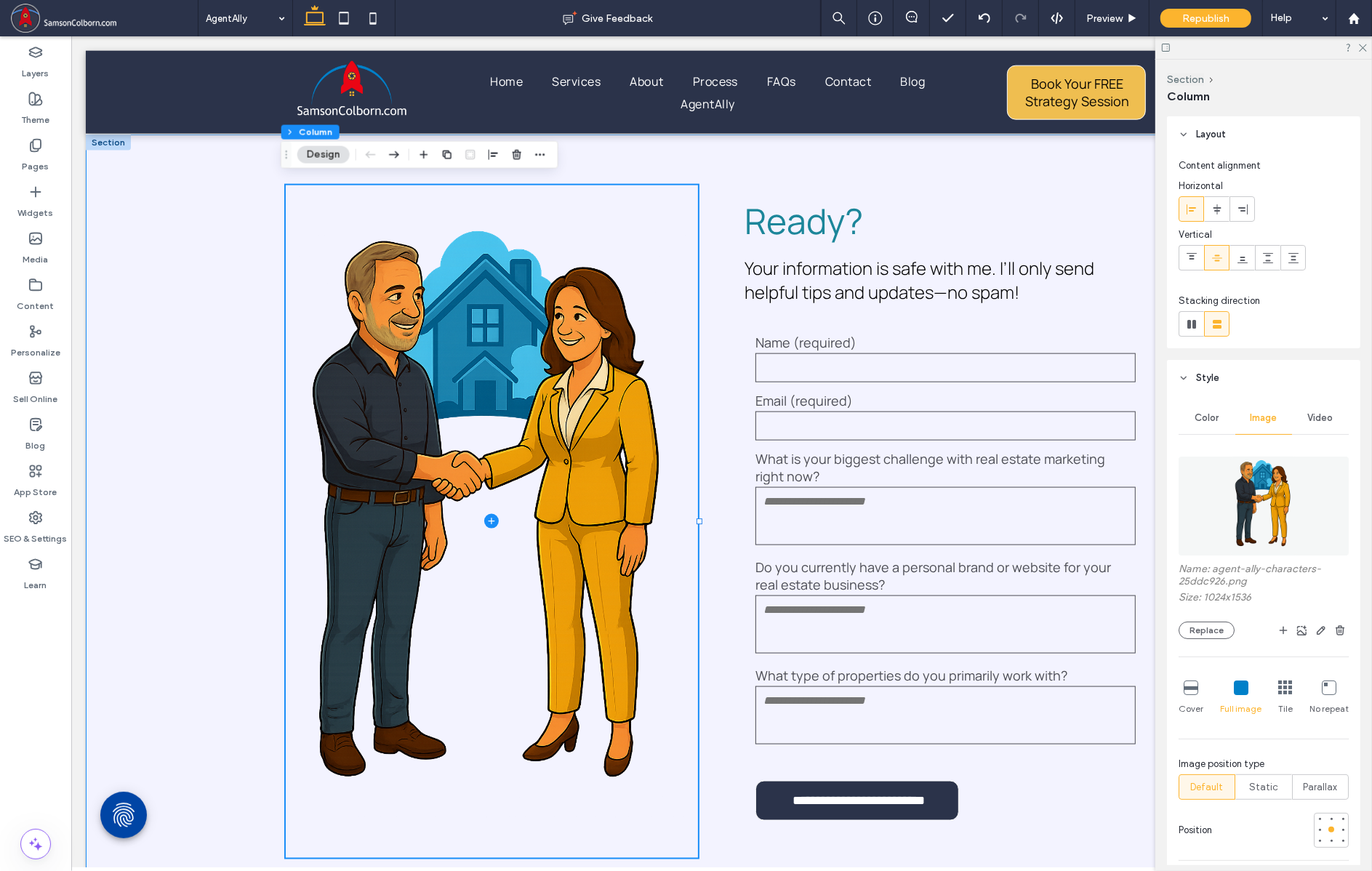
click at [181, 204] on div "**********" at bounding box center [721, 522] width 1272 height 774
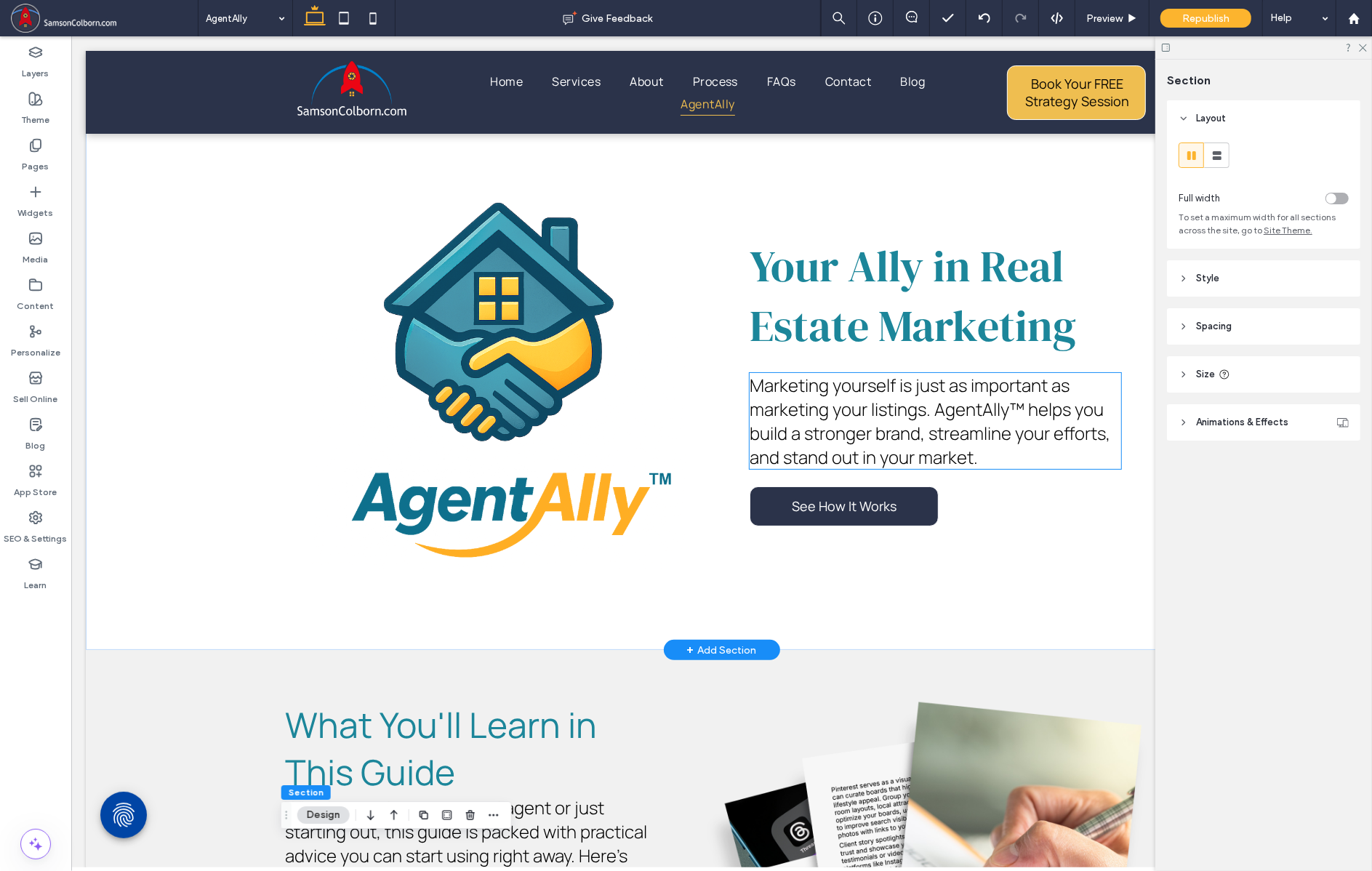
scroll to position [0, 0]
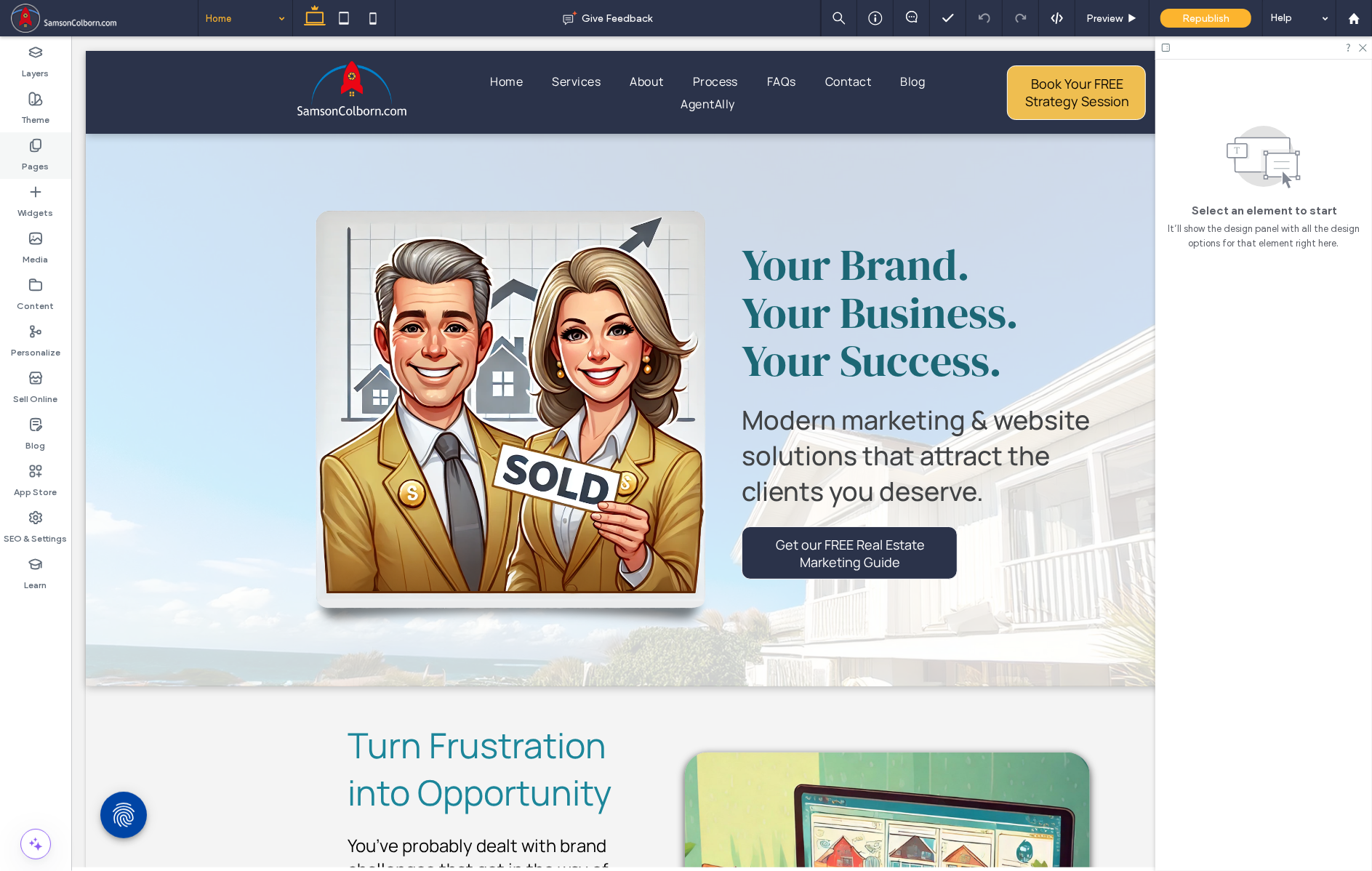
click at [34, 151] on icon at bounding box center [35, 145] width 15 height 15
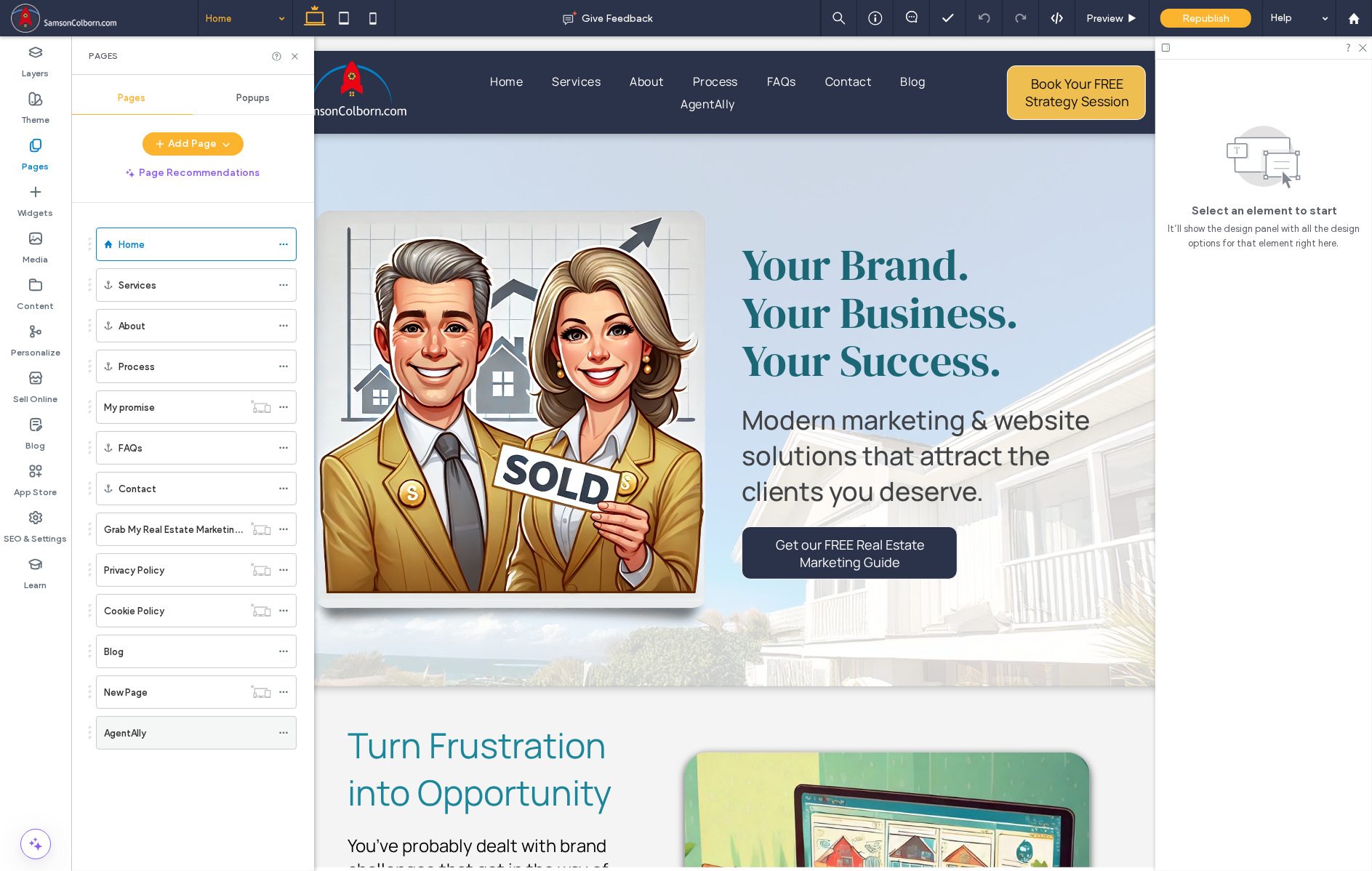
click at [129, 732] on label "AgentAlly" at bounding box center [125, 733] width 42 height 25
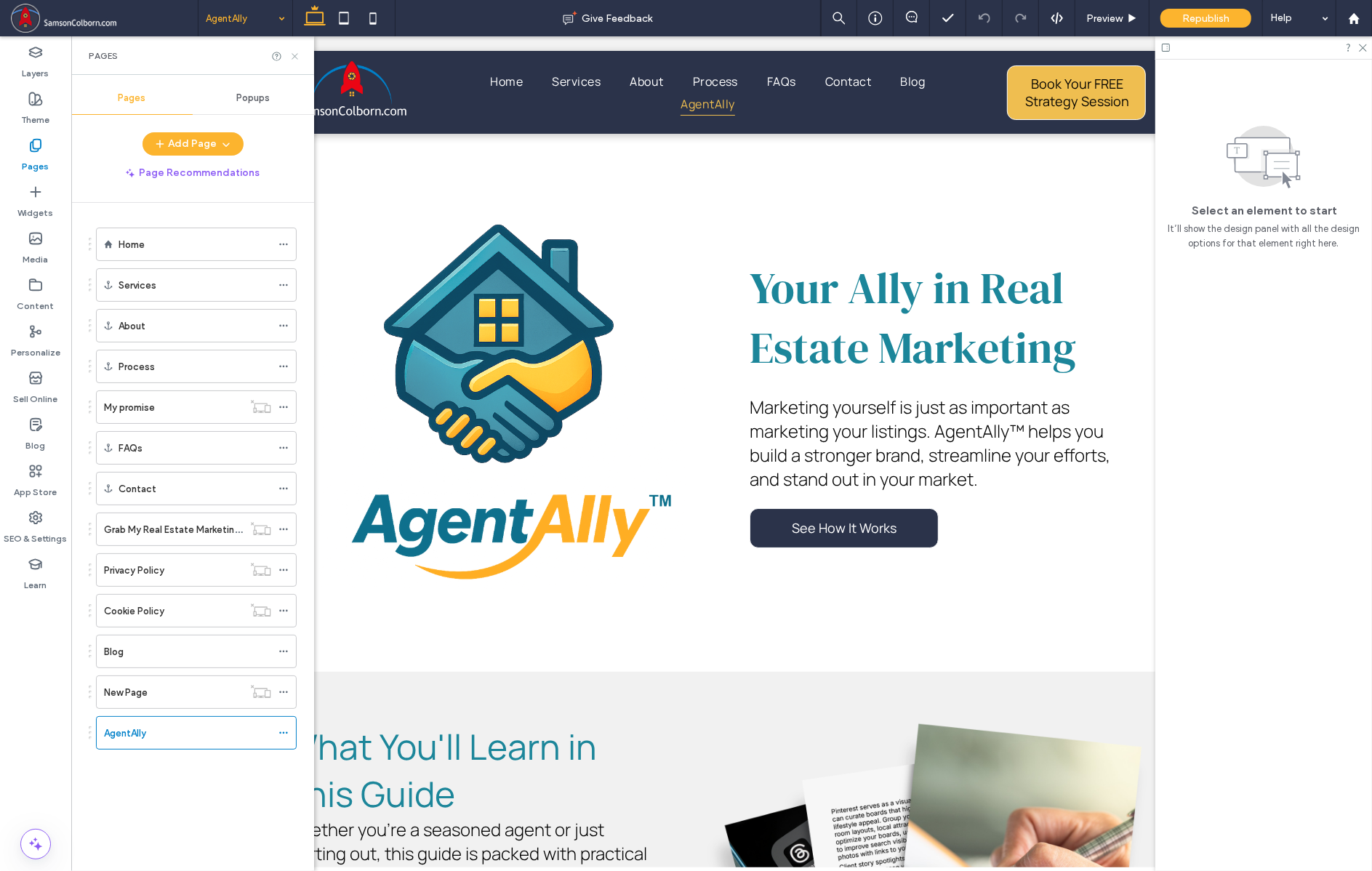
click at [293, 58] on icon at bounding box center [295, 56] width 11 height 11
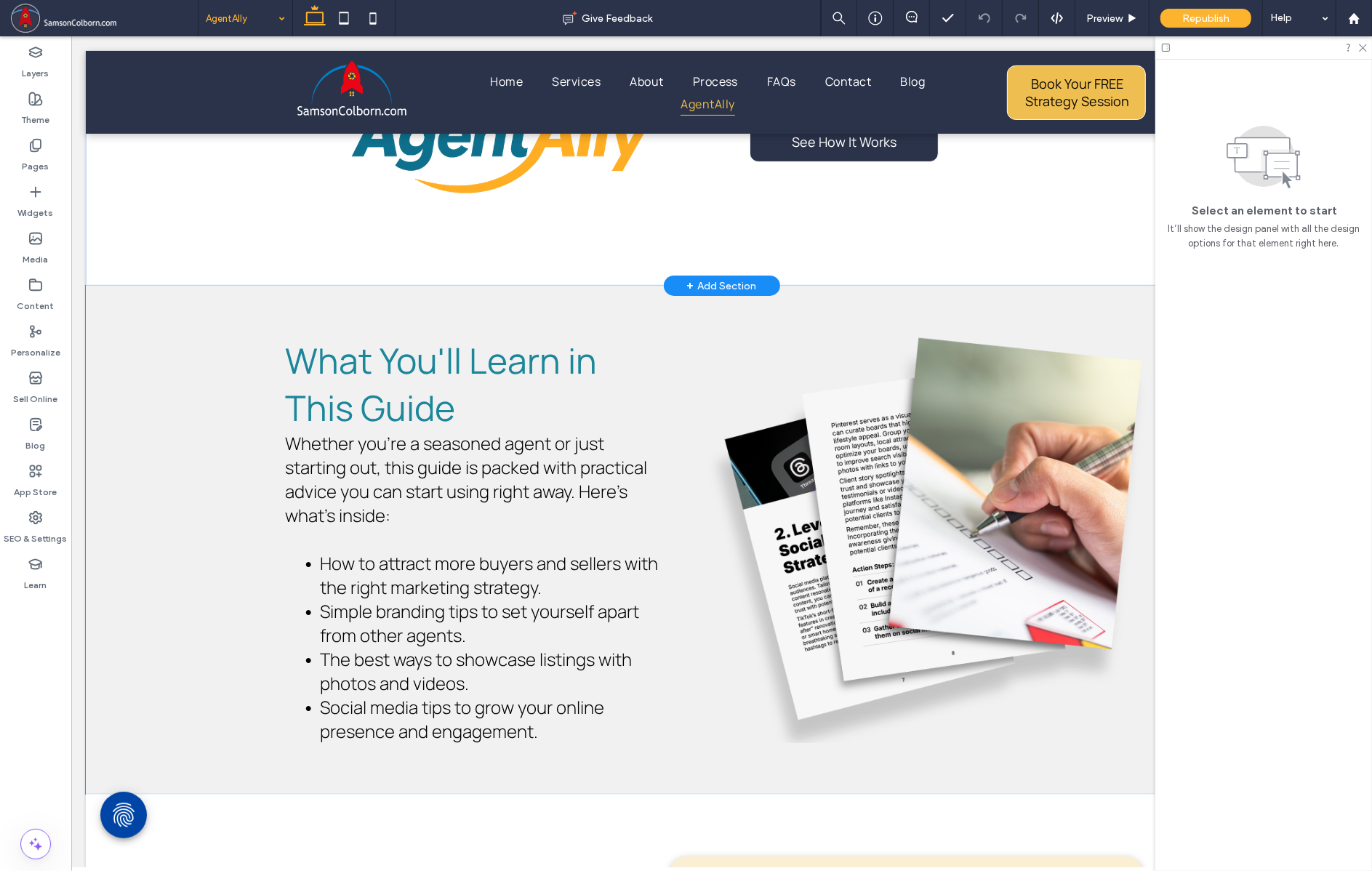
scroll to position [396, 0]
